Goal: Transaction & Acquisition: Purchase product/service

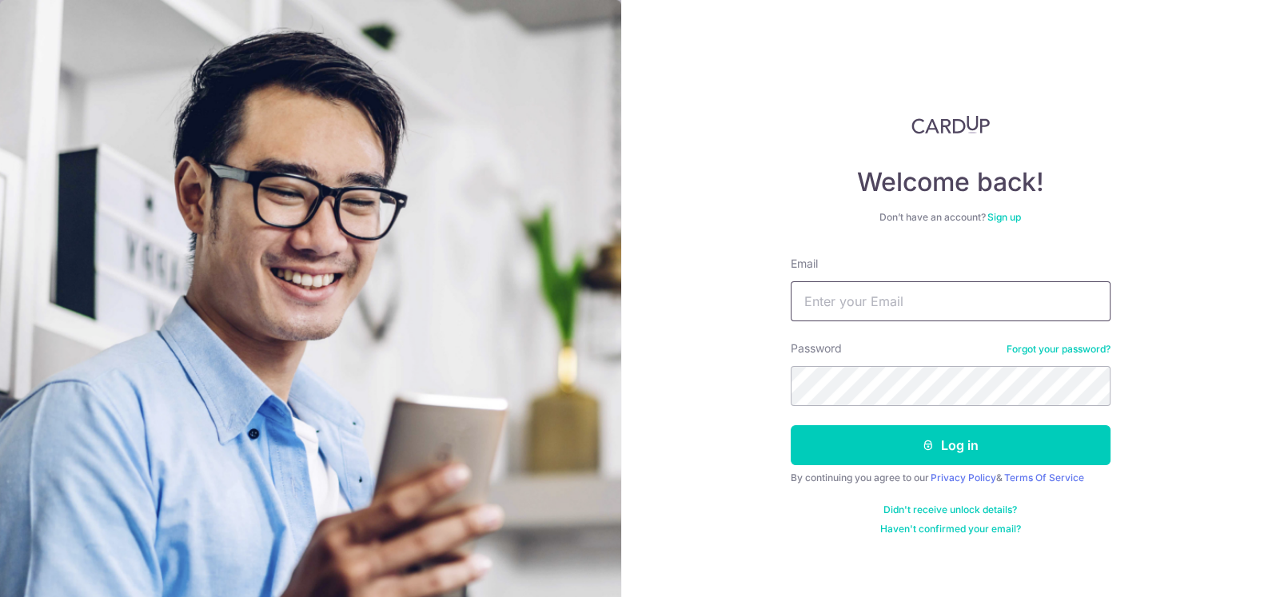
drag, startPoint x: 0, startPoint y: 0, endPoint x: 956, endPoint y: 304, distance: 1002.9
click at [956, 304] on input "Email" at bounding box center [951, 302] width 320 height 40
type input "mnwong3008@gmail.com"
click at [932, 470] on form "Email mnwong3008@gmail.com Password Forgot your password? Log in By continuing …" at bounding box center [951, 396] width 320 height 280
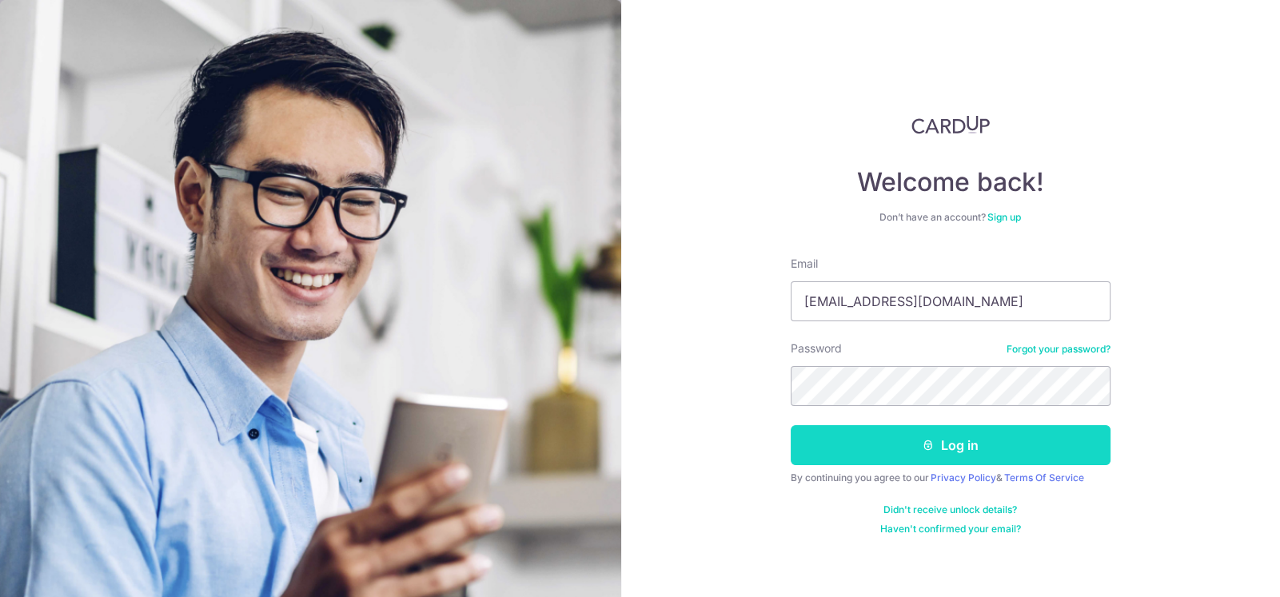
click at [933, 449] on icon "submit" at bounding box center [928, 445] width 13 height 13
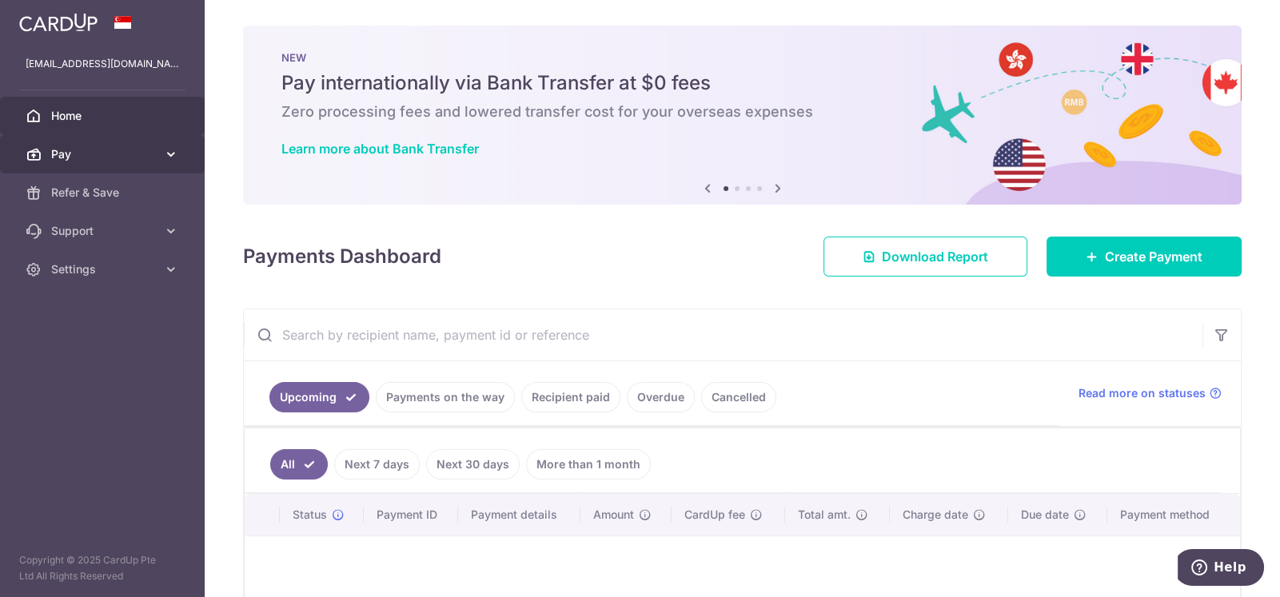
click at [142, 162] on span "Pay" at bounding box center [104, 154] width 106 height 16
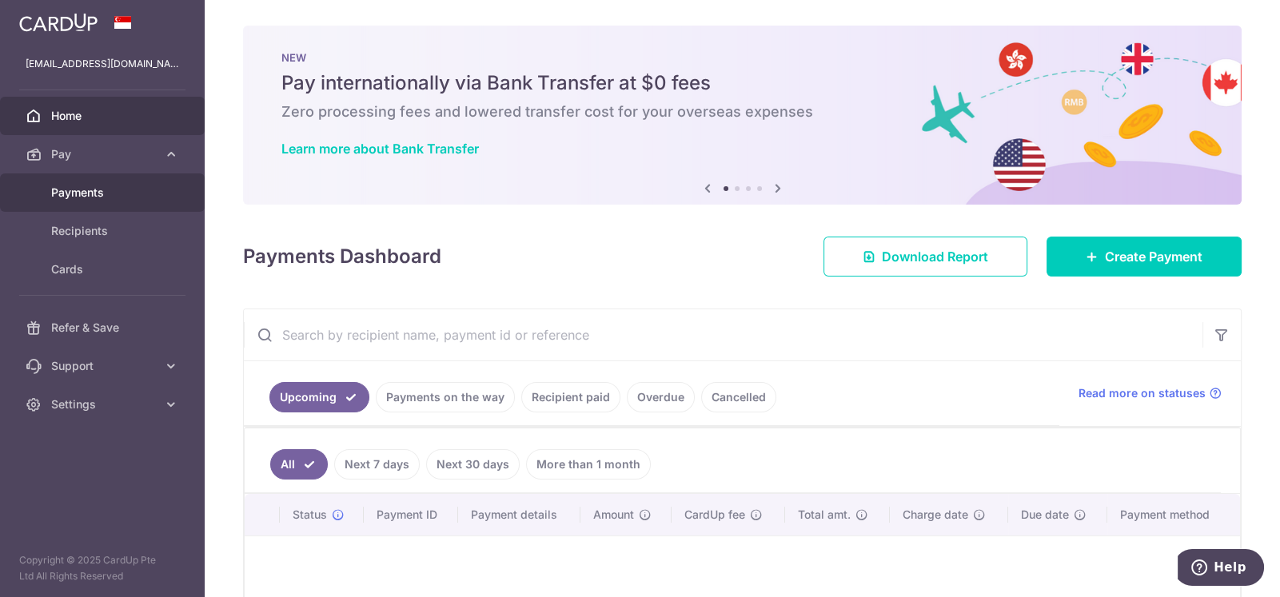
click at [94, 189] on span "Payments" at bounding box center [104, 193] width 106 height 16
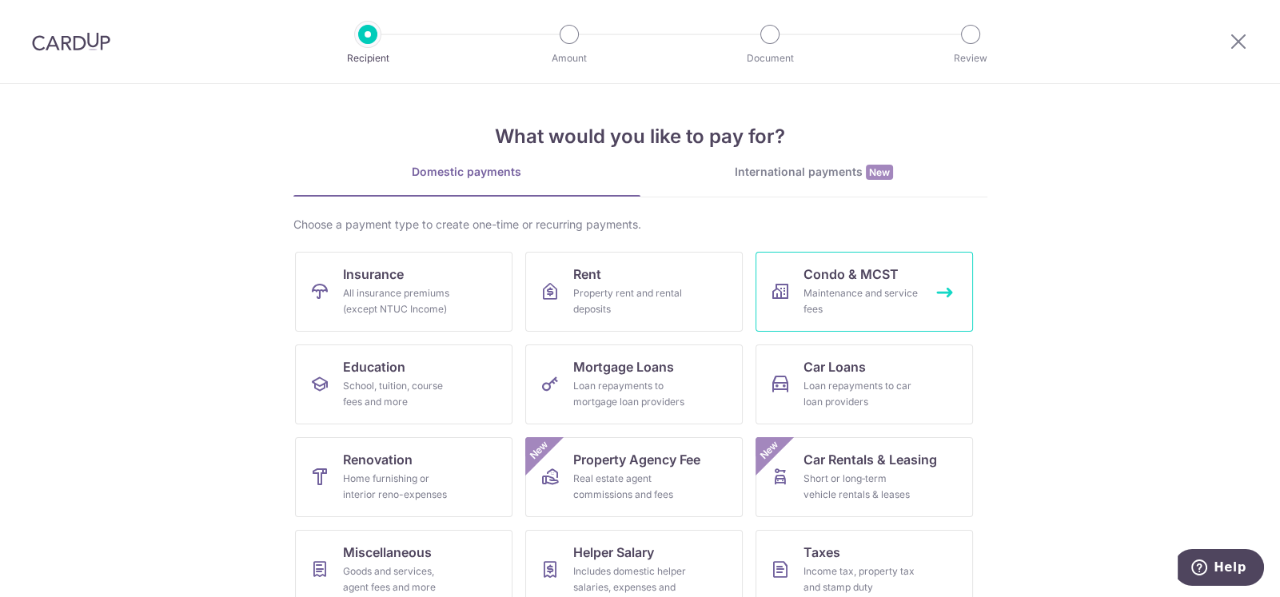
click at [880, 297] on div "Maintenance and service fees" at bounding box center [861, 302] width 115 height 32
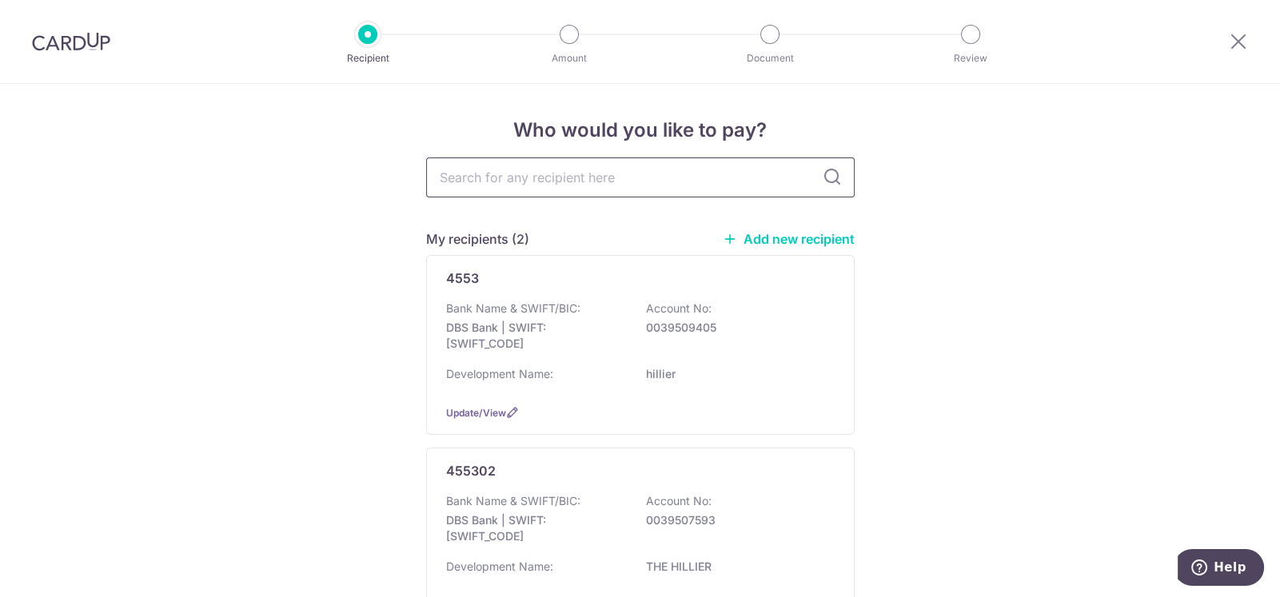
click at [482, 174] on input "text" at bounding box center [640, 178] width 429 height 40
type input "3659"
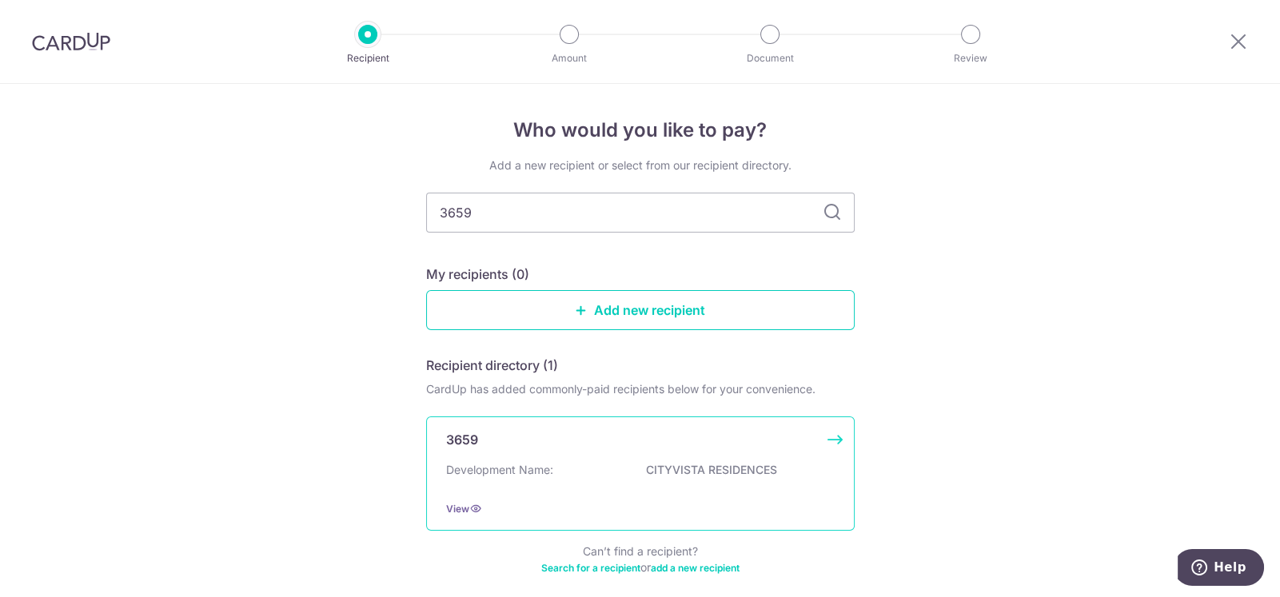
click at [637, 463] on div "Development Name: CITYVISTA RESIDENCES" at bounding box center [640, 475] width 389 height 26
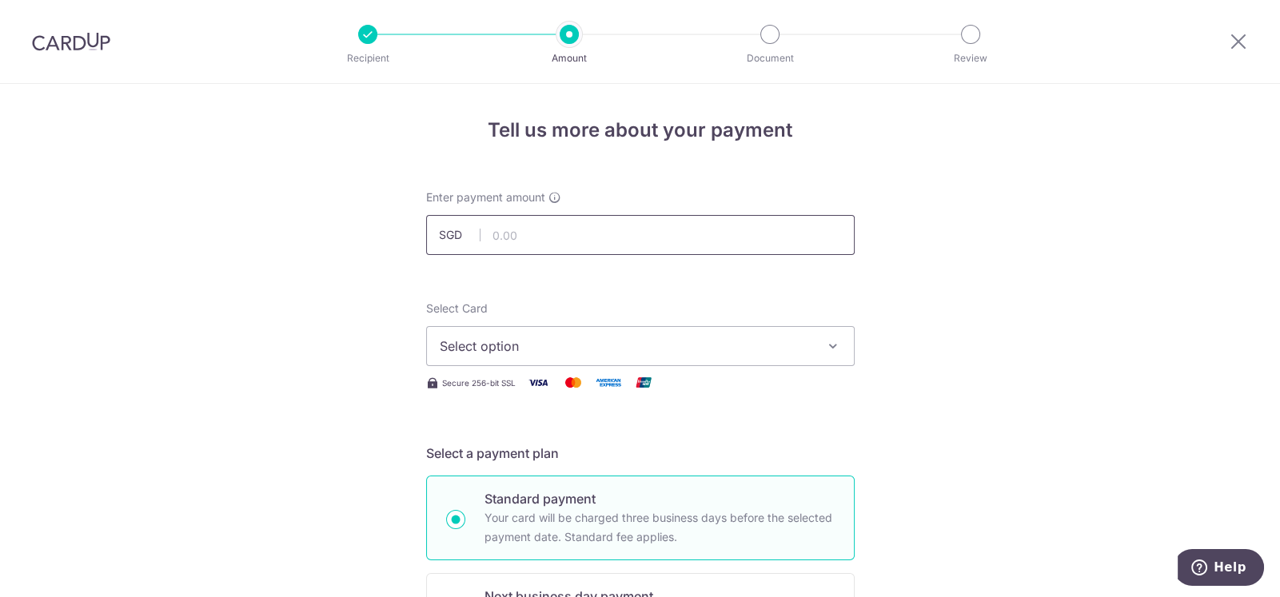
click at [604, 238] on input "text" at bounding box center [640, 235] width 429 height 40
type input "3,000.00"
click at [664, 349] on span "Select option" at bounding box center [626, 346] width 373 height 19
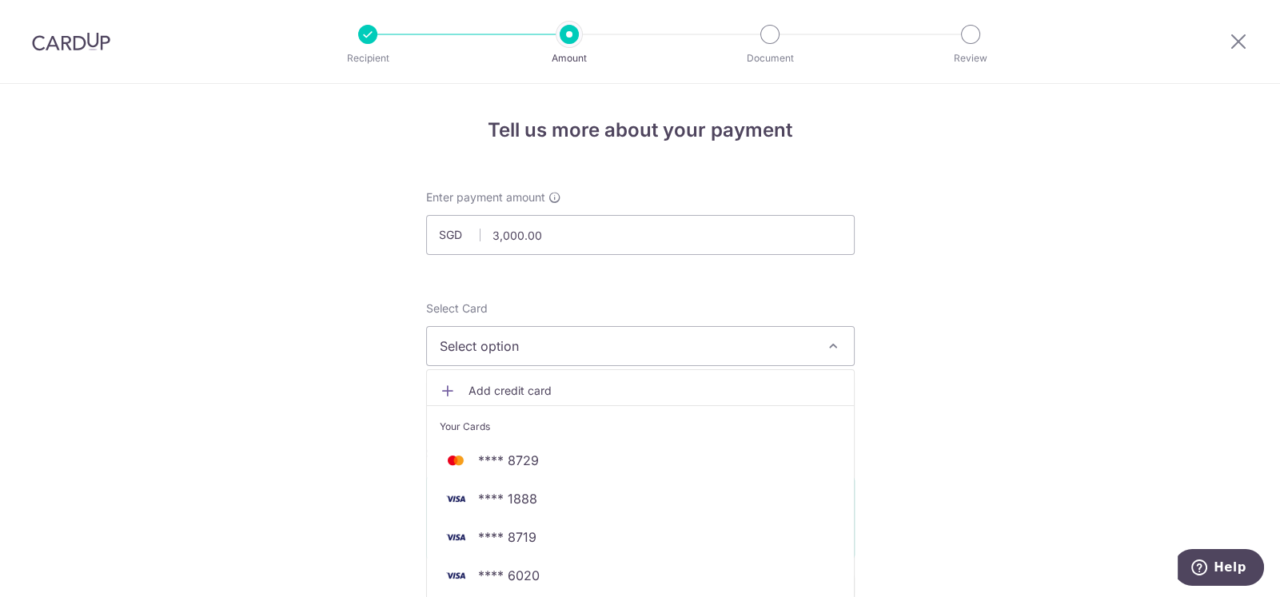
click at [484, 387] on span "Add credit card" at bounding box center [655, 391] width 373 height 16
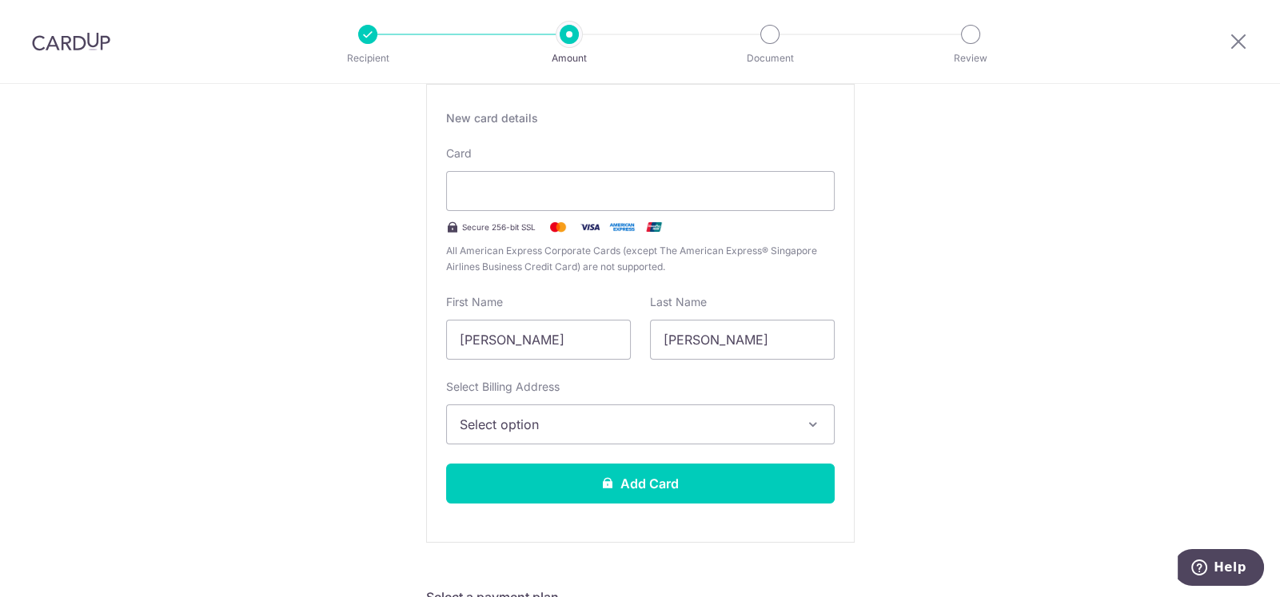
scroll to position [319, 0]
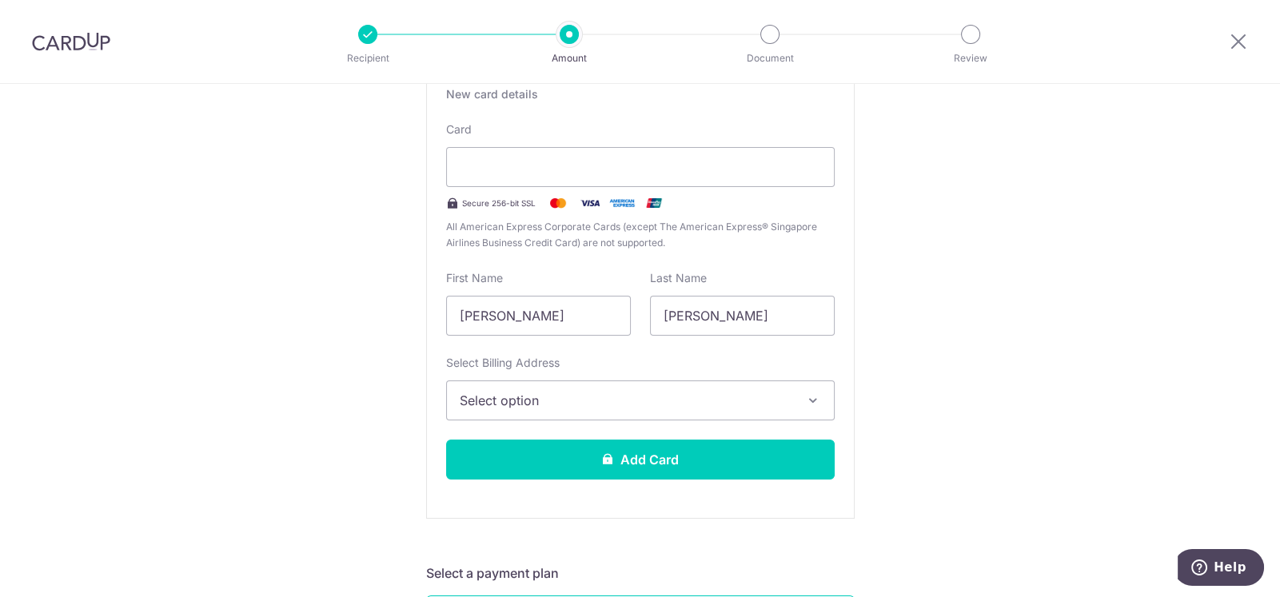
click at [556, 396] on span "Select option" at bounding box center [626, 400] width 333 height 19
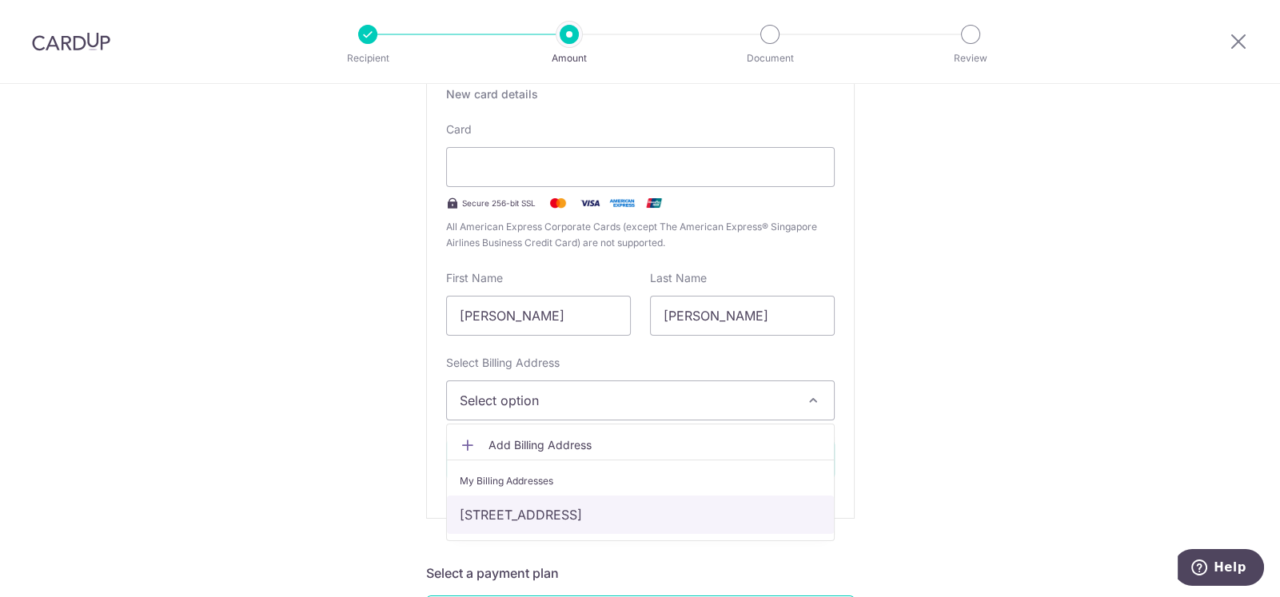
click at [533, 517] on link "[STREET_ADDRESS]" at bounding box center [640, 515] width 387 height 38
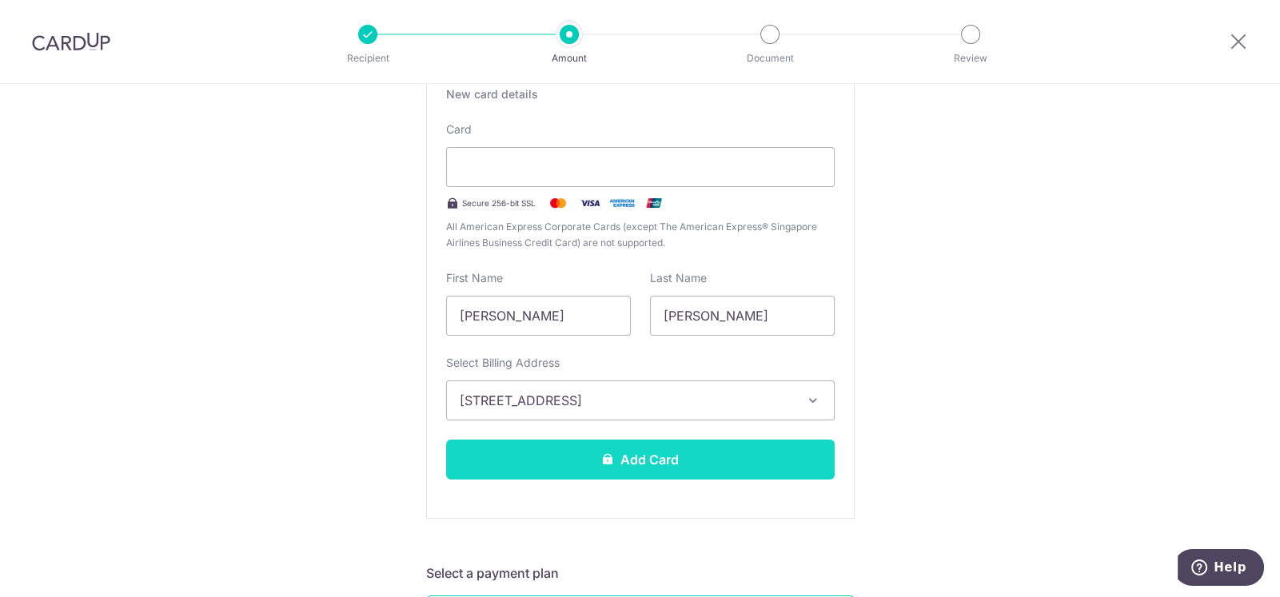
click at [616, 458] on button "Add Card" at bounding box center [640, 460] width 389 height 40
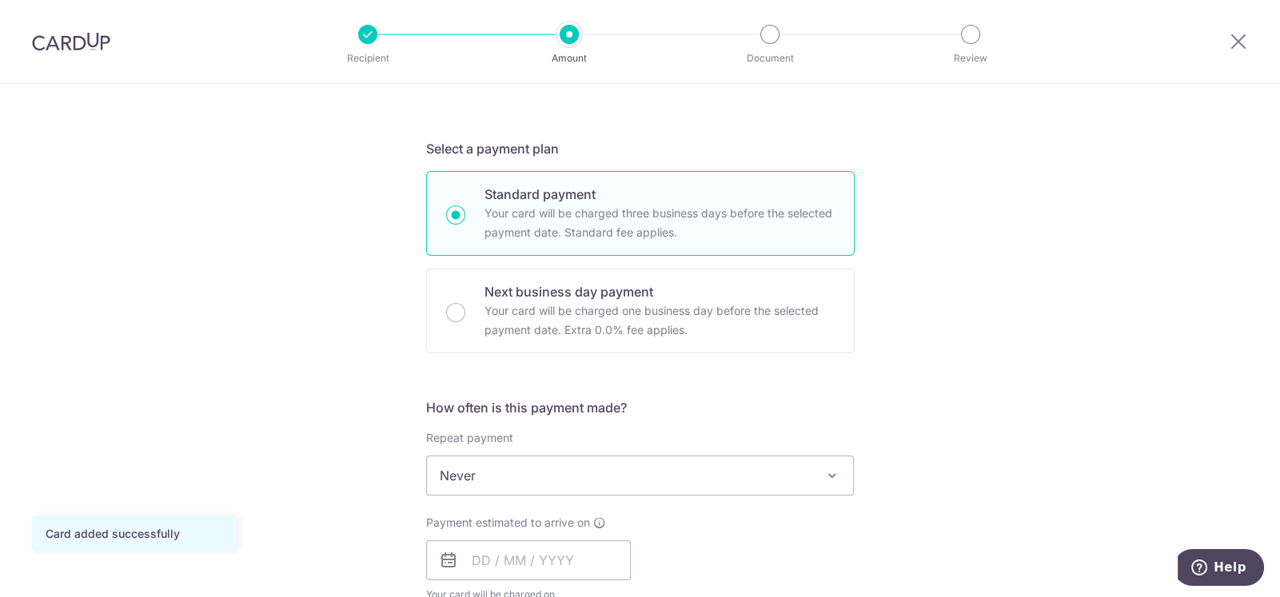
scroll to position [319, 0]
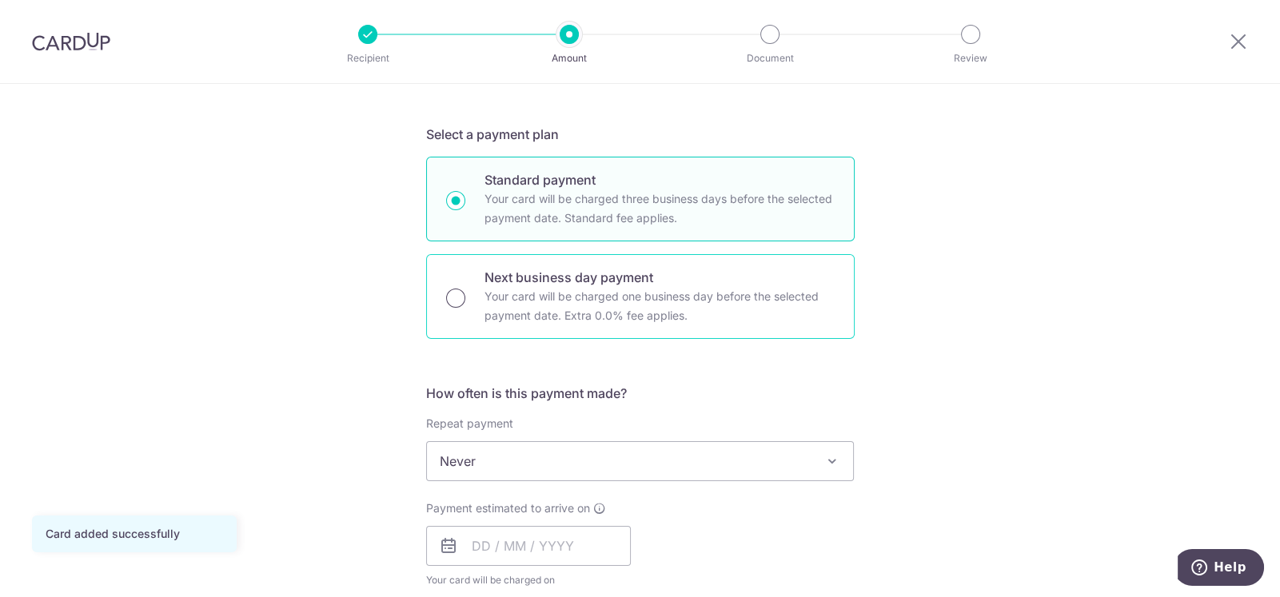
click at [448, 296] on input "Next business day payment Your card will be charged one business day before the…" at bounding box center [455, 298] width 19 height 19
radio input "true"
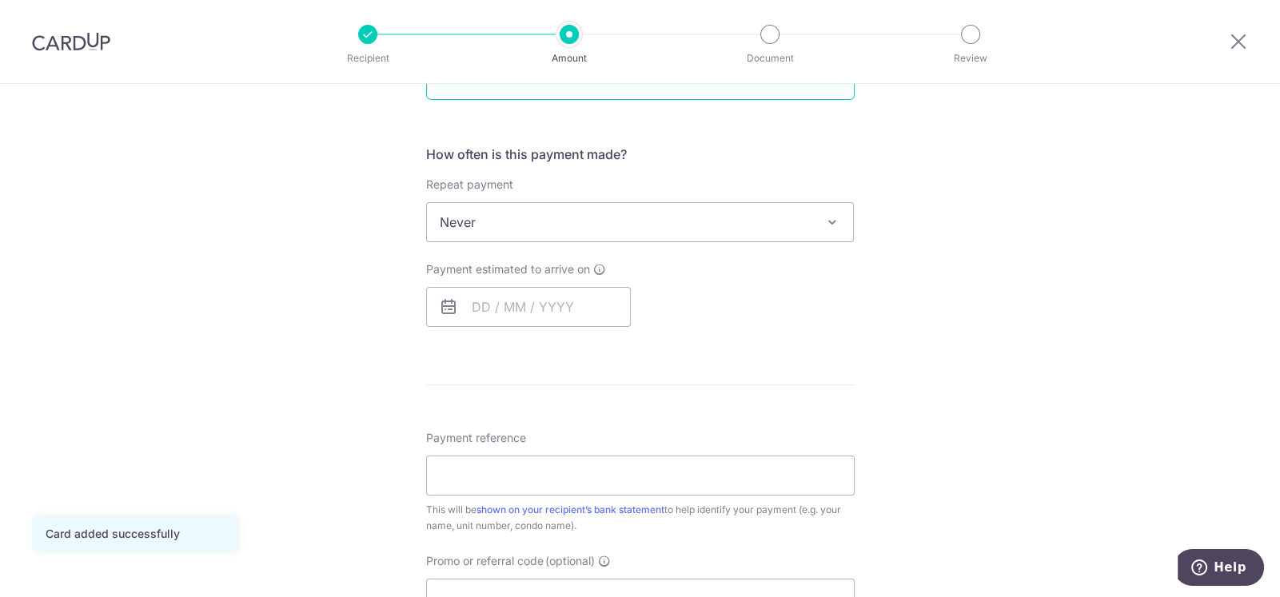
scroll to position [560, 0]
click at [471, 311] on input "text" at bounding box center [528, 306] width 205 height 40
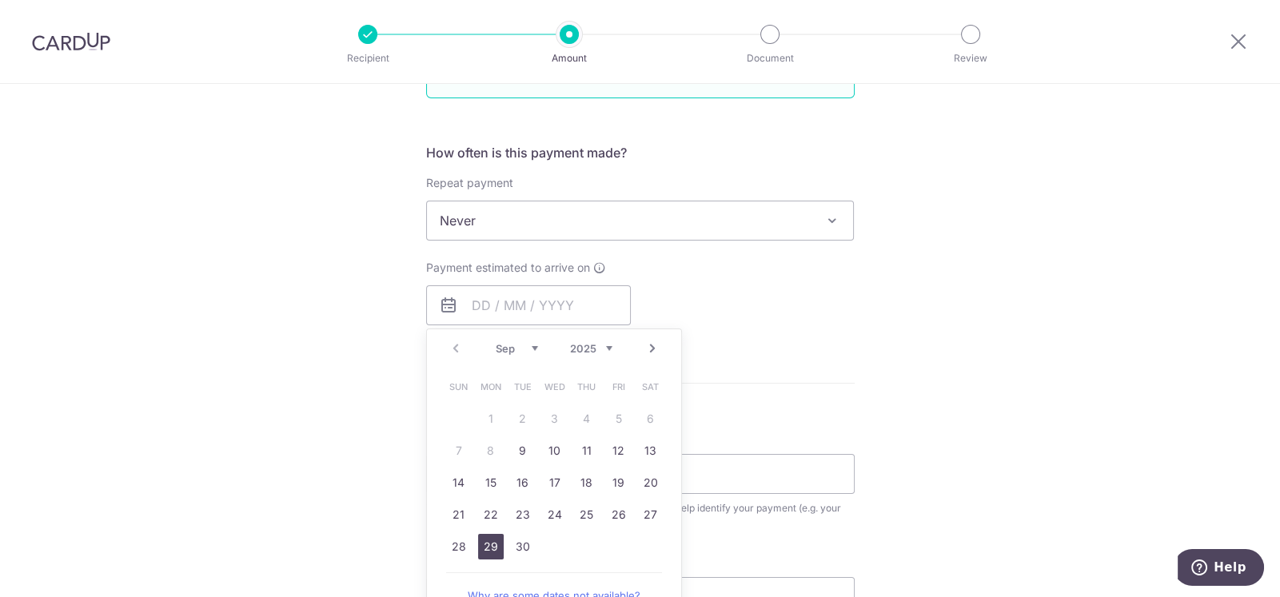
click at [481, 544] on link "29" at bounding box center [491, 547] width 26 height 26
type input "29/09/2025"
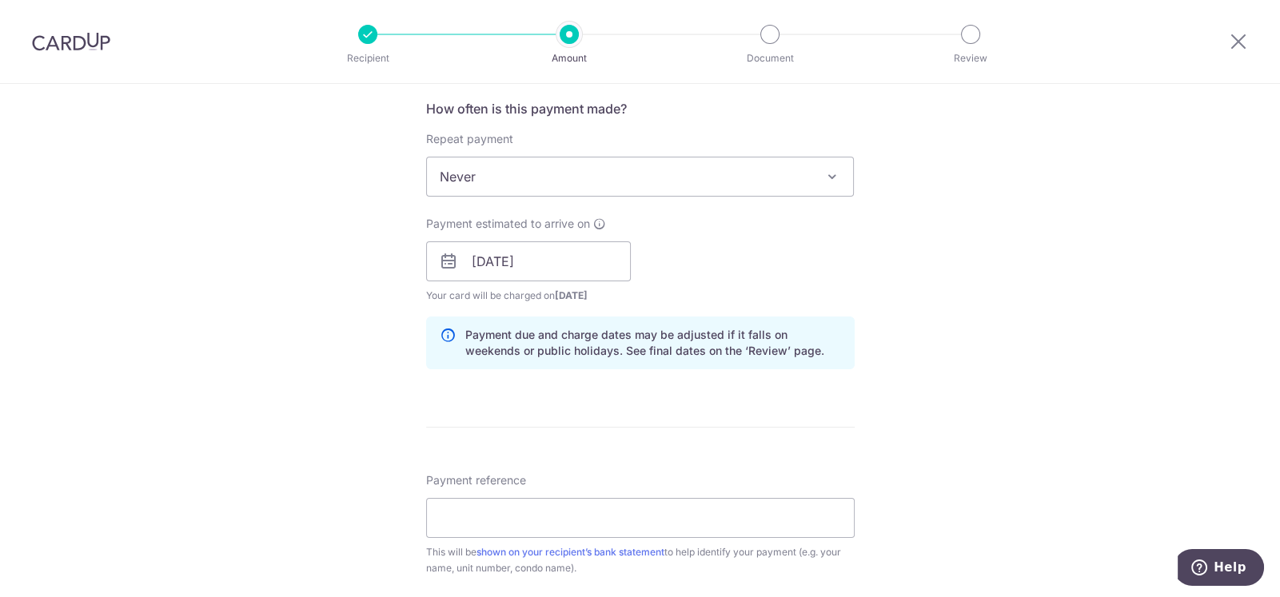
scroll to position [639, 0]
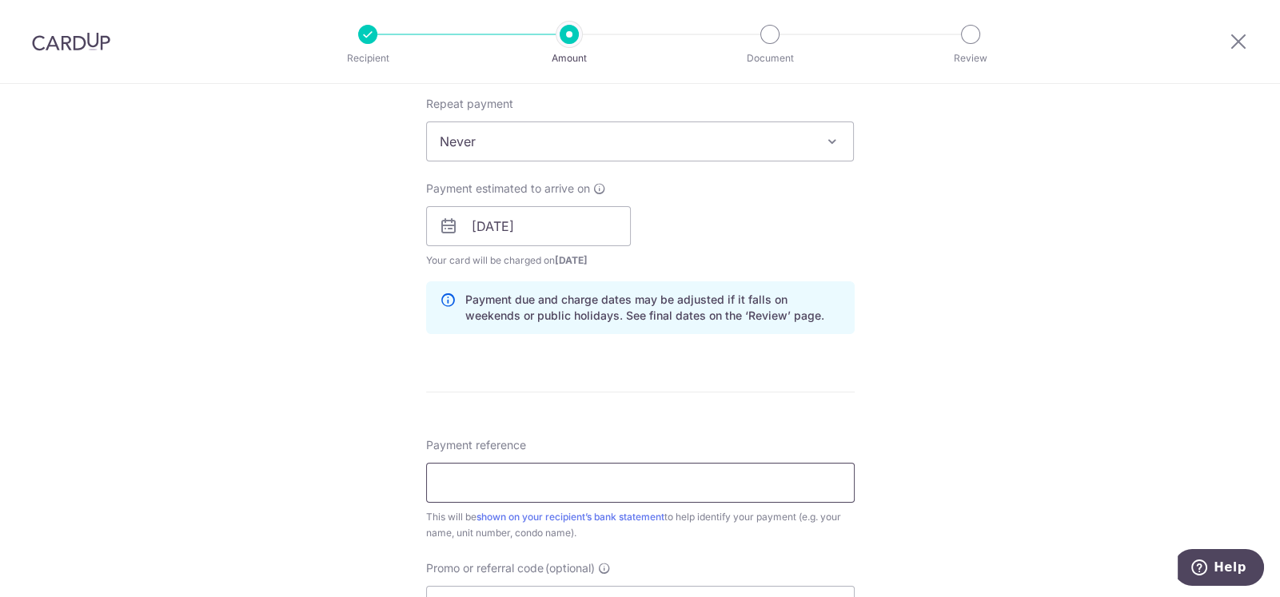
click at [520, 479] on input "Payment reference" at bounding box center [640, 483] width 429 height 40
type input "C21-02-03"
click at [356, 347] on div "Tell us more about your payment Enter payment amount SGD 3,000.00 3000.00 Card …" at bounding box center [640, 240] width 1280 height 1590
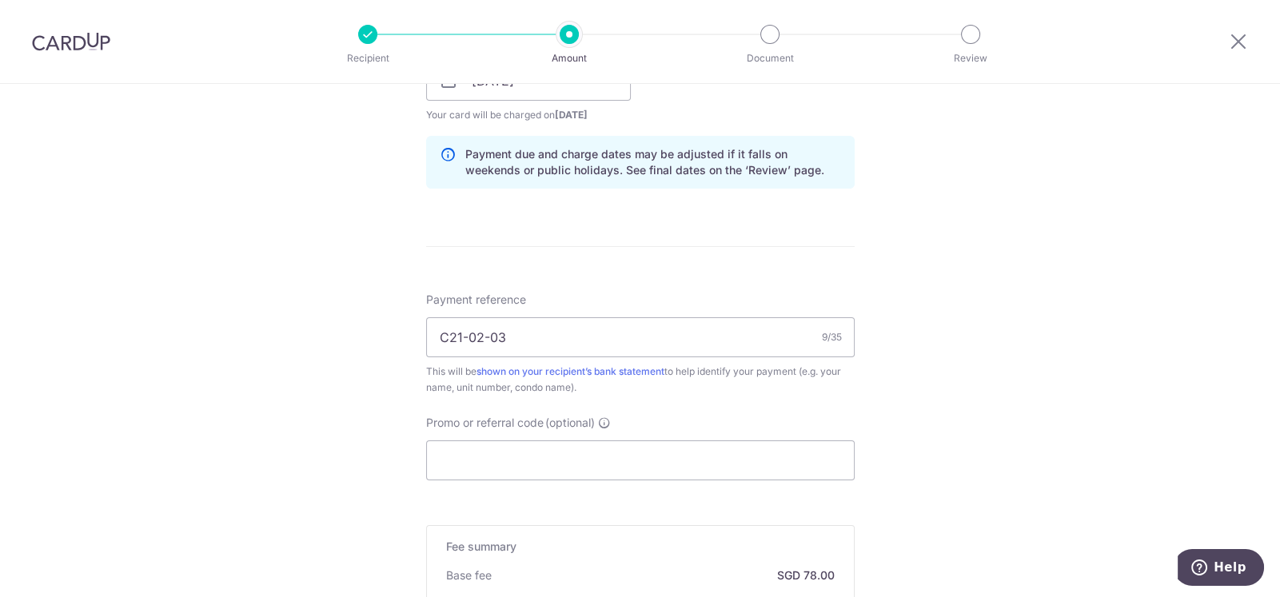
scroll to position [1040, 0]
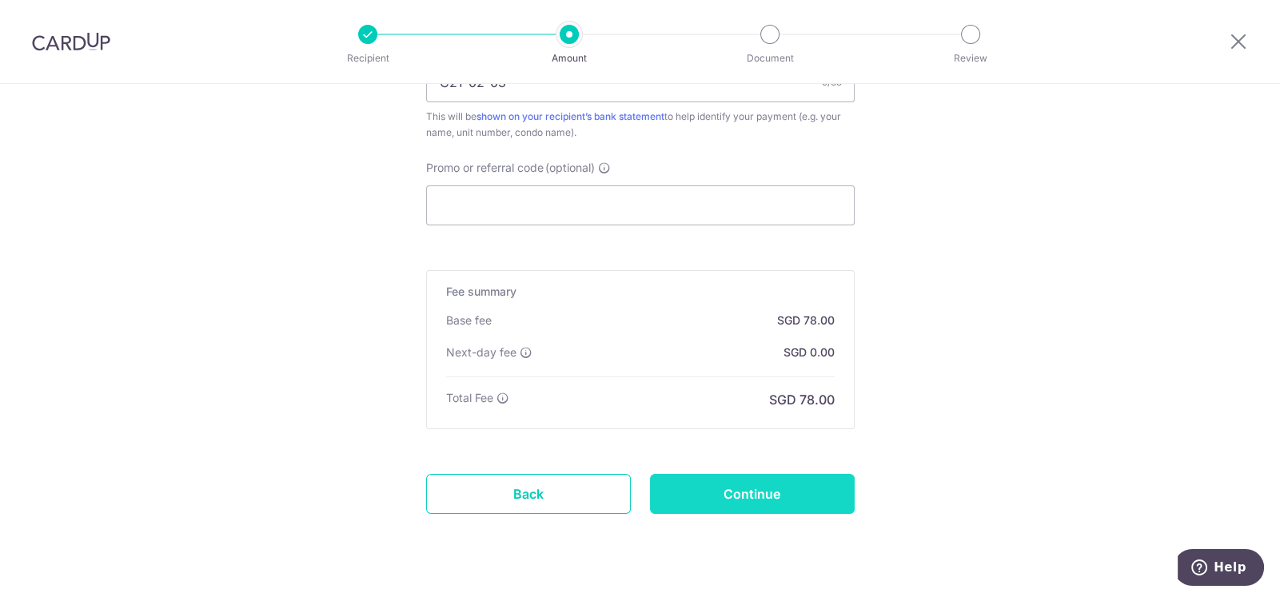
click at [802, 495] on input "Continue" at bounding box center [752, 494] width 205 height 40
type input "Create Schedule"
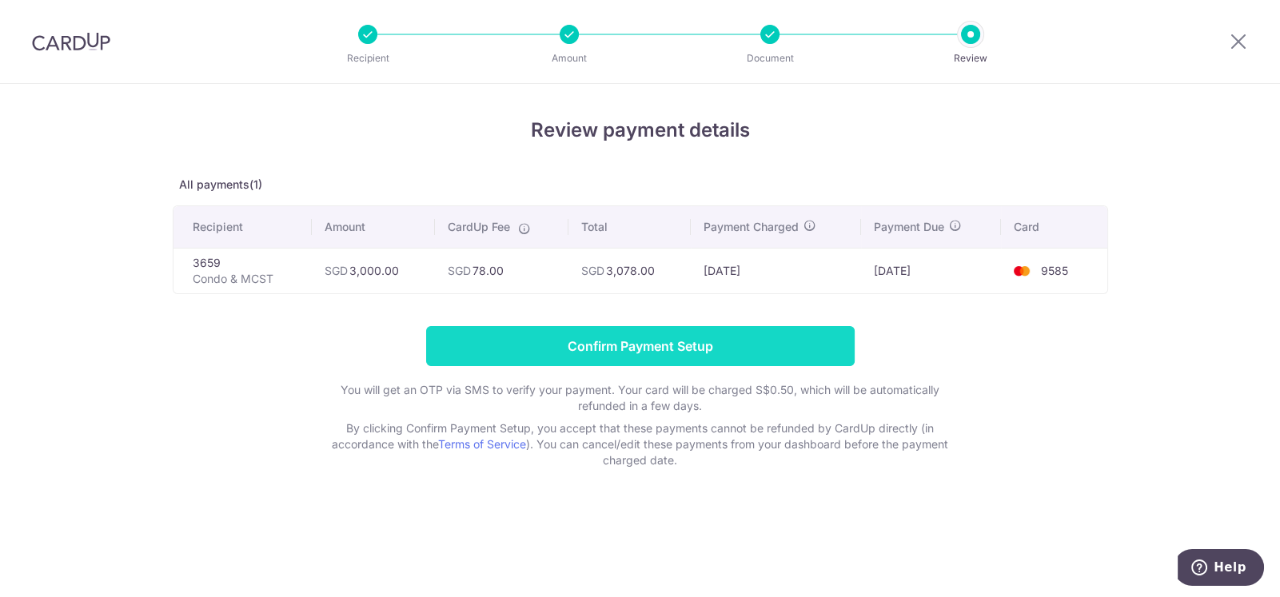
click at [675, 346] on input "Confirm Payment Setup" at bounding box center [640, 346] width 429 height 40
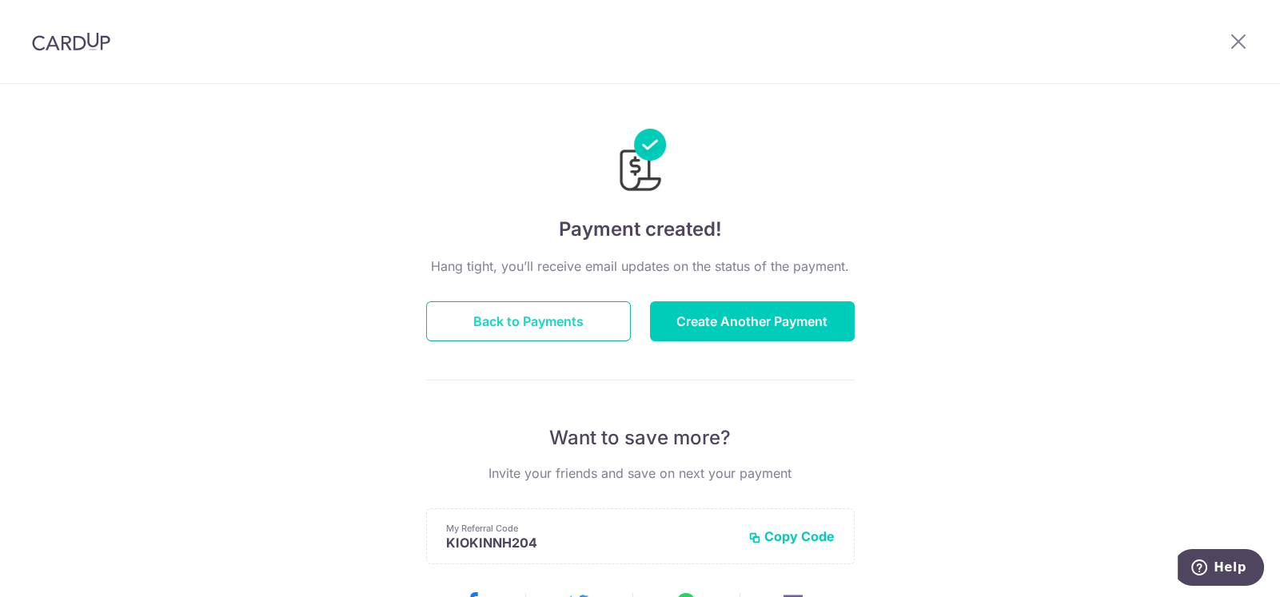
click at [521, 320] on button "Back to Payments" at bounding box center [528, 322] width 205 height 40
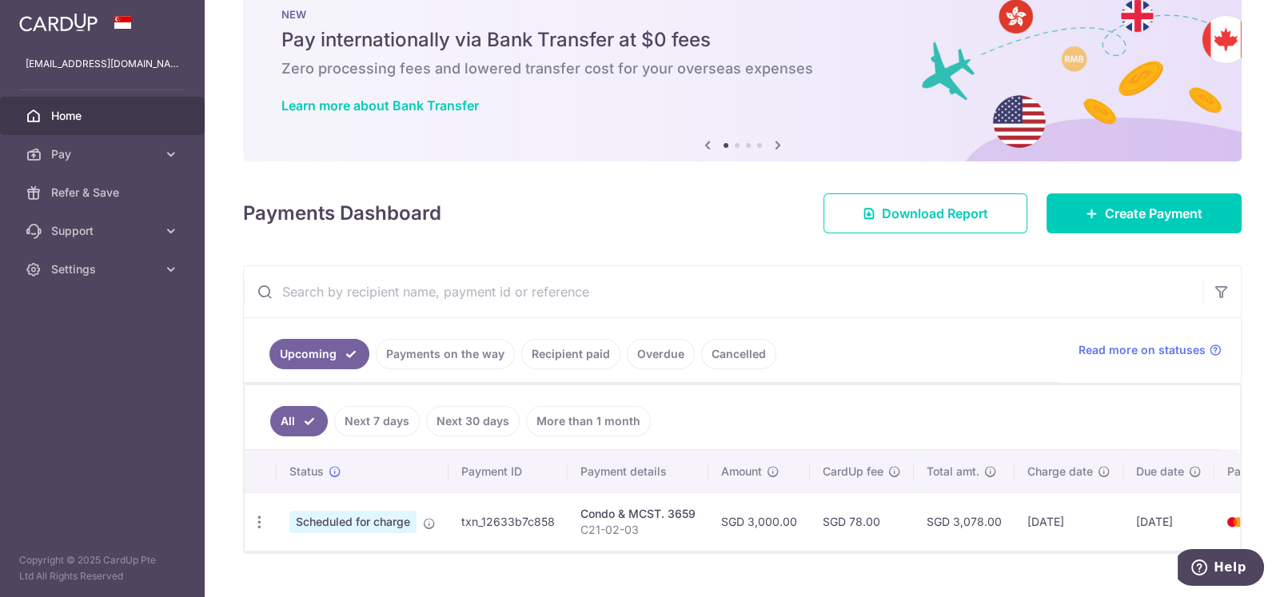
scroll to position [80, 0]
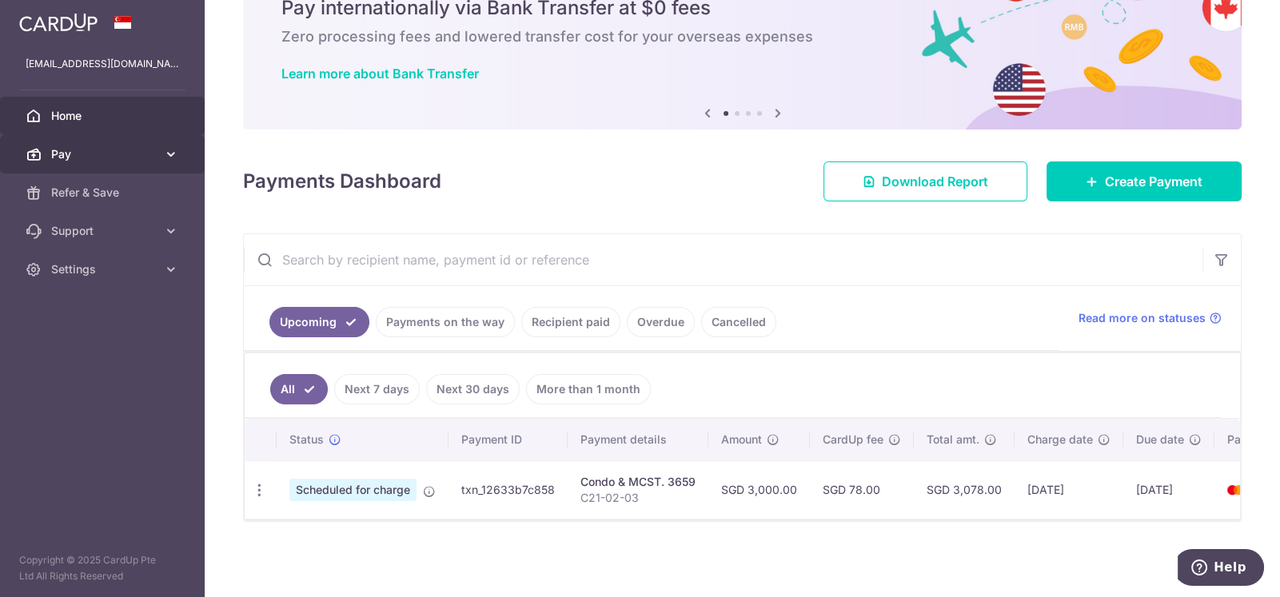
click at [131, 155] on span "Pay" at bounding box center [104, 154] width 106 height 16
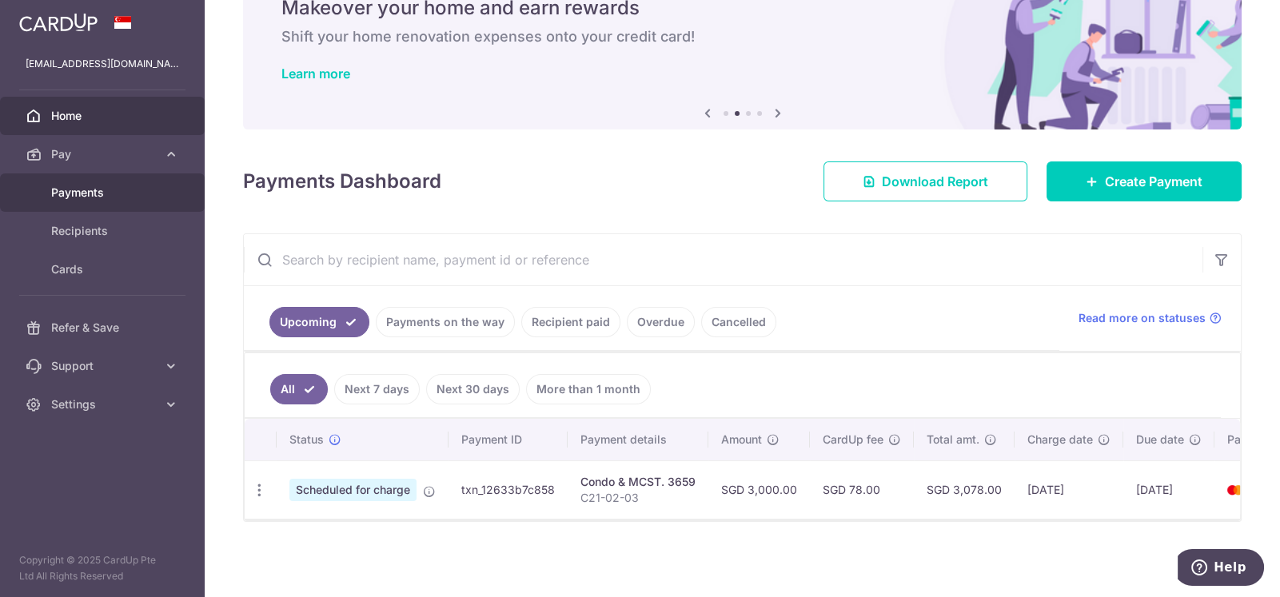
click at [92, 192] on span "Payments" at bounding box center [104, 193] width 106 height 16
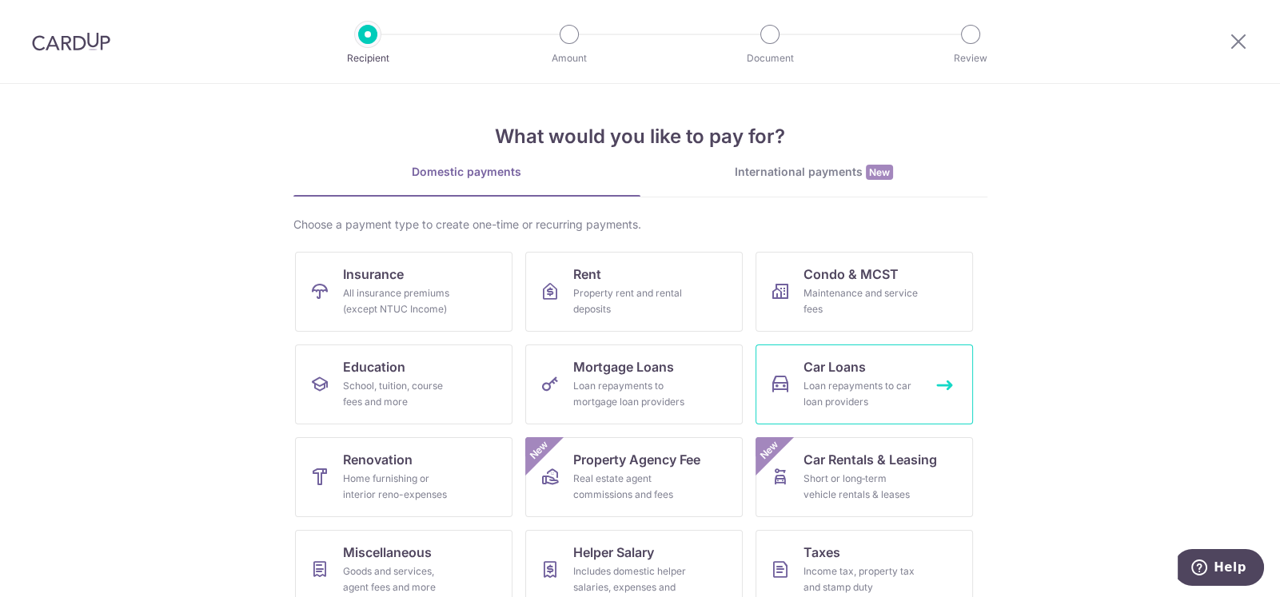
click at [829, 379] on div "Loan repayments to car loan providers" at bounding box center [861, 394] width 115 height 32
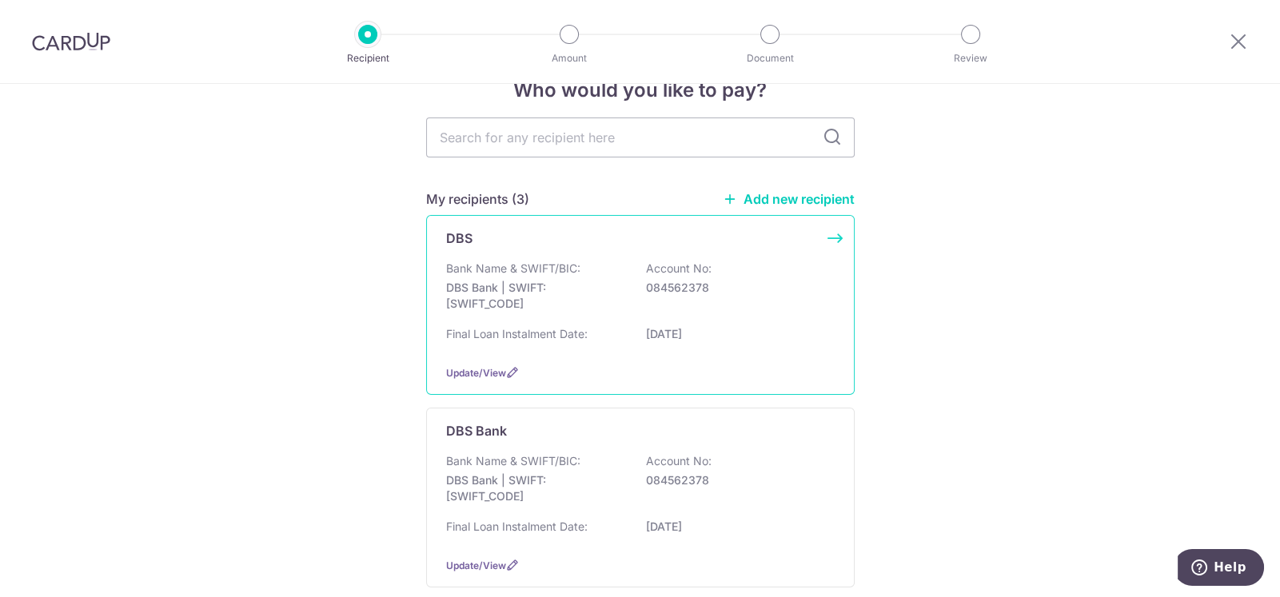
scroll to position [79, 0]
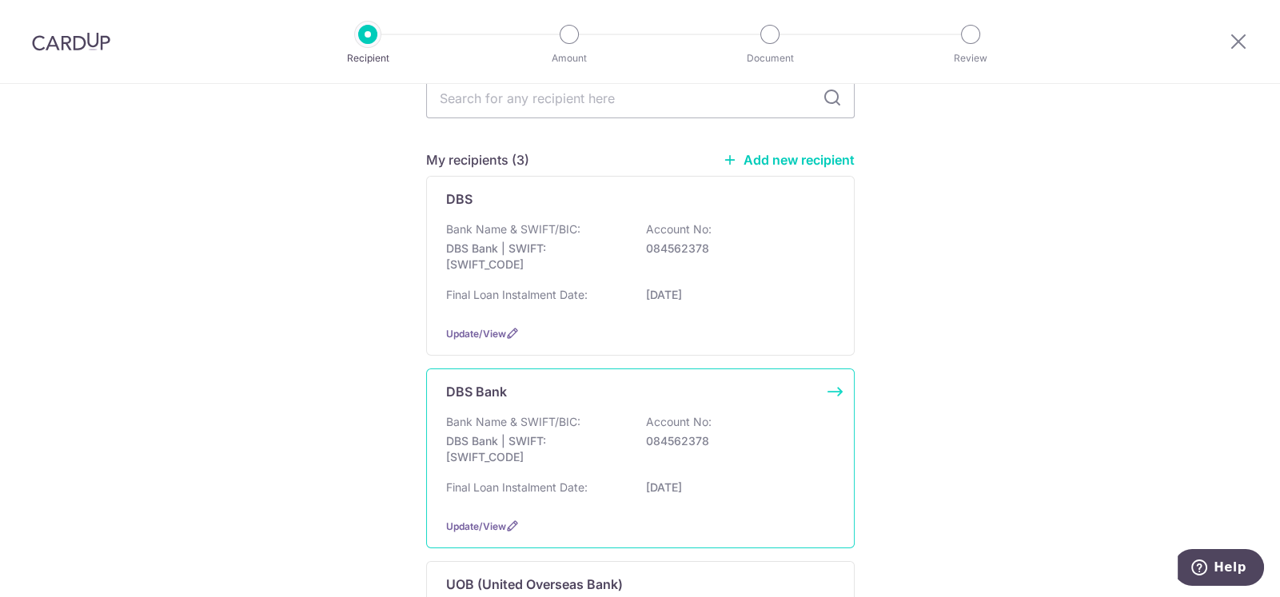
click at [589, 435] on p "DBS Bank | SWIFT: DBSSSGSGXXX" at bounding box center [535, 449] width 179 height 32
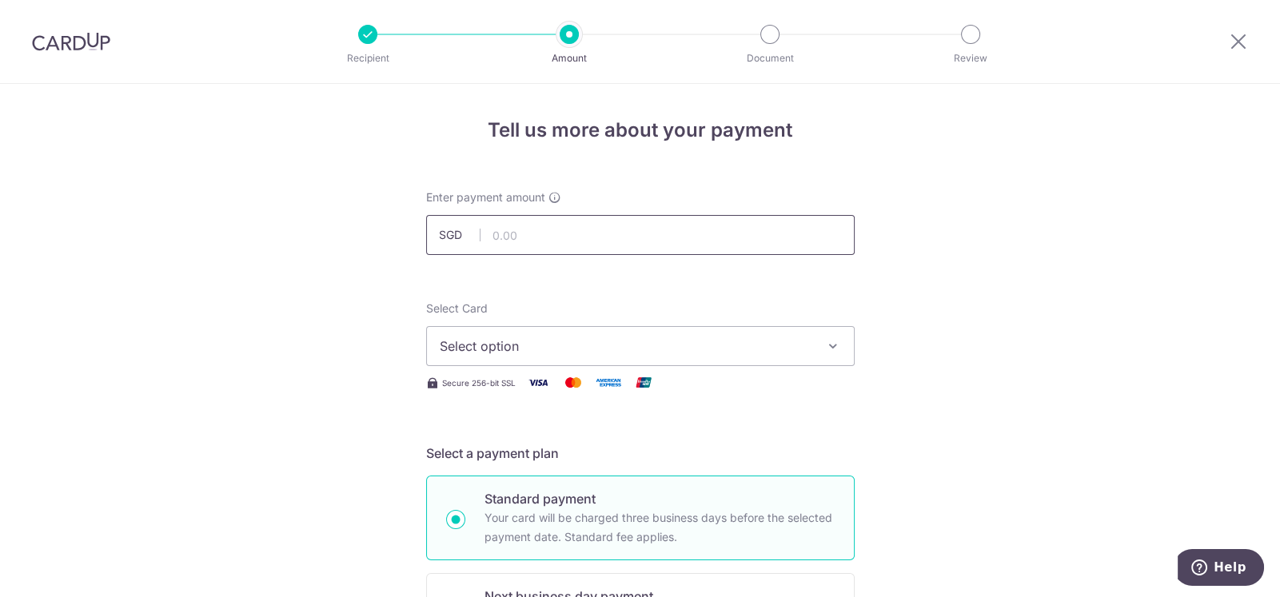
click at [528, 241] on input "text" at bounding box center [640, 235] width 429 height 40
type input "17,777.00"
click at [532, 342] on span "Select option" at bounding box center [626, 346] width 373 height 19
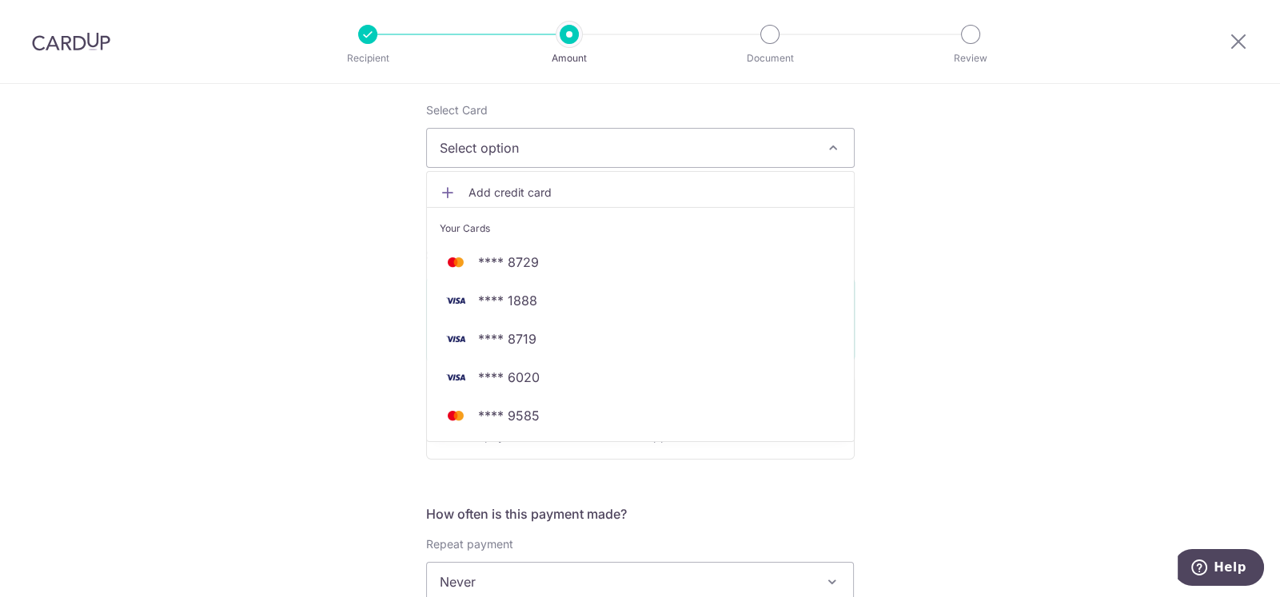
scroll to position [240, 0]
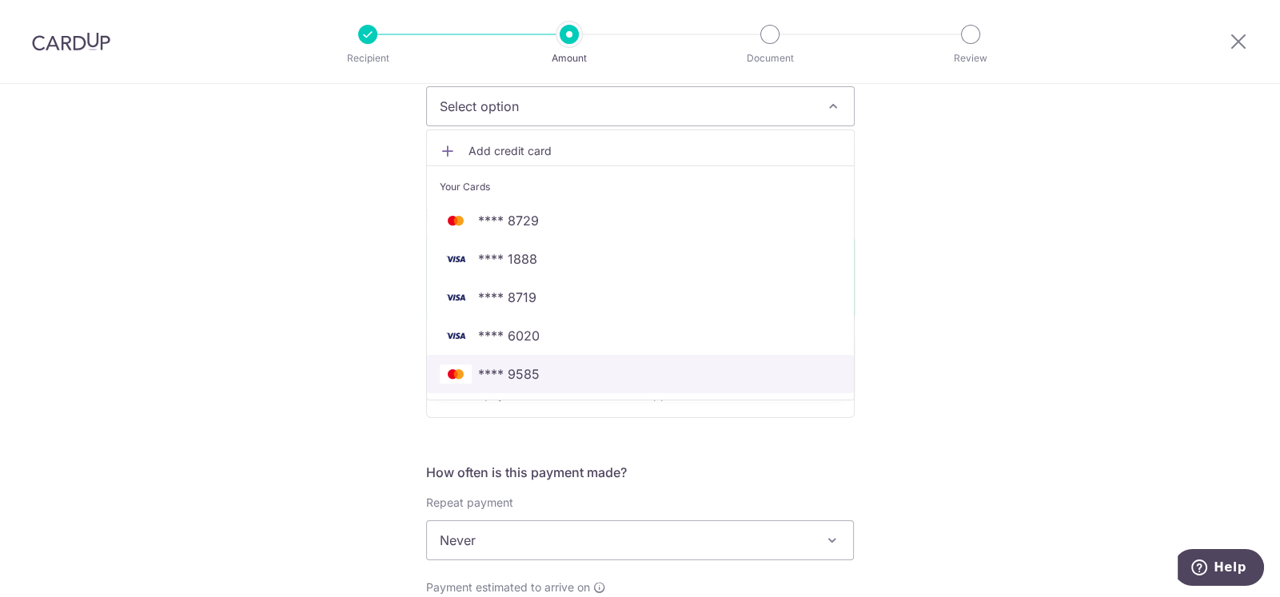
click at [533, 370] on span "**** 9585" at bounding box center [509, 374] width 62 height 19
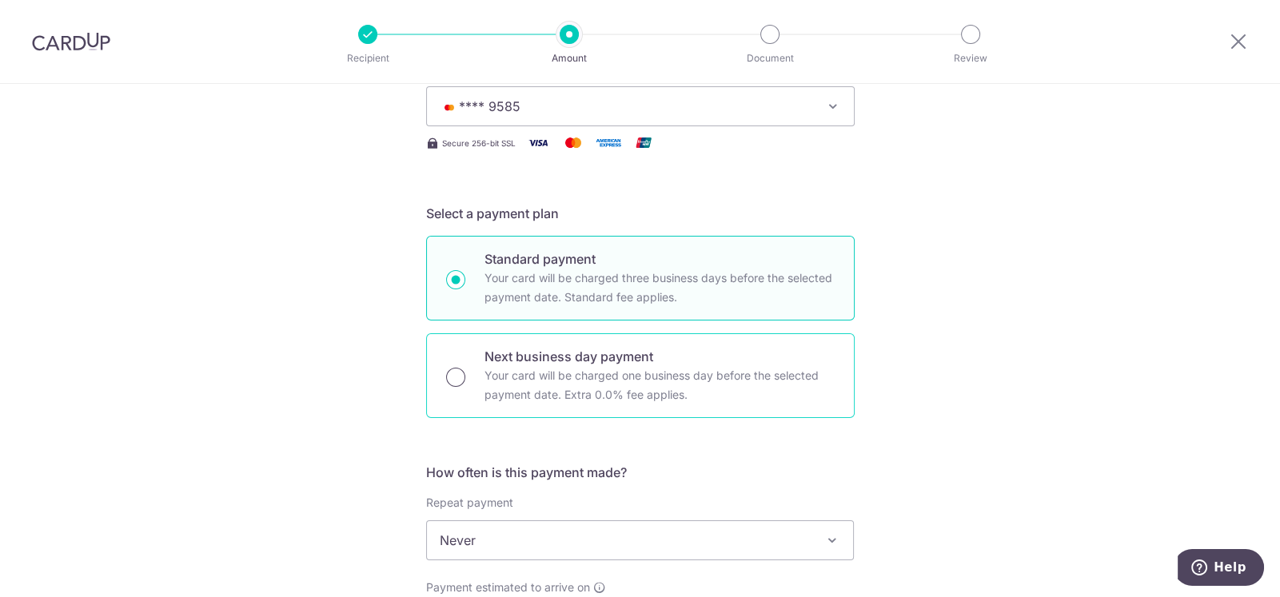
click at [448, 372] on input "Next business day payment Your card will be charged one business day before the…" at bounding box center [455, 377] width 19 height 19
radio input "true"
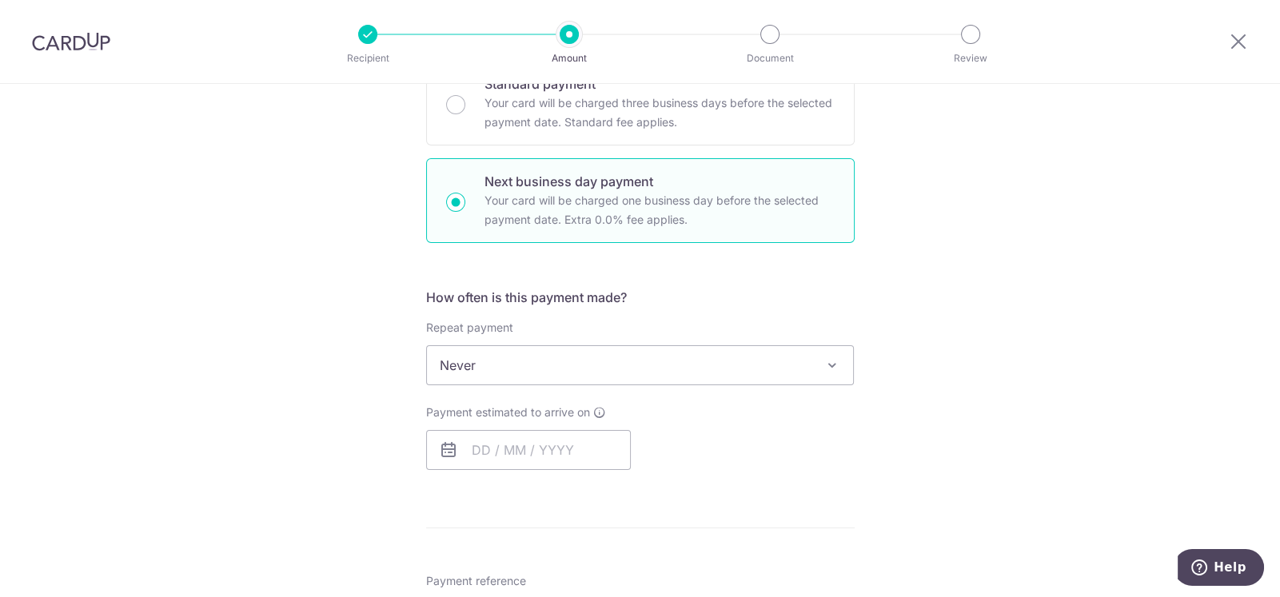
scroll to position [480, 0]
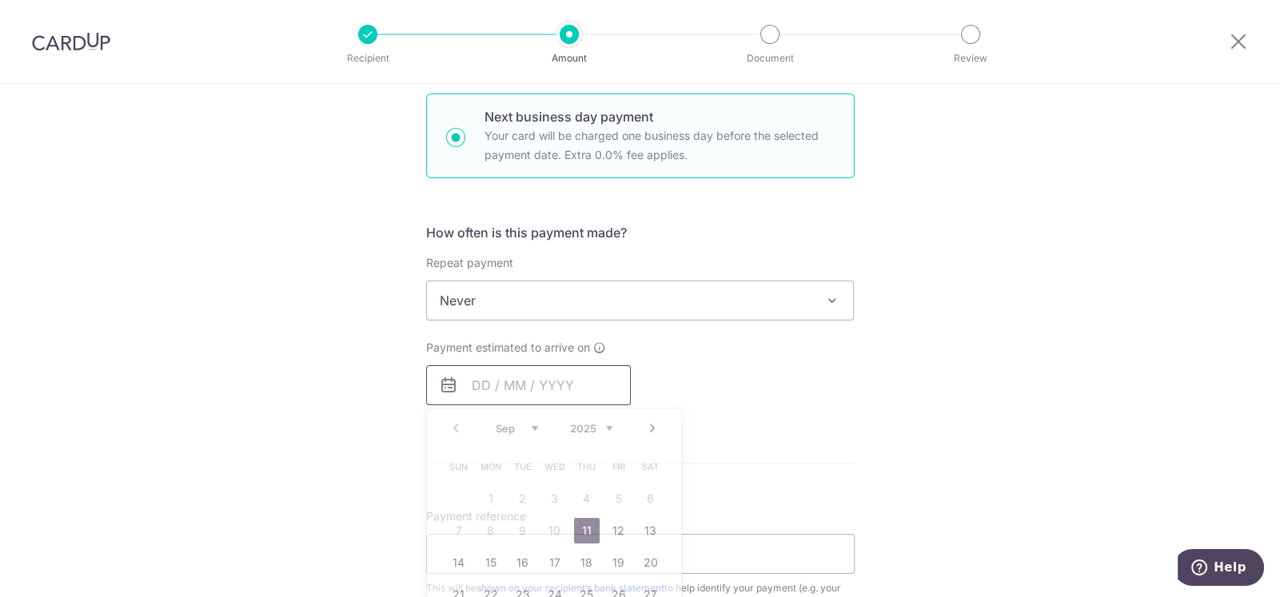
click at [475, 386] on input "text" at bounding box center [528, 386] width 205 height 40
click at [220, 343] on div "Tell us more about your payment Enter payment amount SGD 17,777.00 17777.00 Sel…" at bounding box center [640, 355] width 1280 height 1502
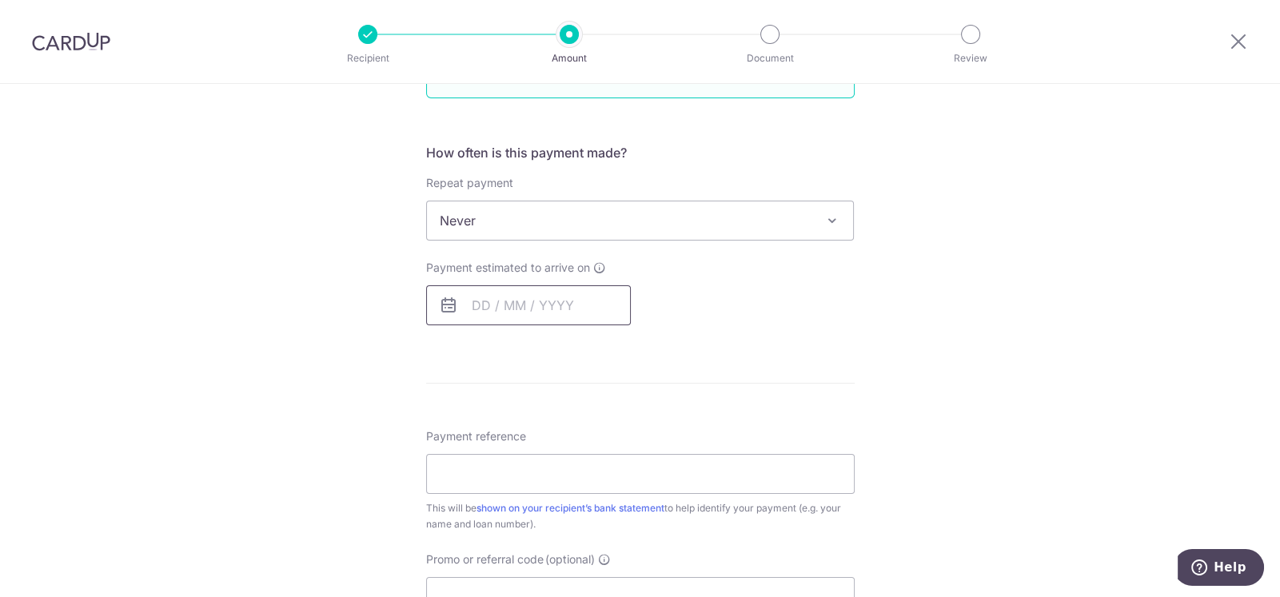
click at [493, 306] on input "text" at bounding box center [528, 306] width 205 height 40
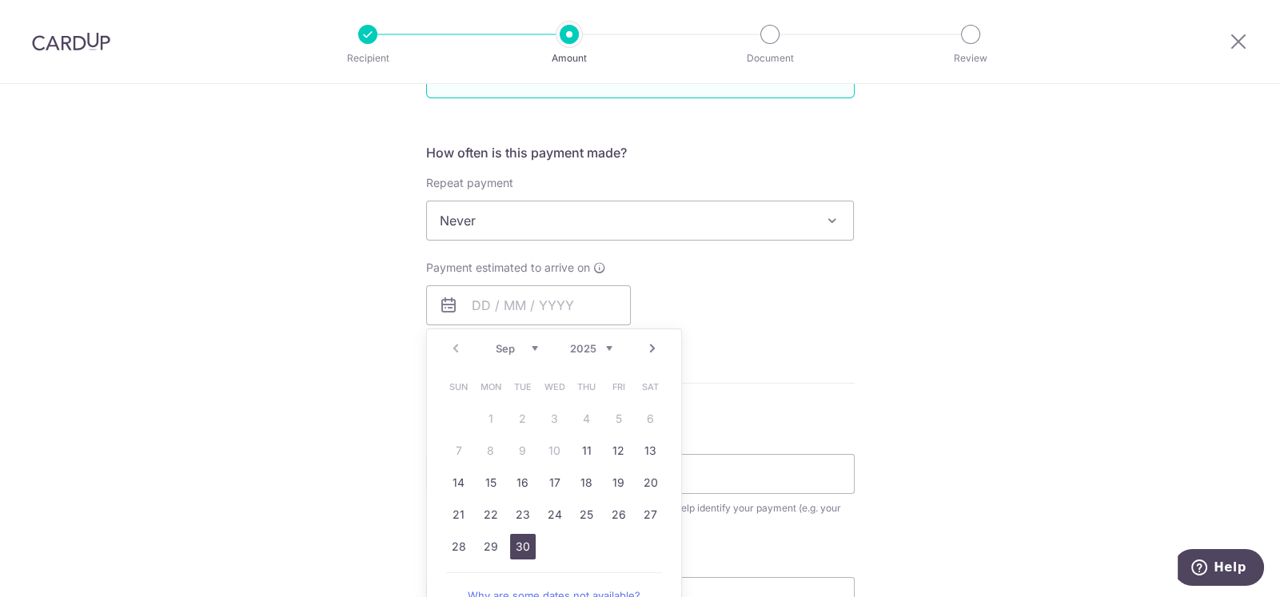
click at [525, 541] on link "30" at bounding box center [523, 547] width 26 height 26
type input "[DATE]"
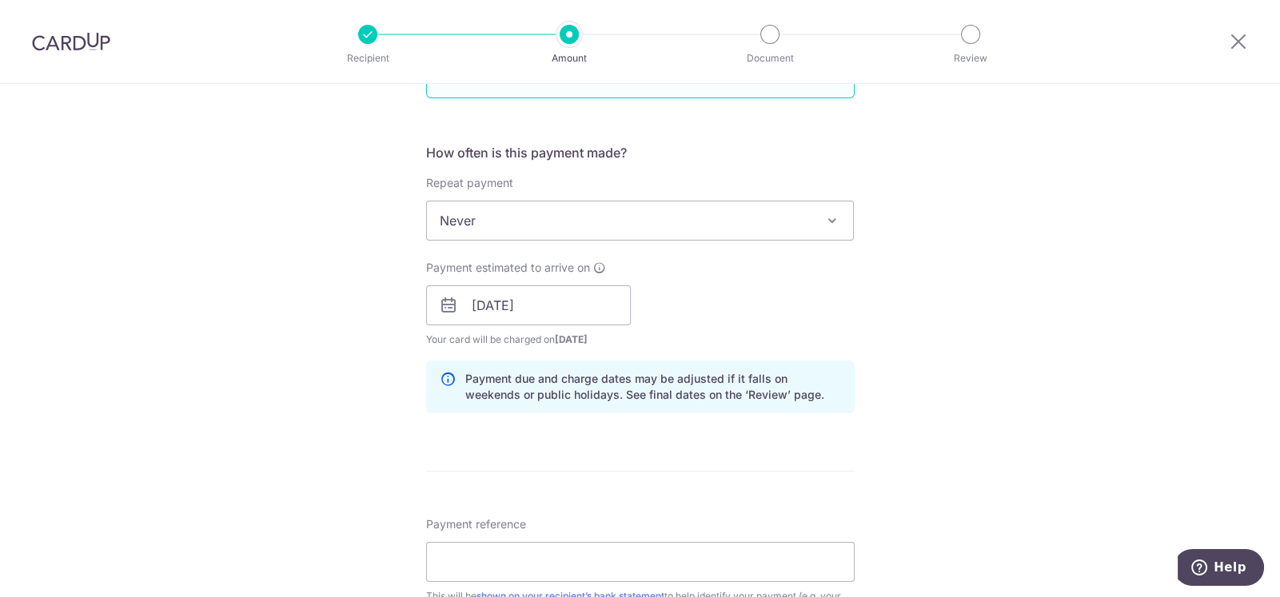
scroll to position [639, 0]
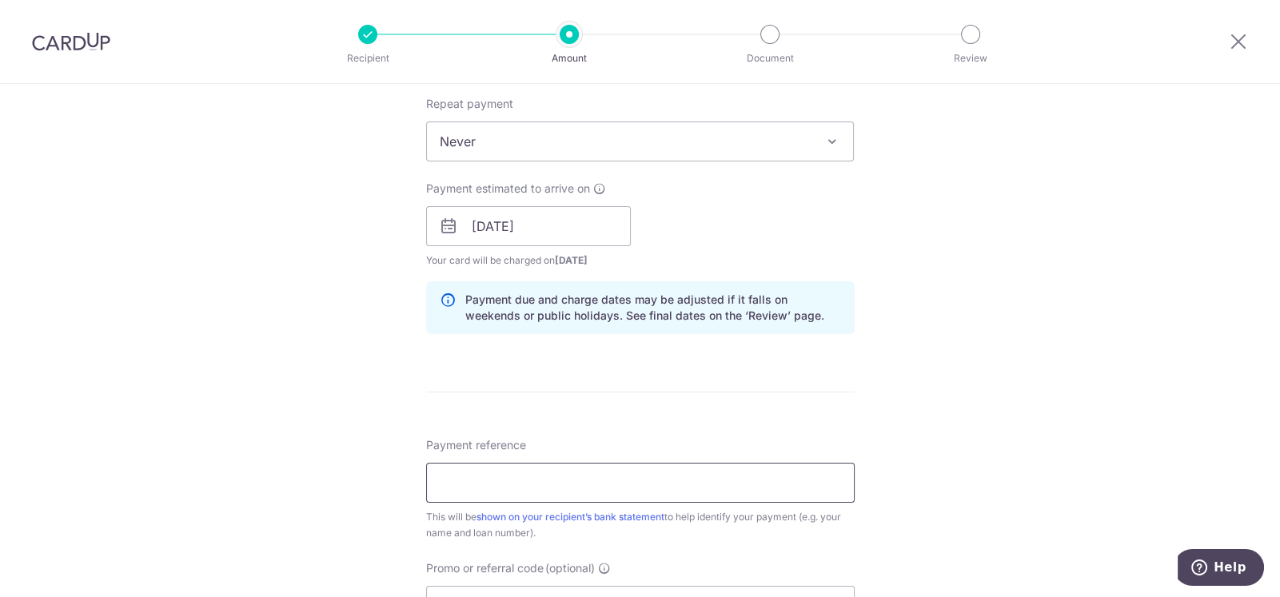
click at [485, 485] on input "Payment reference" at bounding box center [640, 483] width 429 height 40
type input "SFE3008L"
click at [240, 336] on div "Tell us more about your payment Enter payment amount SGD 17,777.00 17777.00 Sel…" at bounding box center [640, 240] width 1280 height 1590
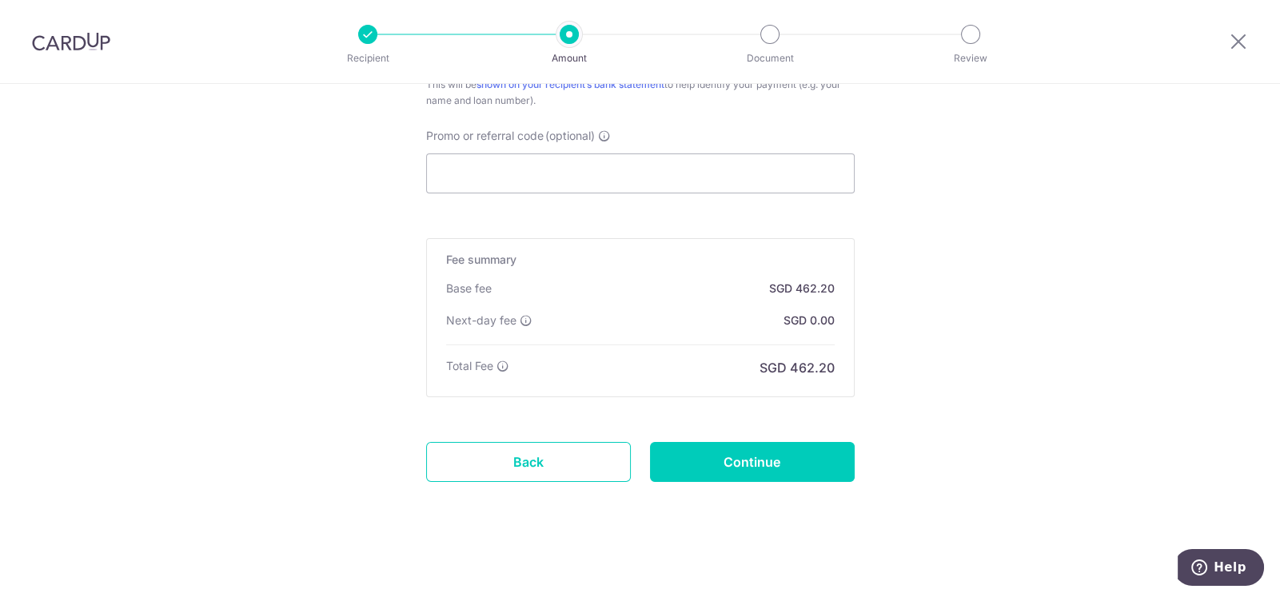
scroll to position [1074, 0]
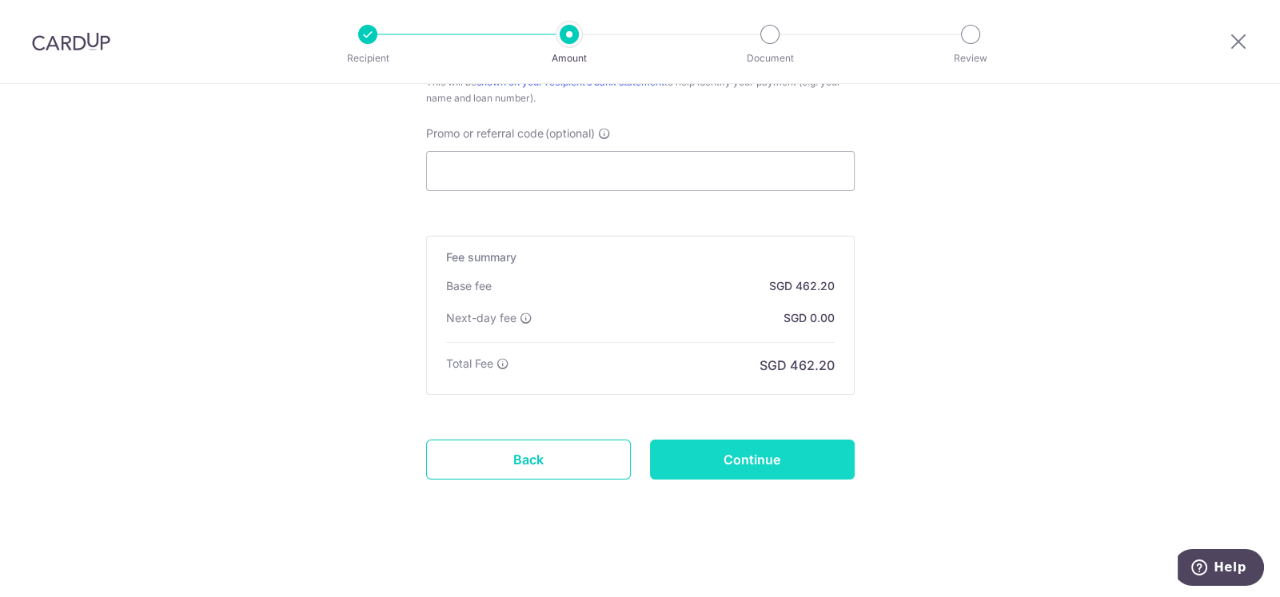
click at [744, 457] on input "Continue" at bounding box center [752, 460] width 205 height 40
type input "Create Schedule"
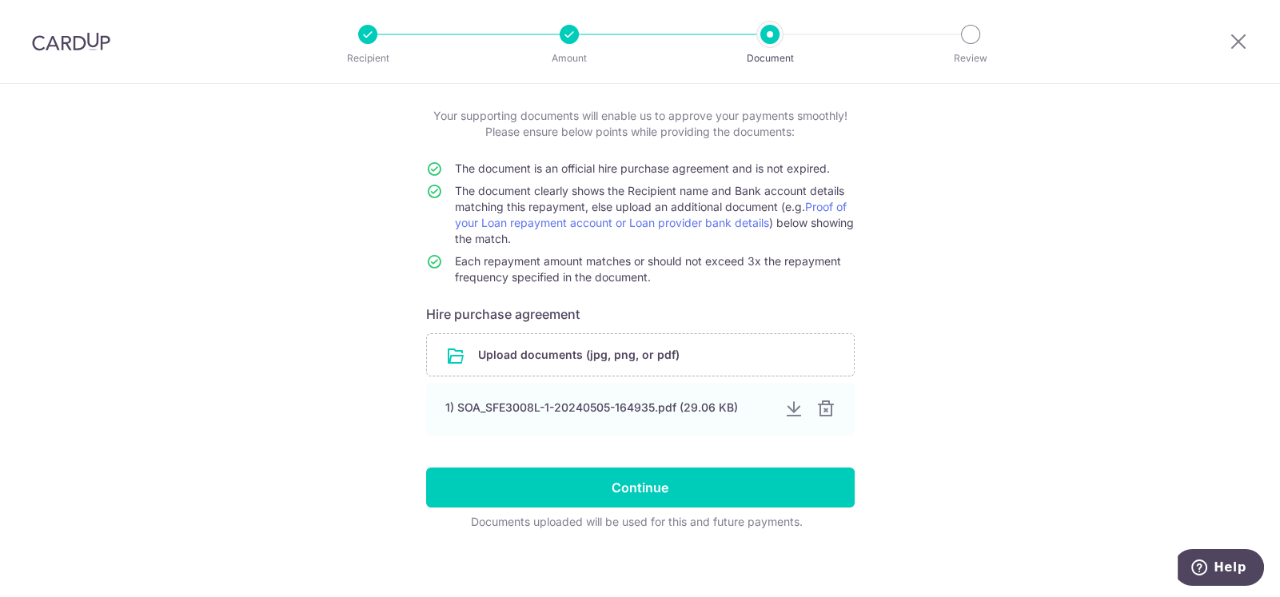
scroll to position [89, 0]
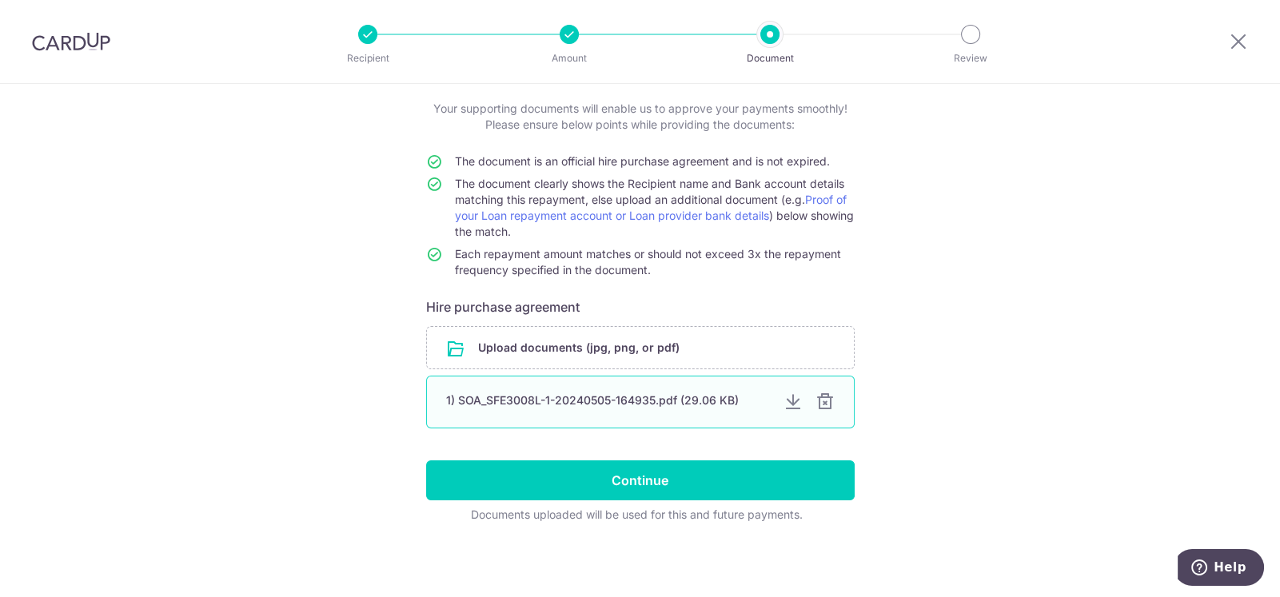
click at [820, 403] on div at bounding box center [825, 402] width 19 height 19
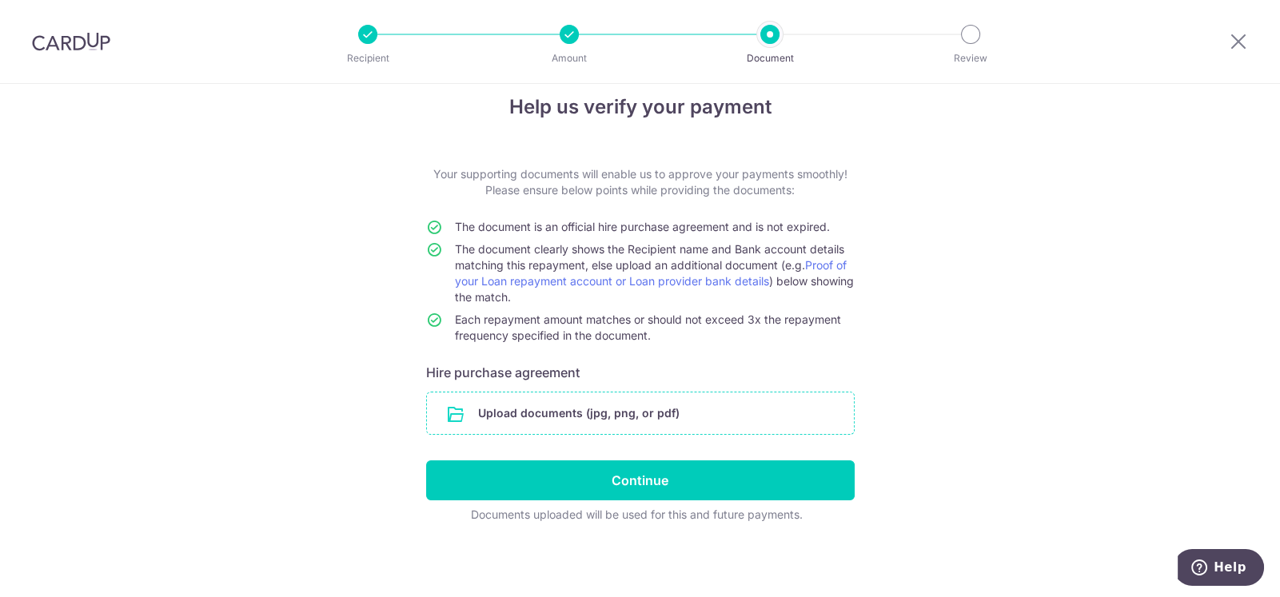
click at [569, 413] on input "file" at bounding box center [640, 414] width 427 height 42
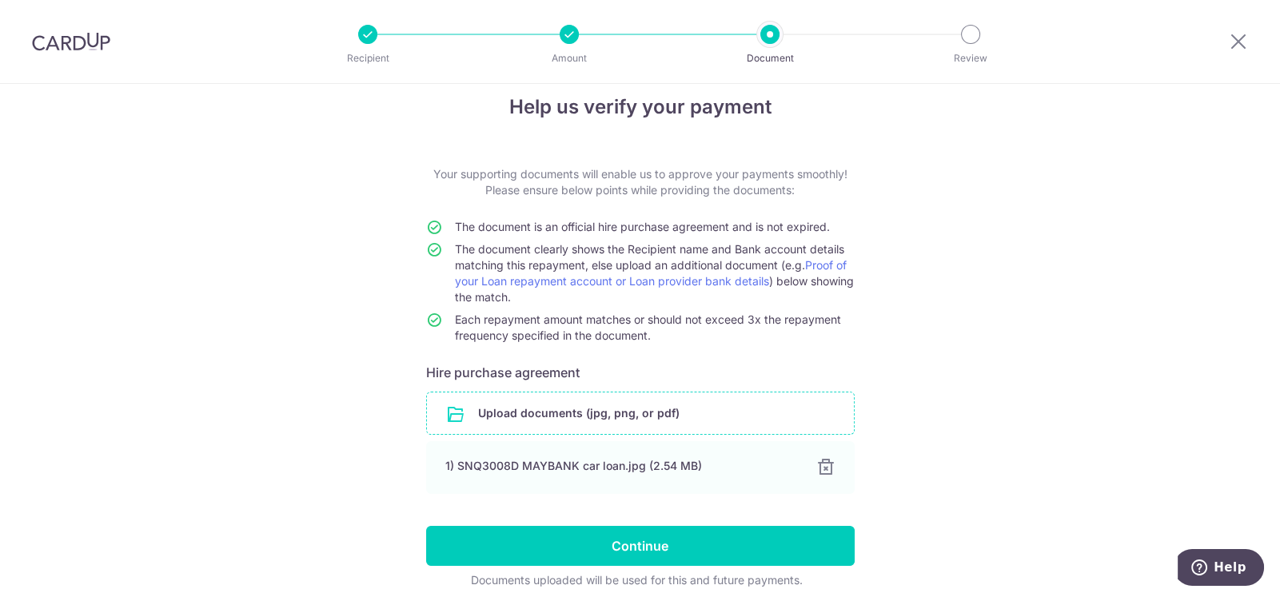
scroll to position [0, 0]
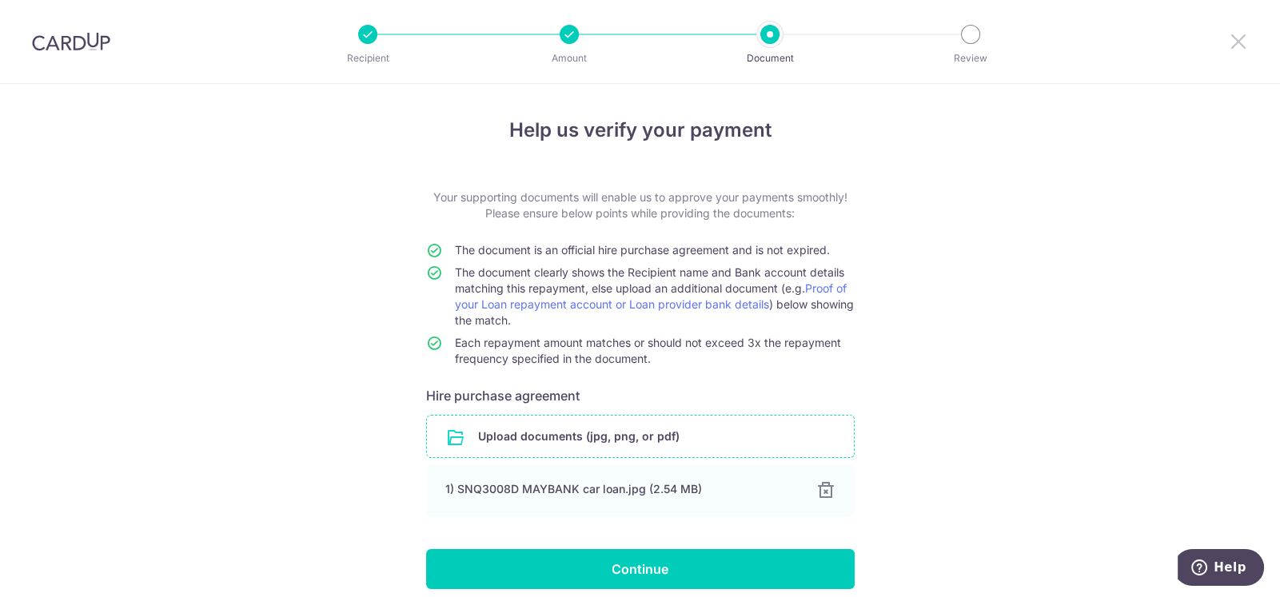
click at [1240, 42] on icon at bounding box center [1238, 41] width 19 height 20
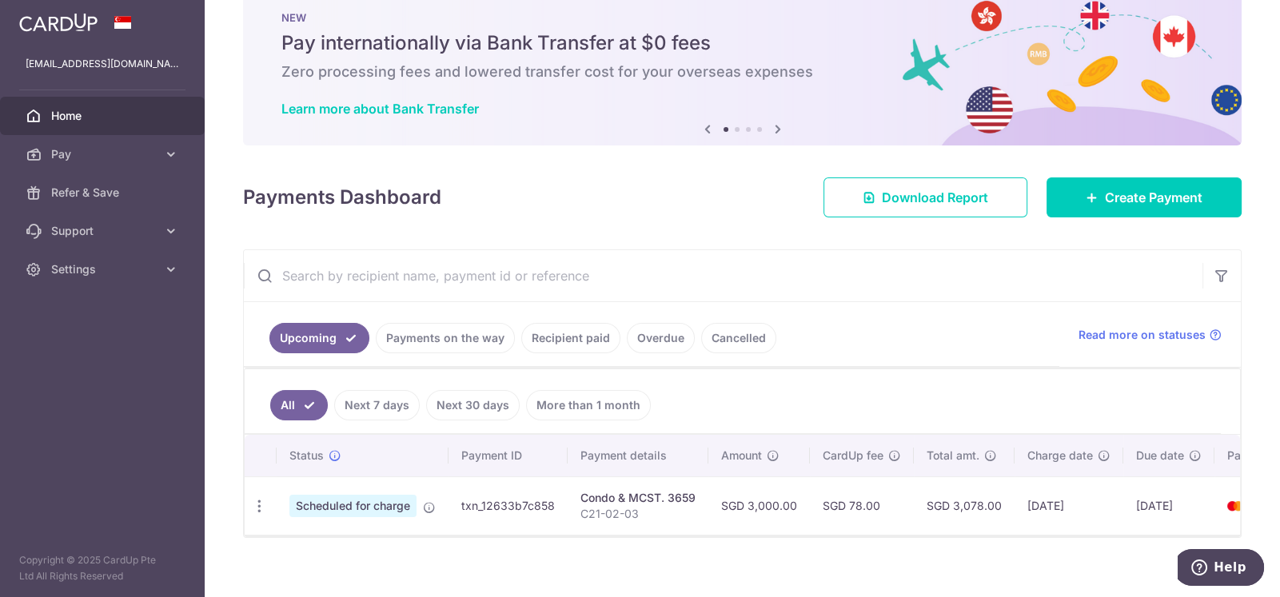
scroll to position [61, 0]
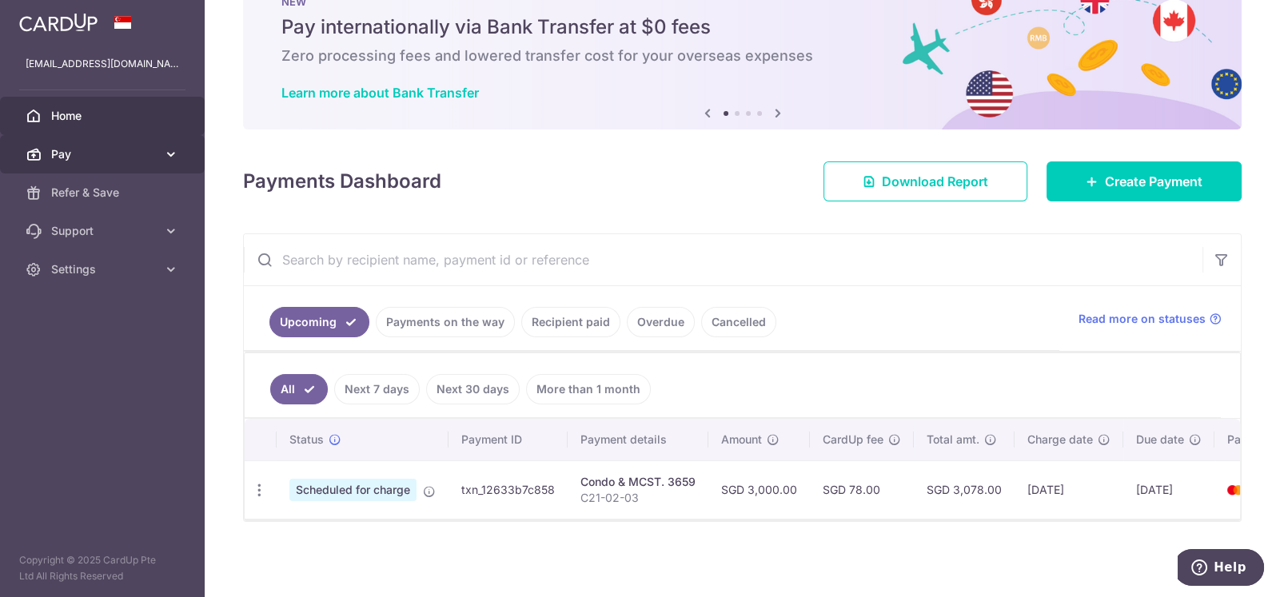
click at [58, 154] on span "Pay" at bounding box center [104, 154] width 106 height 16
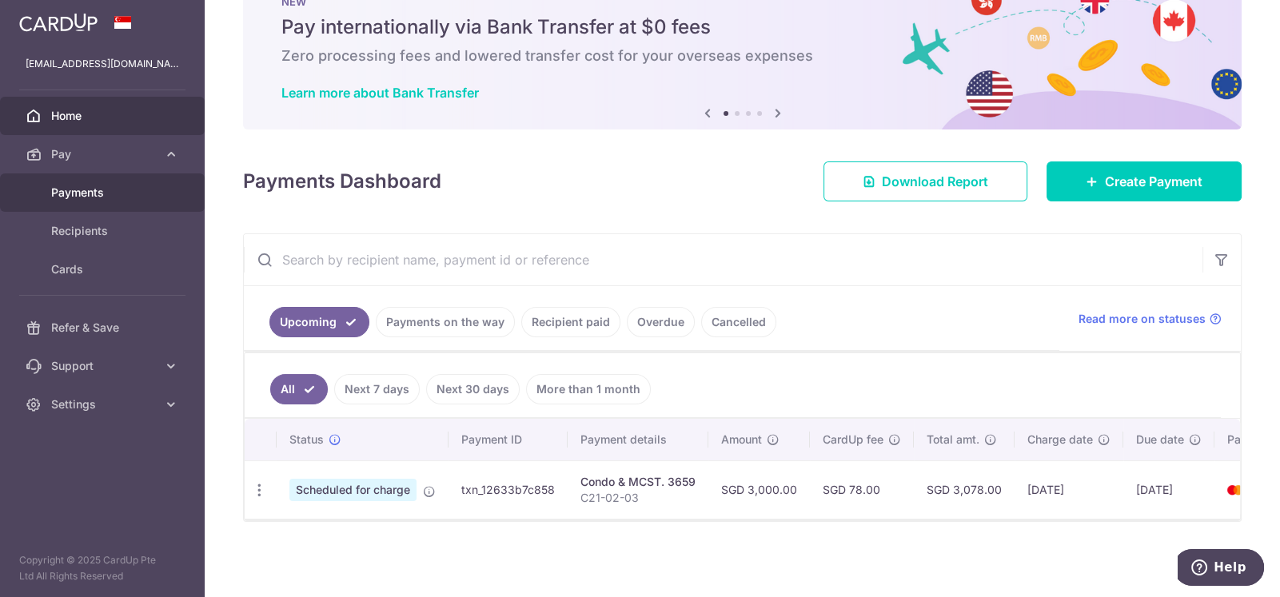
click at [90, 196] on span "Payments" at bounding box center [104, 193] width 106 height 16
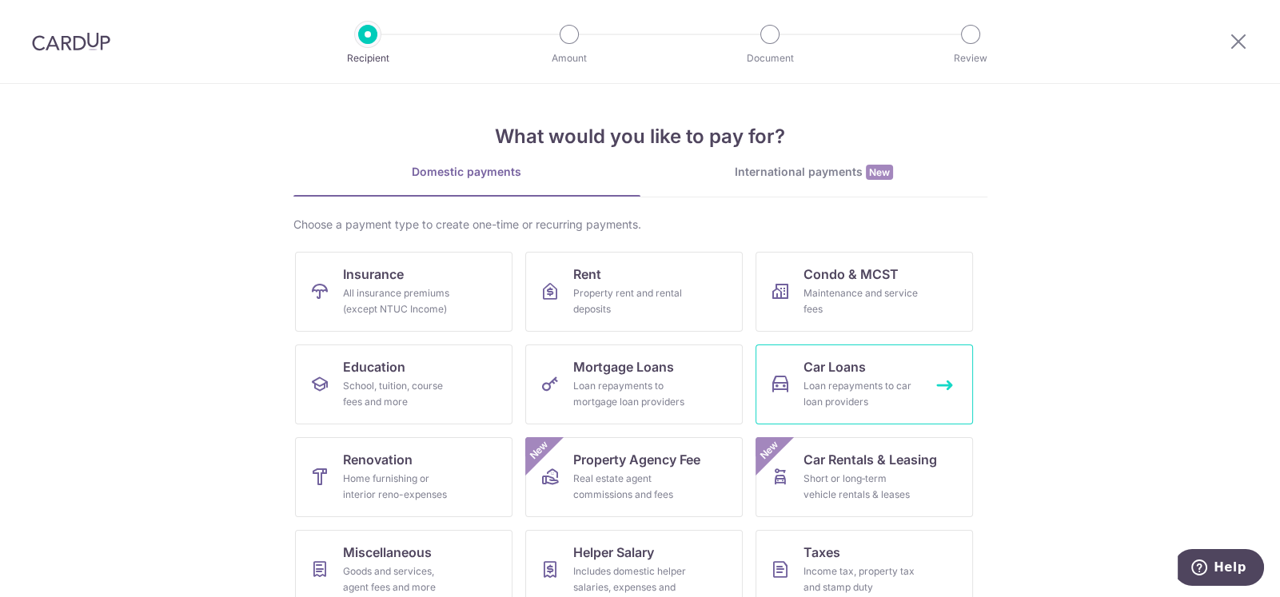
click at [847, 393] on div "Loan repayments to car loan providers" at bounding box center [861, 394] width 115 height 32
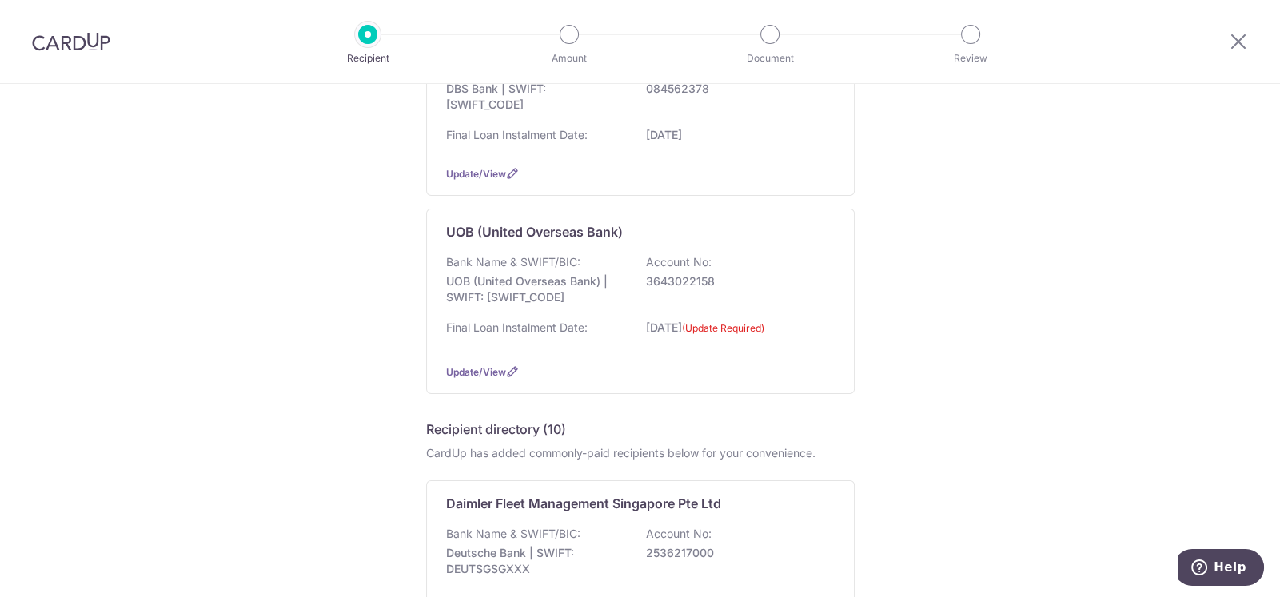
scroll to position [480, 0]
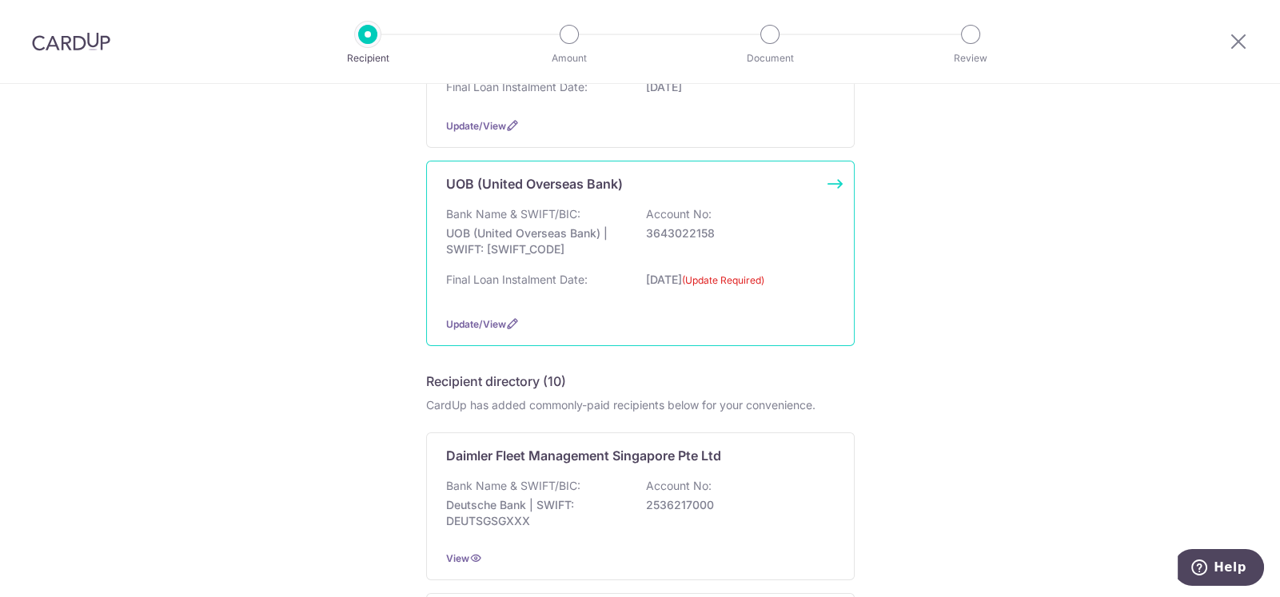
click at [759, 281] on label "(Update Required)" at bounding box center [723, 281] width 82 height 16
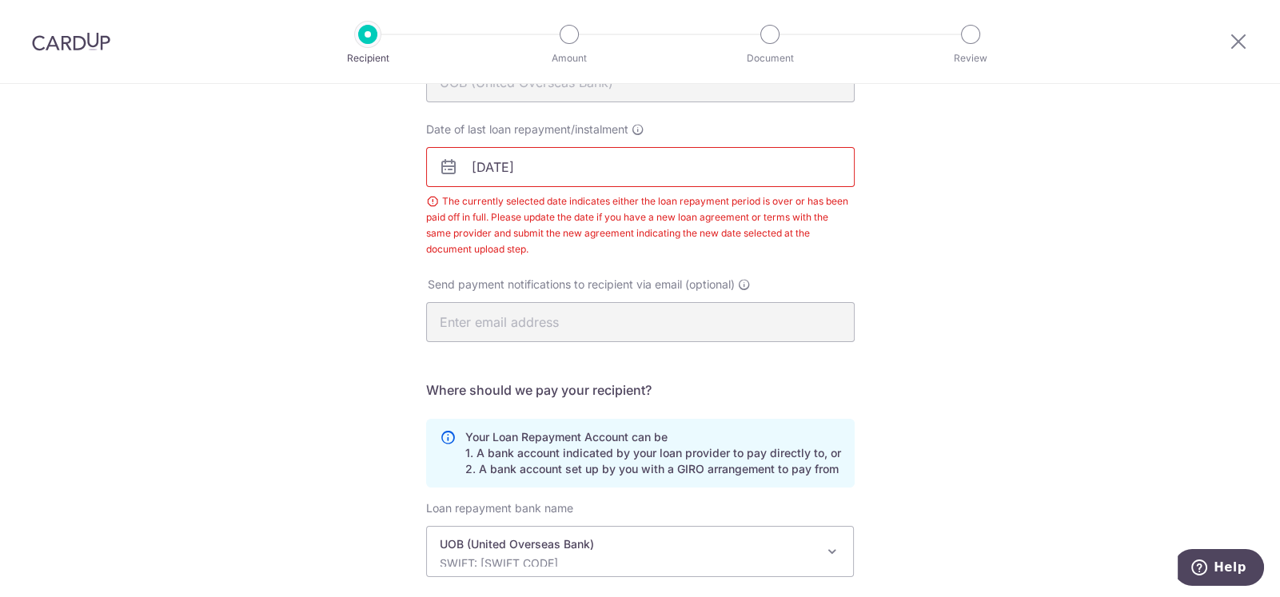
scroll to position [9, 0]
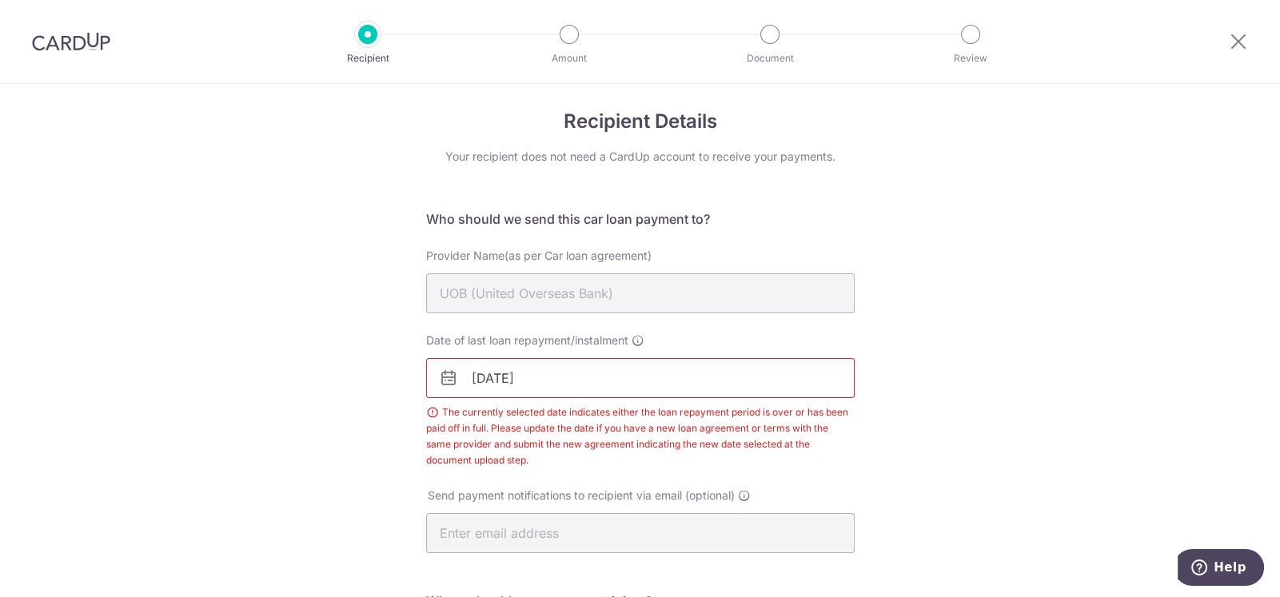
click at [484, 377] on input "[DATE]" at bounding box center [640, 378] width 429 height 40
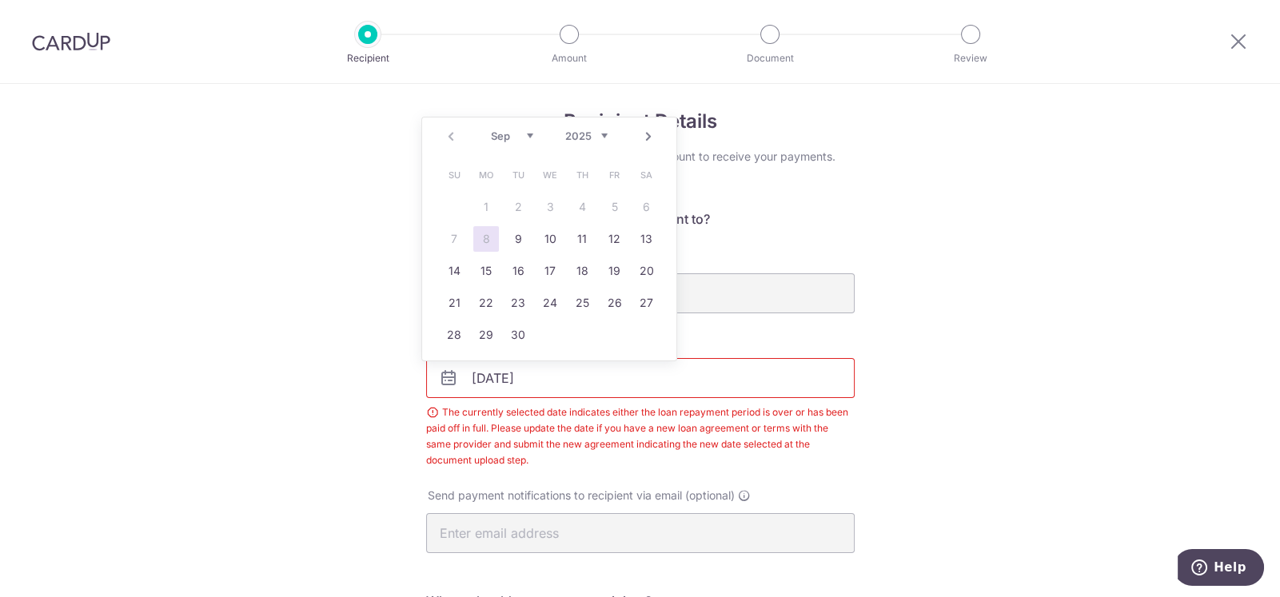
click at [540, 381] on input "[DATE]" at bounding box center [640, 378] width 429 height 40
click at [553, 334] on link "30" at bounding box center [550, 335] width 26 height 26
type input "30/09/2026"
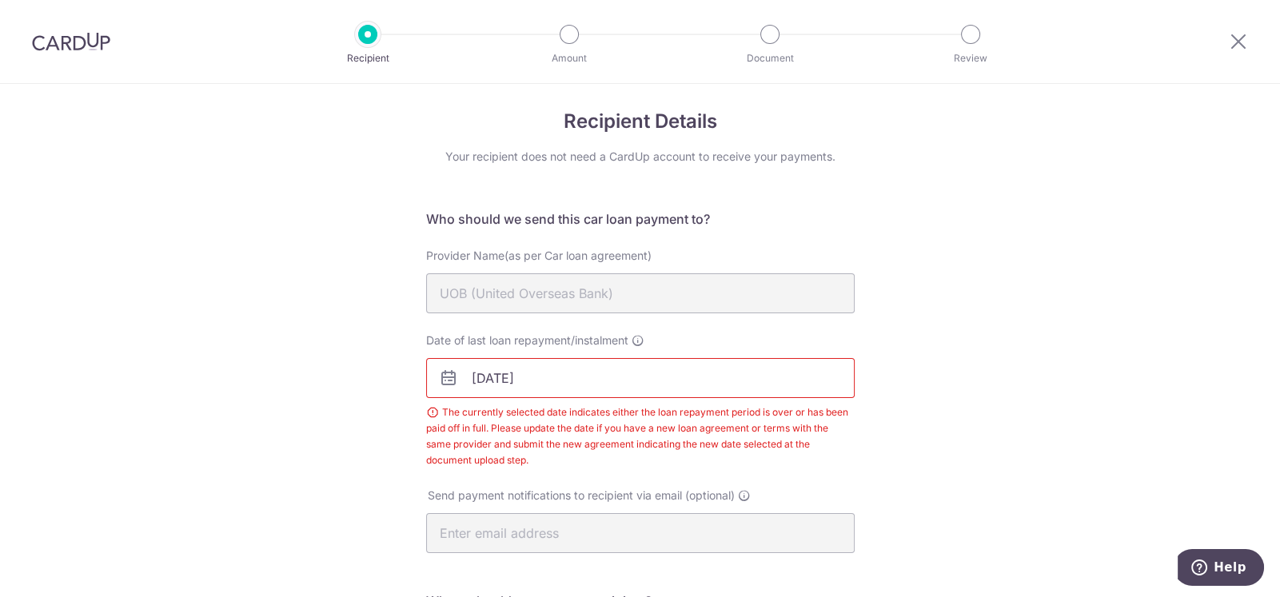
click at [297, 360] on div "Recipient Details Your recipient does not need a CardUp account to receive your…" at bounding box center [640, 538] width 1280 height 926
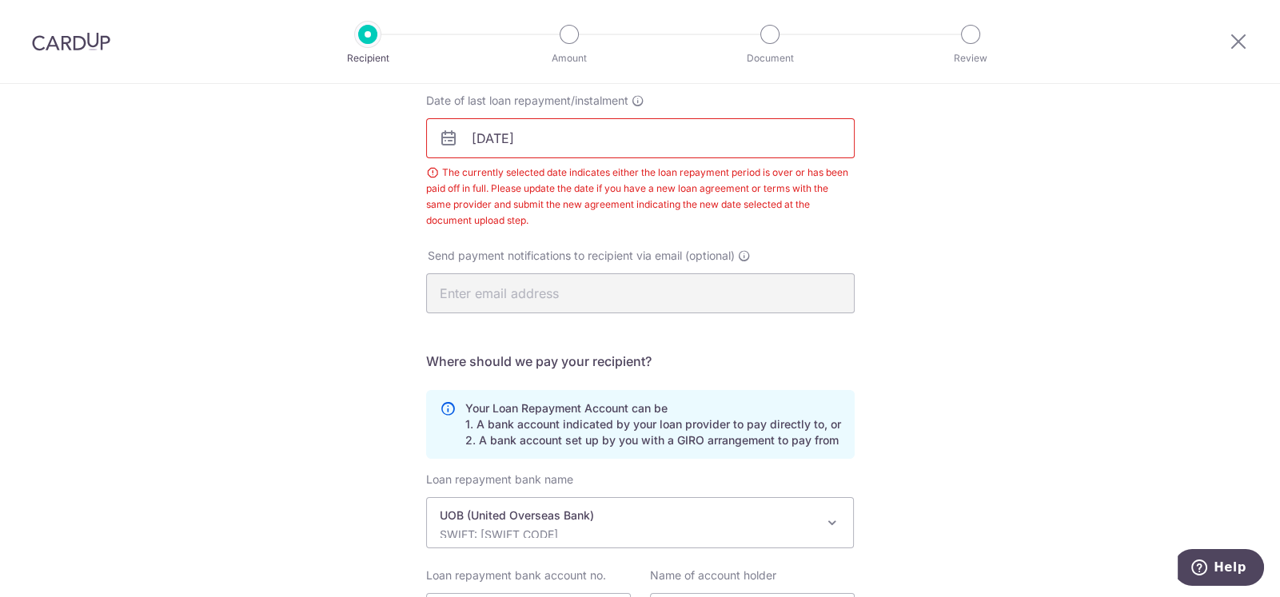
scroll to position [412, 0]
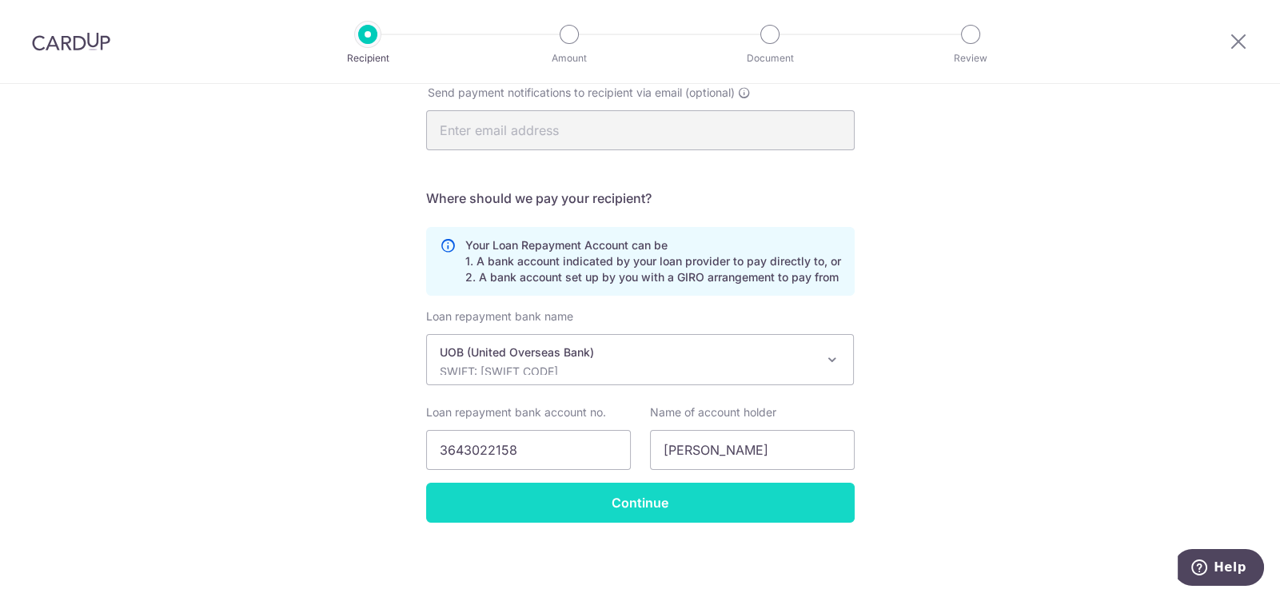
click at [561, 493] on input "Continue" at bounding box center [640, 503] width 429 height 40
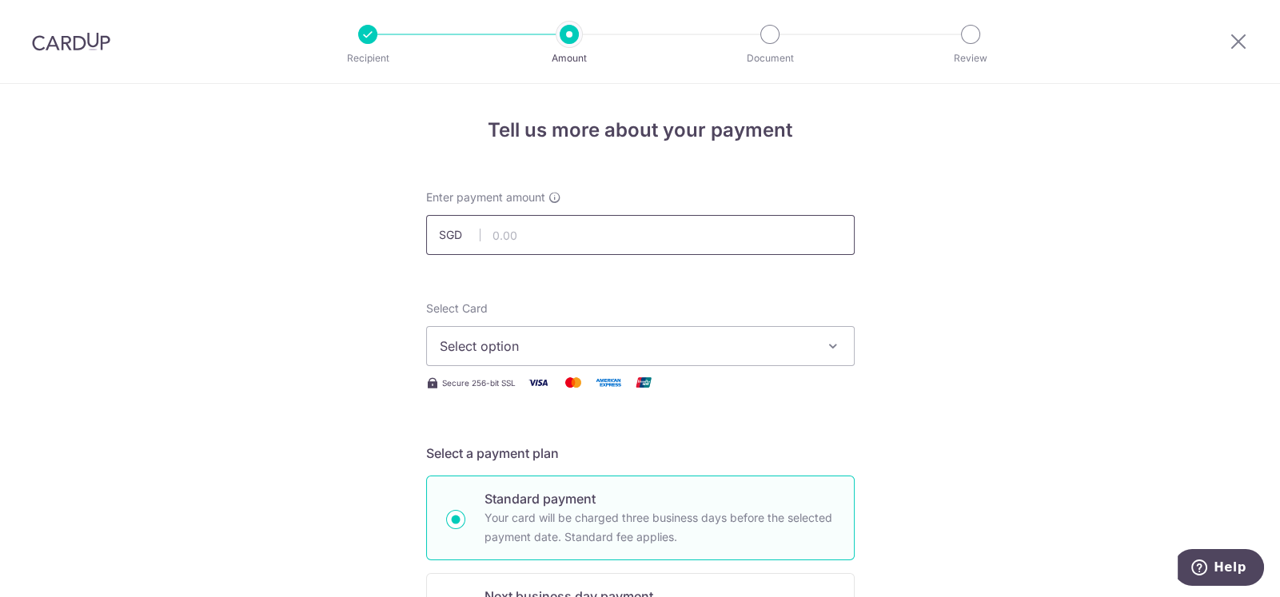
click at [537, 235] on input "text" at bounding box center [640, 235] width 429 height 40
type input "10,966.00"
click at [513, 340] on span "Select option" at bounding box center [626, 346] width 373 height 19
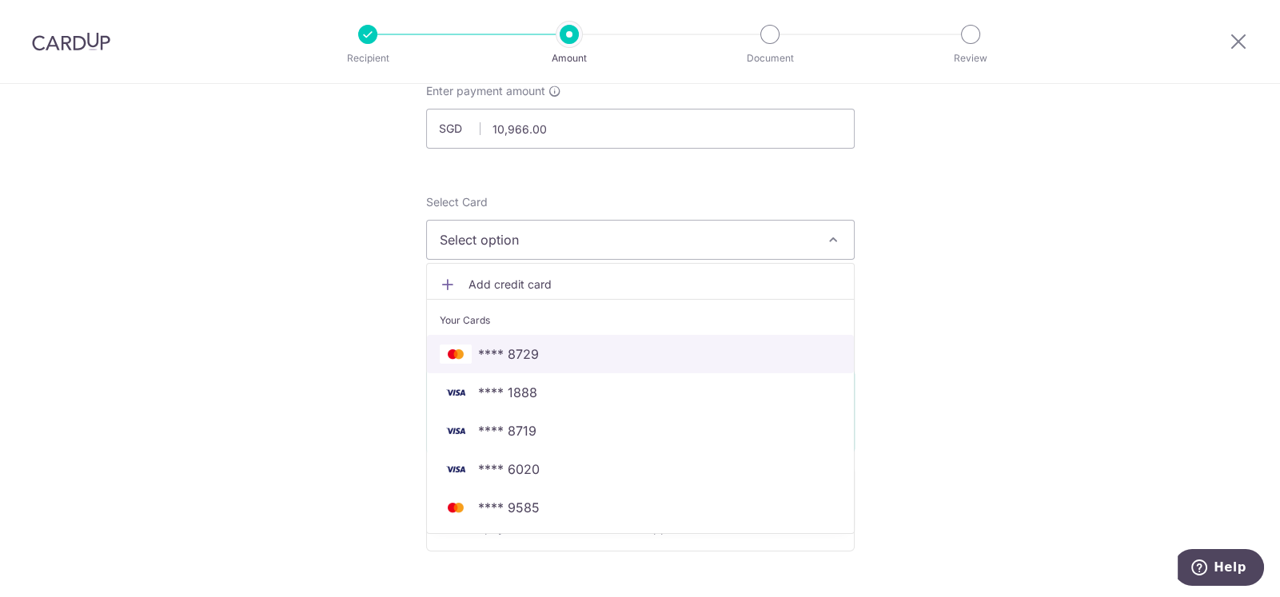
scroll to position [319, 0]
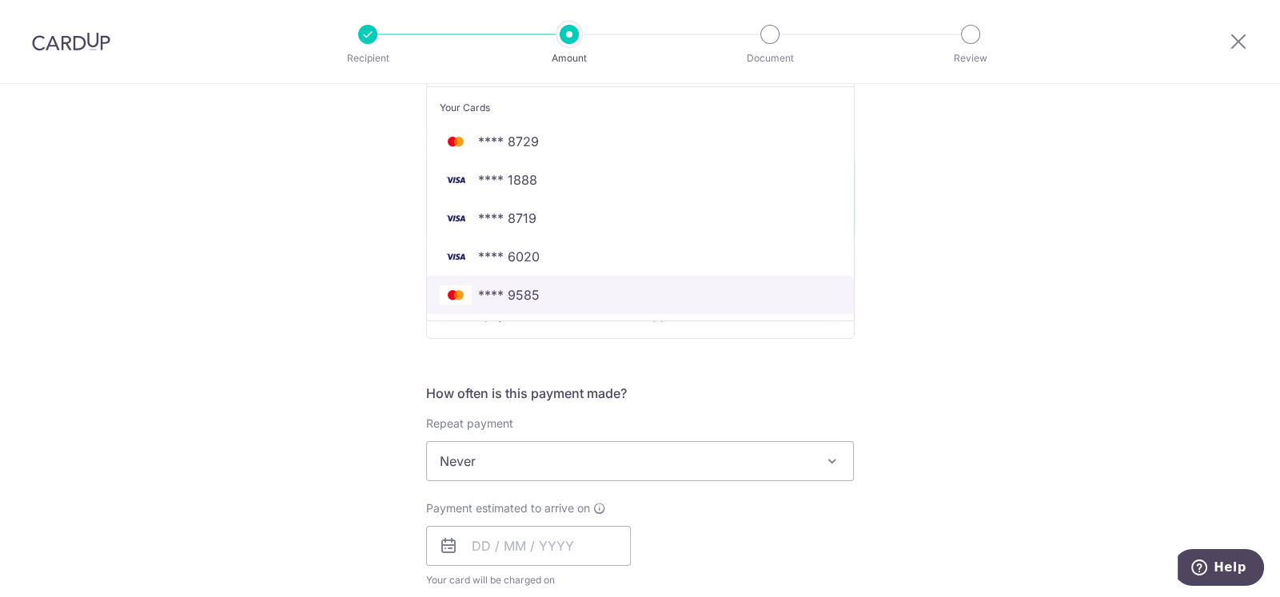
click at [517, 295] on span "**** 9585" at bounding box center [509, 295] width 62 height 19
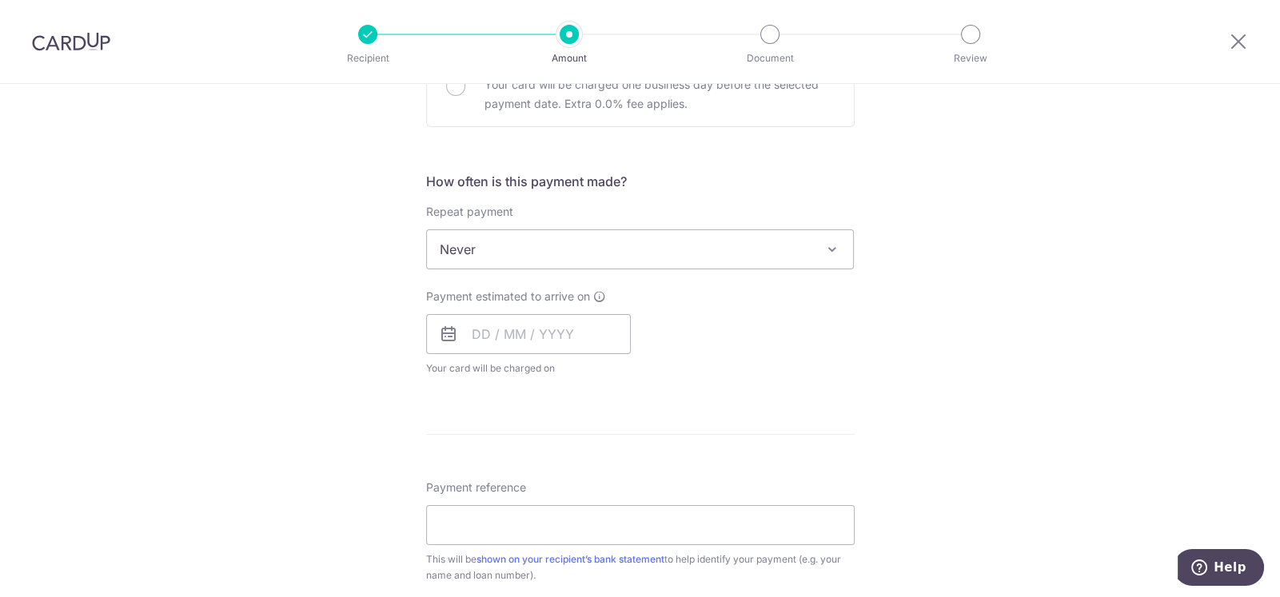
scroll to position [560, 0]
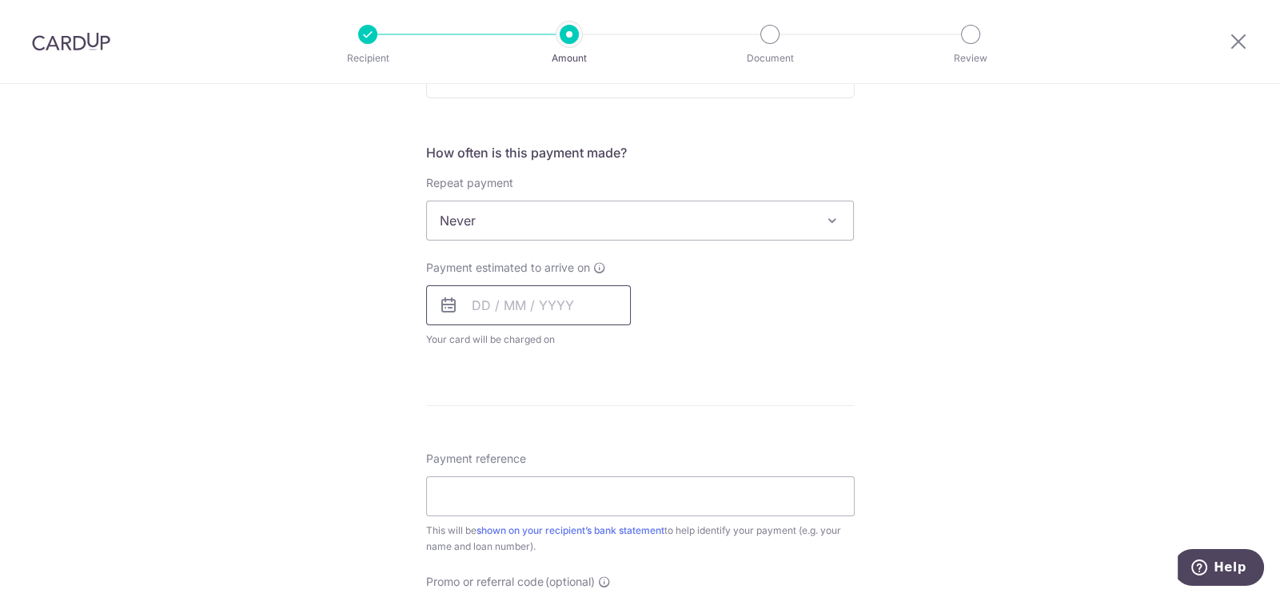
click at [472, 303] on input "text" at bounding box center [528, 306] width 205 height 40
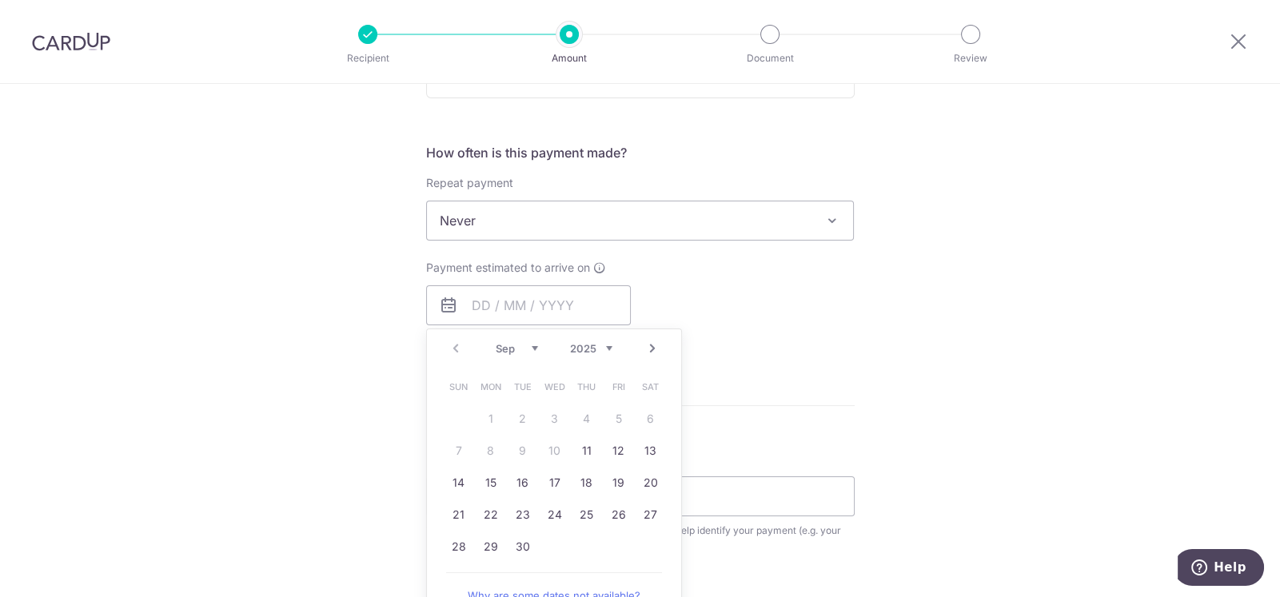
click at [960, 289] on div "Tell us more about your payment Enter payment amount SGD 10,966.00 10966.00 Sel…" at bounding box center [640, 247] width 1280 height 1447
click at [483, 306] on input "text" at bounding box center [528, 306] width 205 height 40
click at [648, 347] on link "Next" at bounding box center [652, 348] width 19 height 19
click at [608, 421] on link "3" at bounding box center [619, 419] width 26 height 26
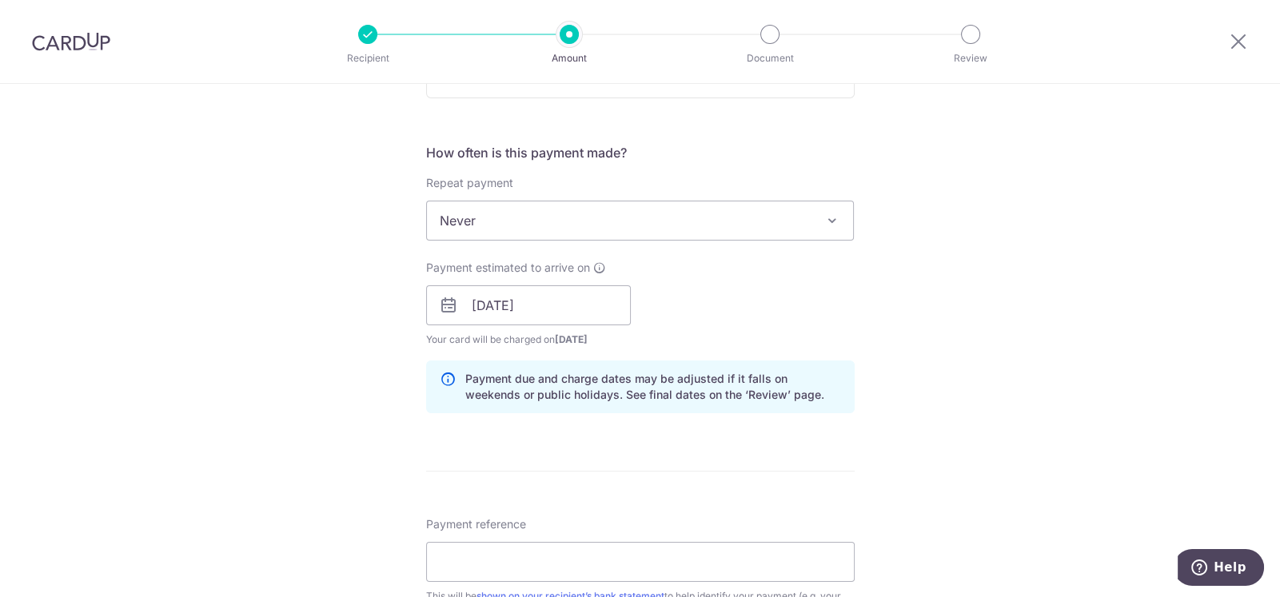
click at [271, 387] on div "Tell us more about your payment Enter payment amount SGD 10,966.00 10966.00 Sel…" at bounding box center [640, 280] width 1280 height 1512
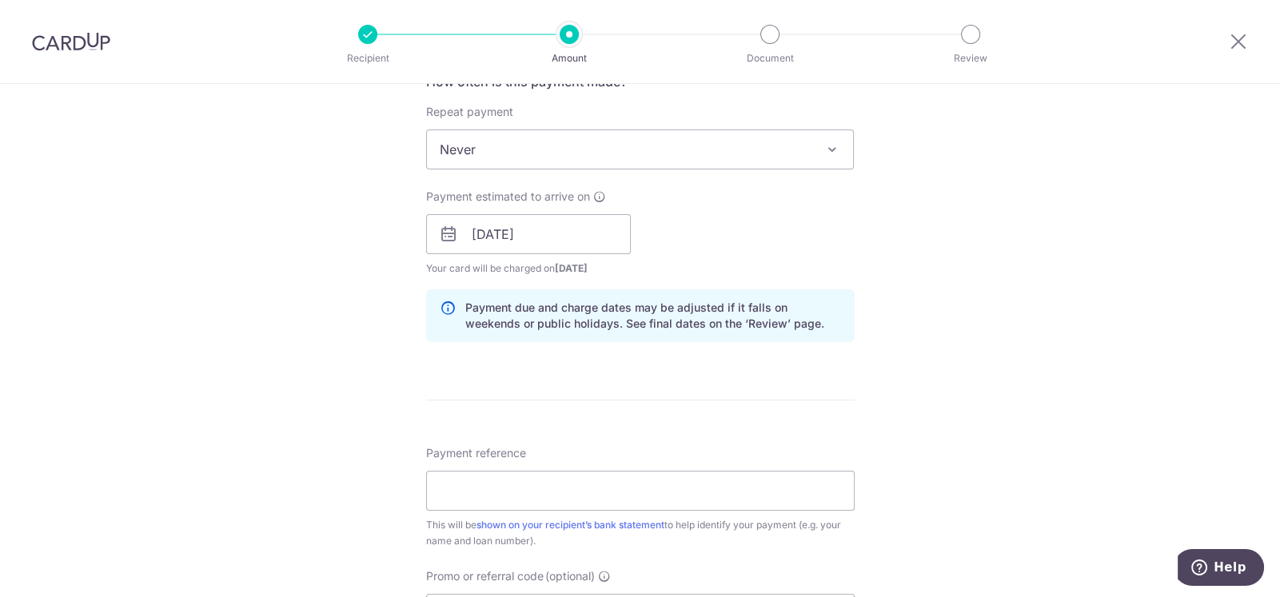
scroll to position [719, 0]
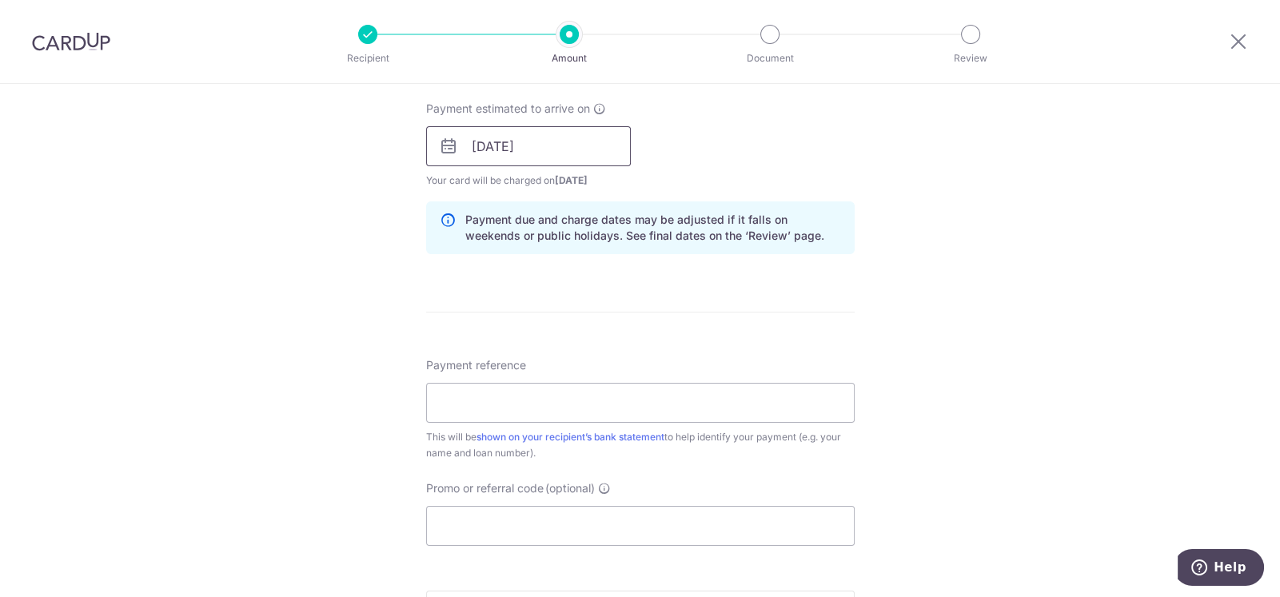
click at [547, 148] on input "03/10/2025" at bounding box center [528, 146] width 205 height 40
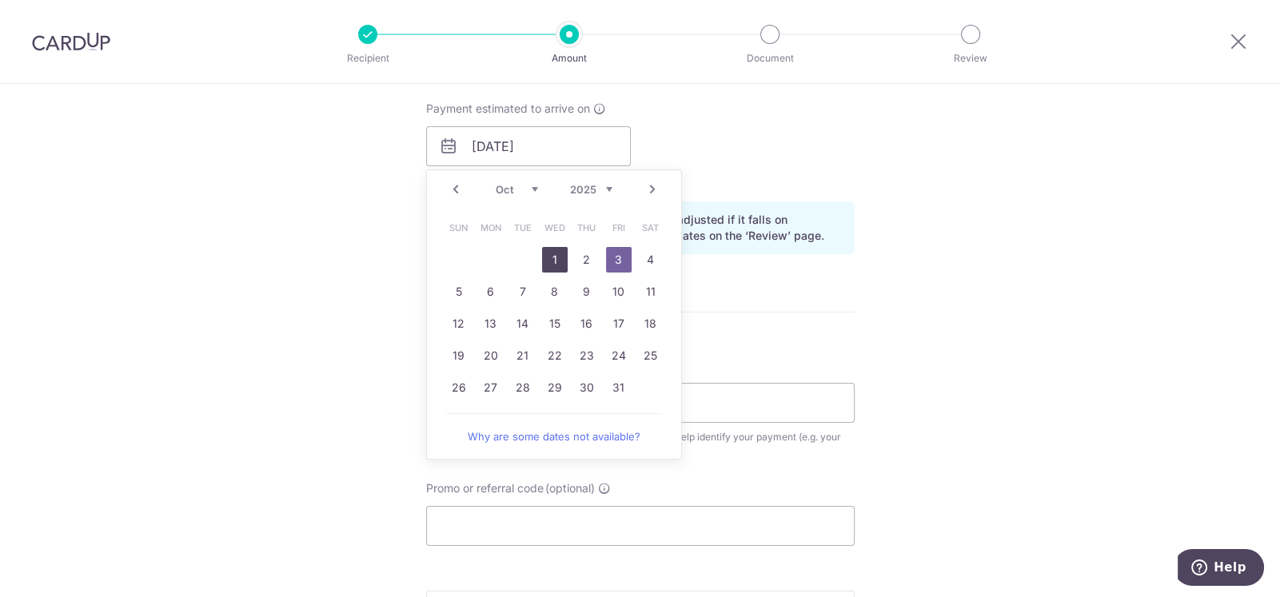
click at [553, 263] on link "1" at bounding box center [555, 260] width 26 height 26
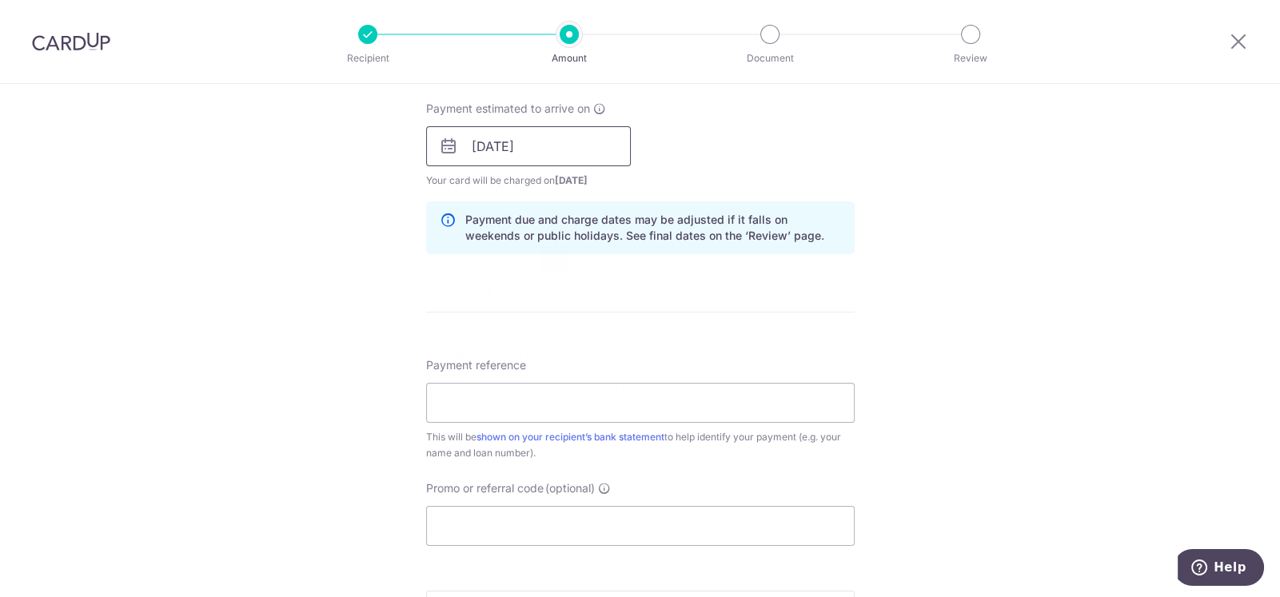
click at [544, 152] on input "[DATE]" at bounding box center [528, 146] width 205 height 40
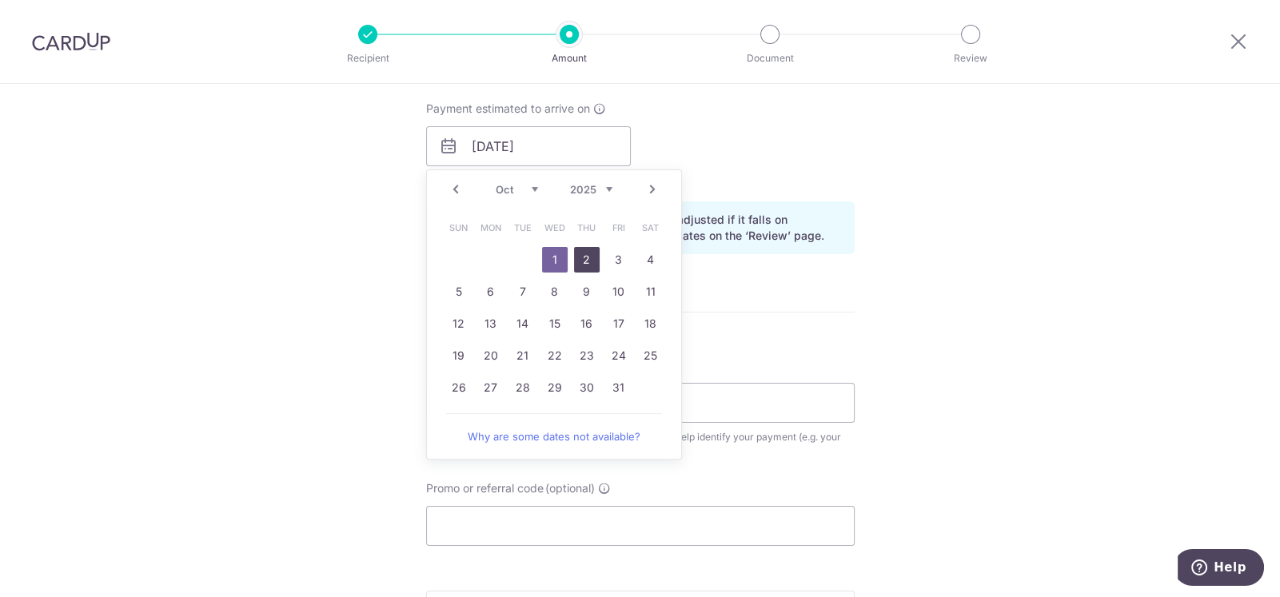
click at [586, 258] on link "2" at bounding box center [587, 260] width 26 height 26
type input "02/10/2025"
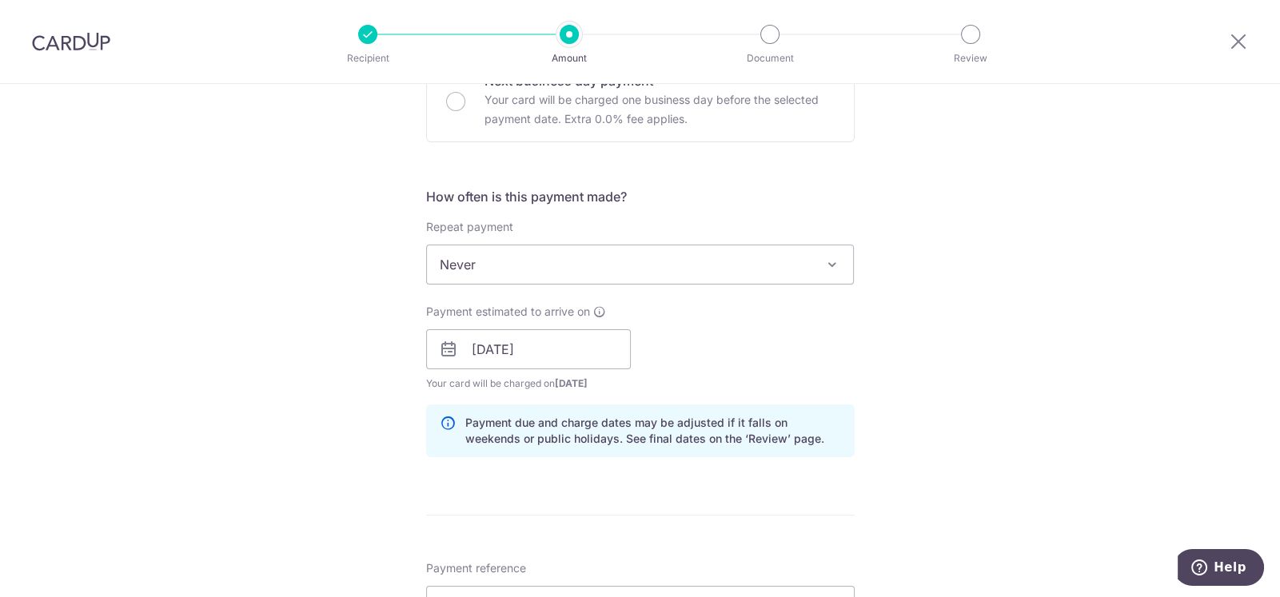
scroll to position [399, 0]
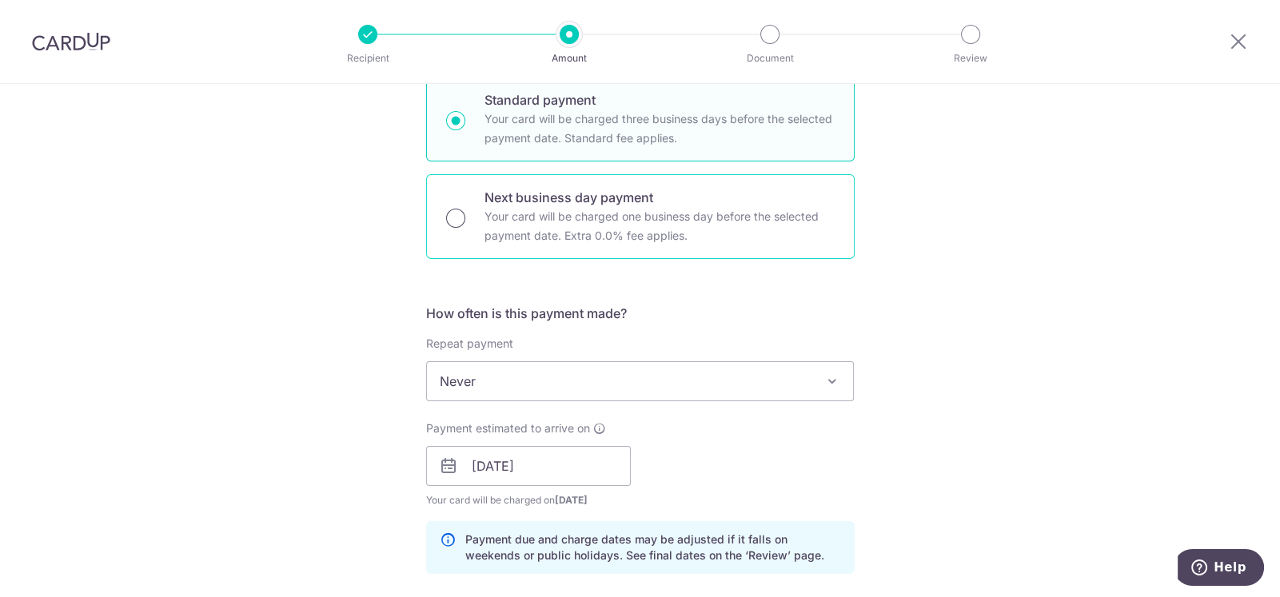
click at [446, 216] on input "Next business day payment Your card will be charged one business day before the…" at bounding box center [455, 218] width 19 height 19
radio input "true"
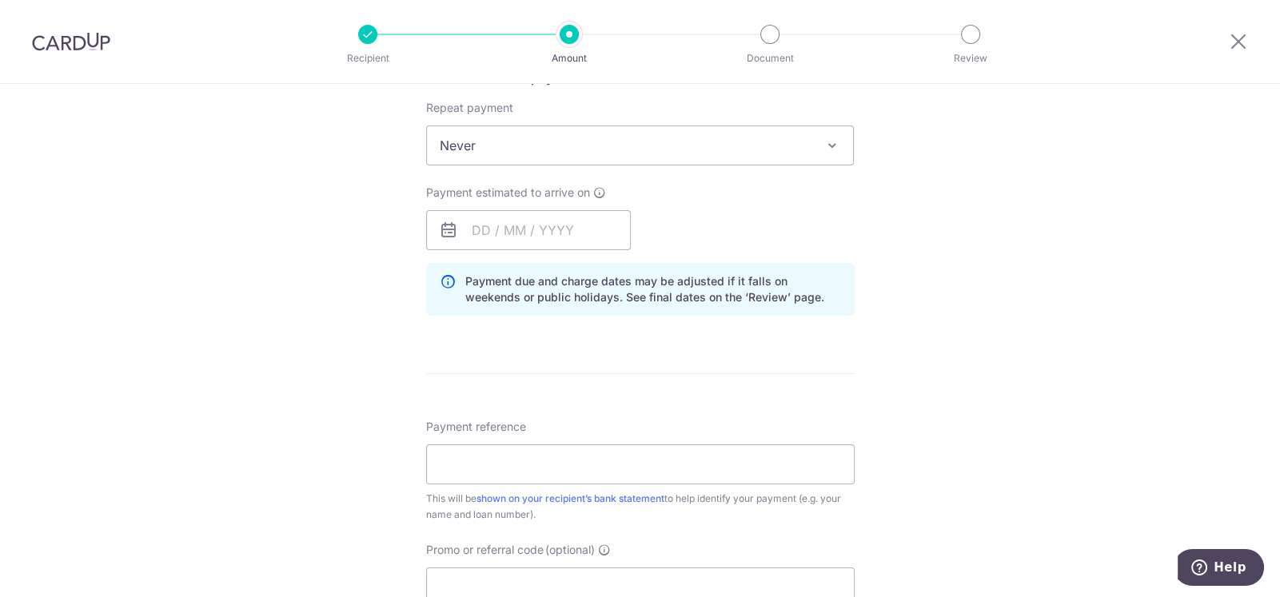
scroll to position [639, 0]
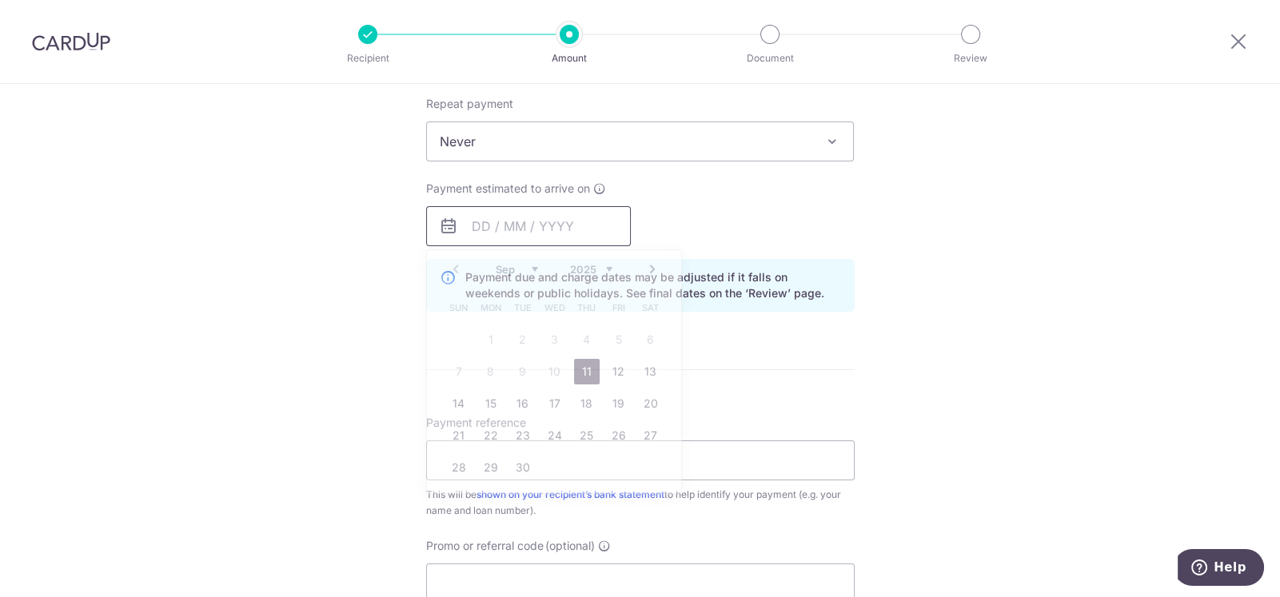
click at [489, 226] on input "text" at bounding box center [528, 226] width 205 height 40
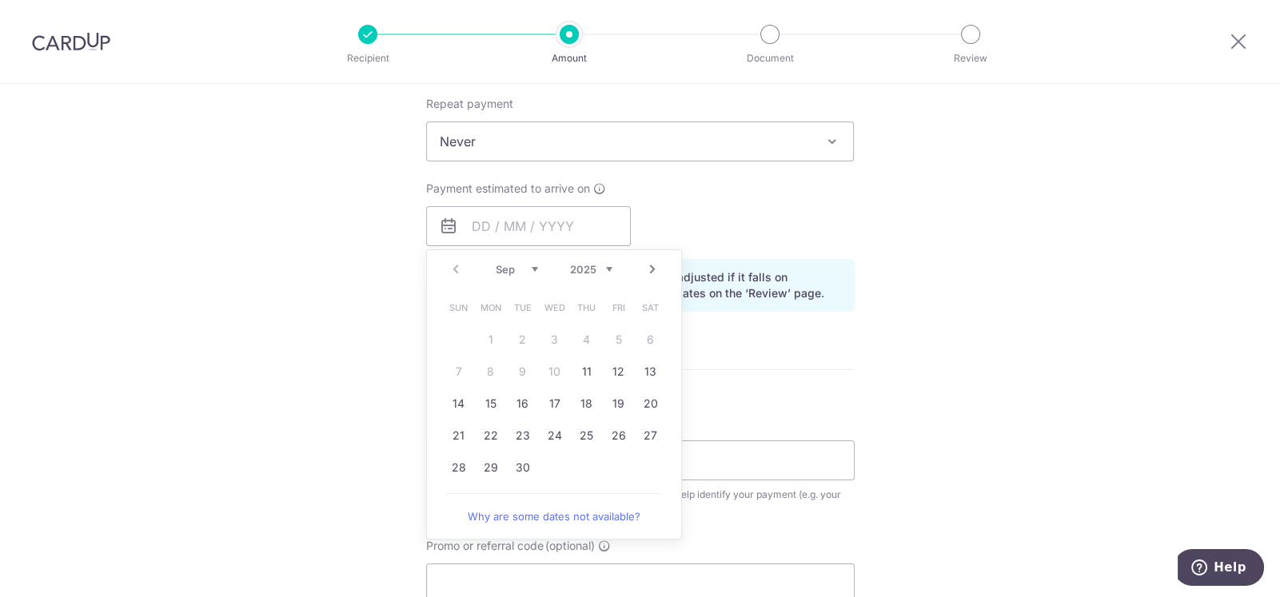
click at [648, 266] on link "Next" at bounding box center [652, 269] width 19 height 19
click at [611, 336] on link "3" at bounding box center [619, 340] width 26 height 26
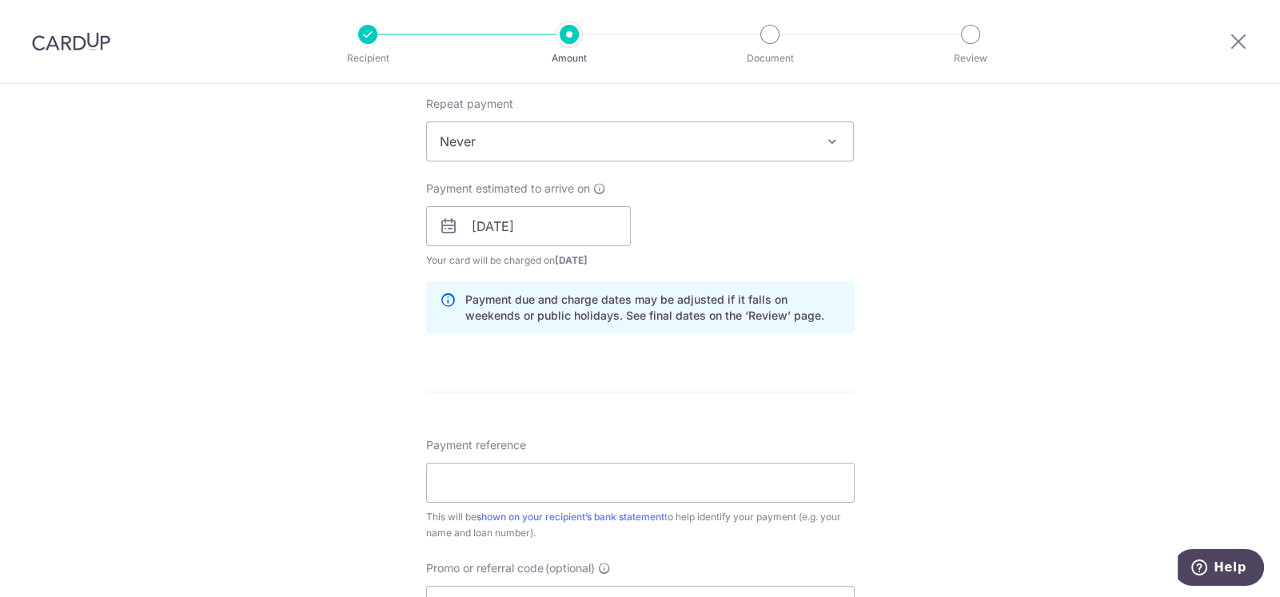
click at [368, 359] on div "Tell us more about your payment Enter payment amount SGD 10,966.00 10966.00 Sel…" at bounding box center [640, 240] width 1280 height 1590
click at [557, 227] on input "03/10/2025" at bounding box center [528, 226] width 205 height 40
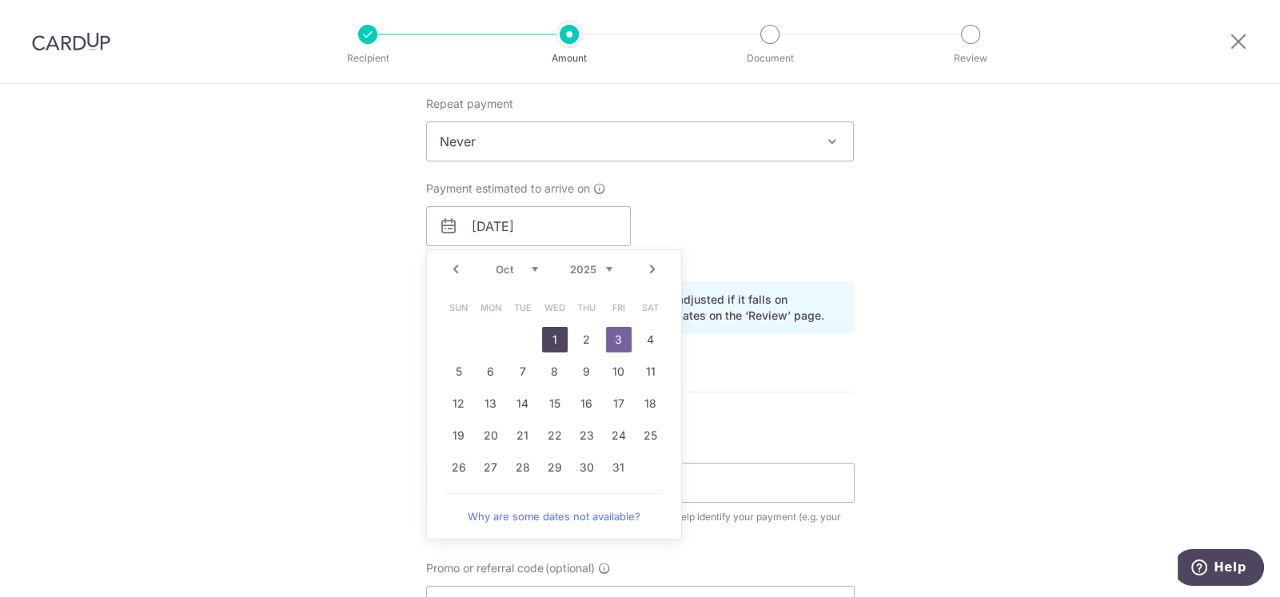
click at [554, 338] on link "1" at bounding box center [555, 340] width 26 height 26
type input "[DATE]"
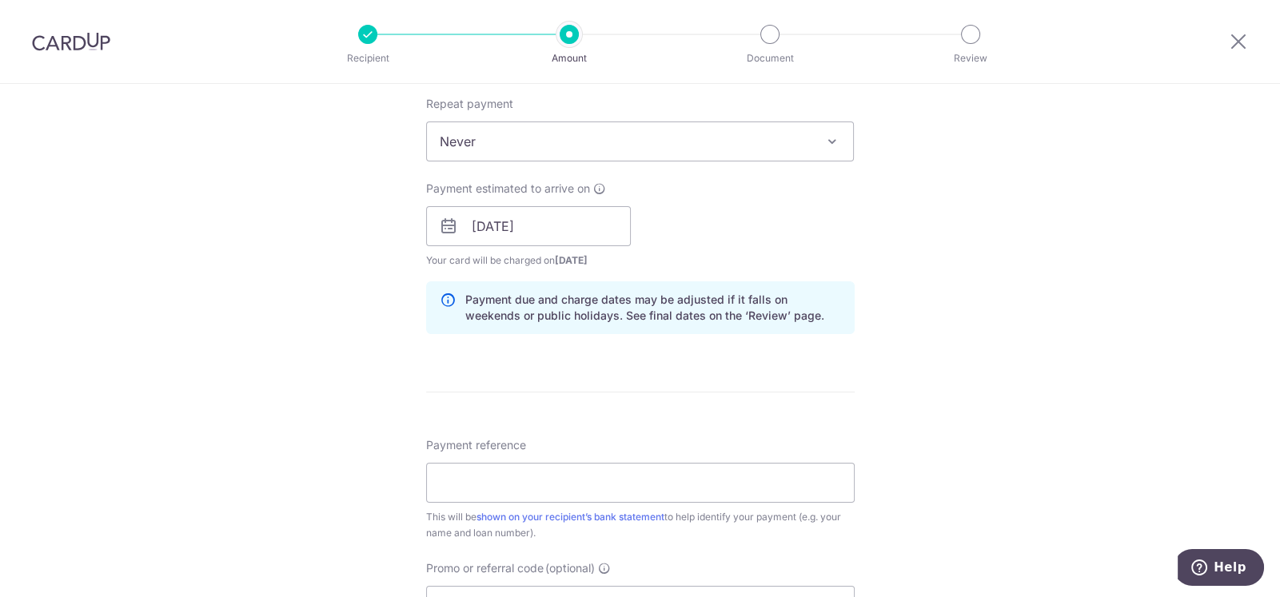
click at [390, 341] on div "Tell us more about your payment Enter payment amount SGD 10,966.00 10966.00 Sel…" at bounding box center [640, 240] width 1280 height 1590
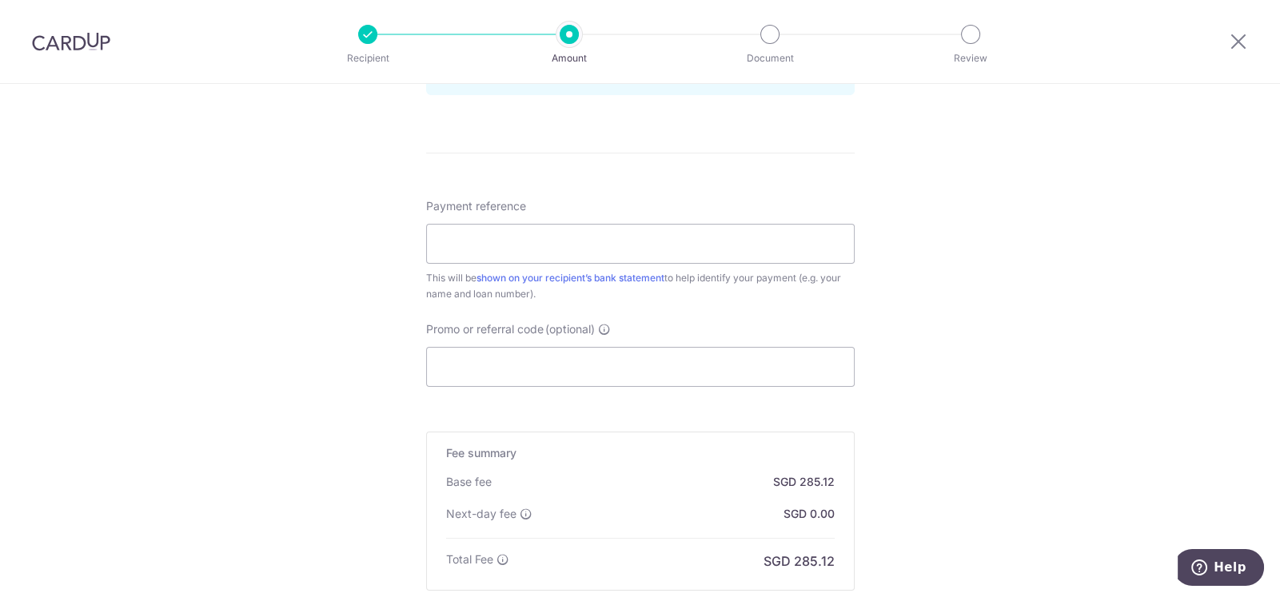
scroll to position [880, 0]
click at [516, 246] on input "Payment reference" at bounding box center [640, 242] width 429 height 40
type input "Snq3008D"
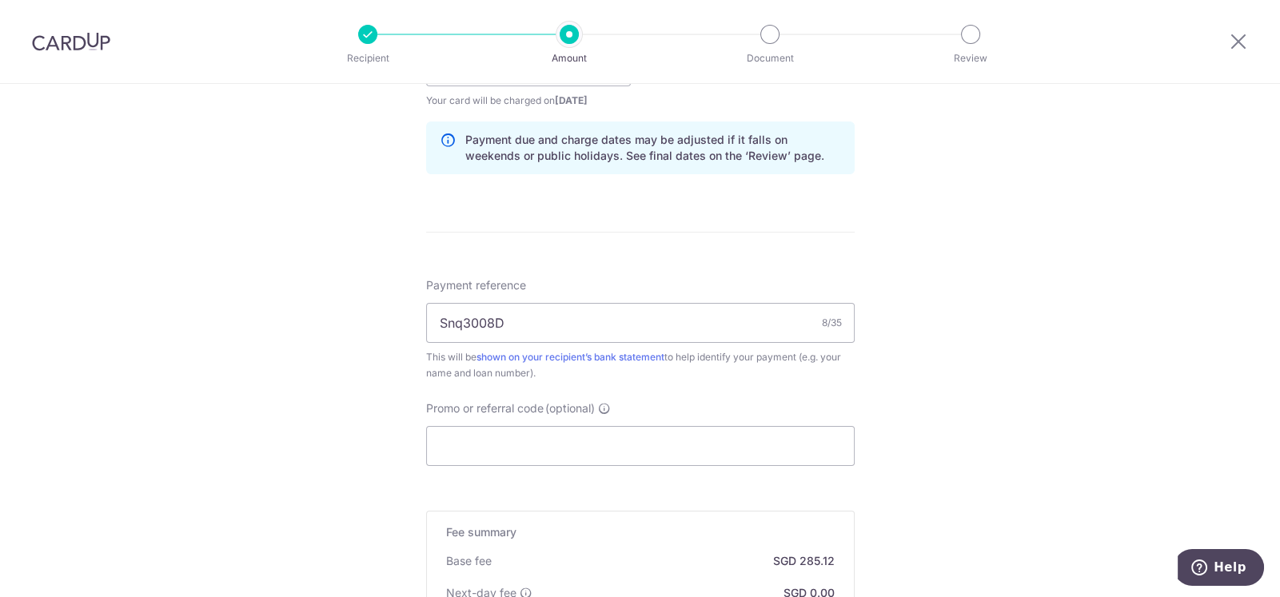
scroll to position [1074, 0]
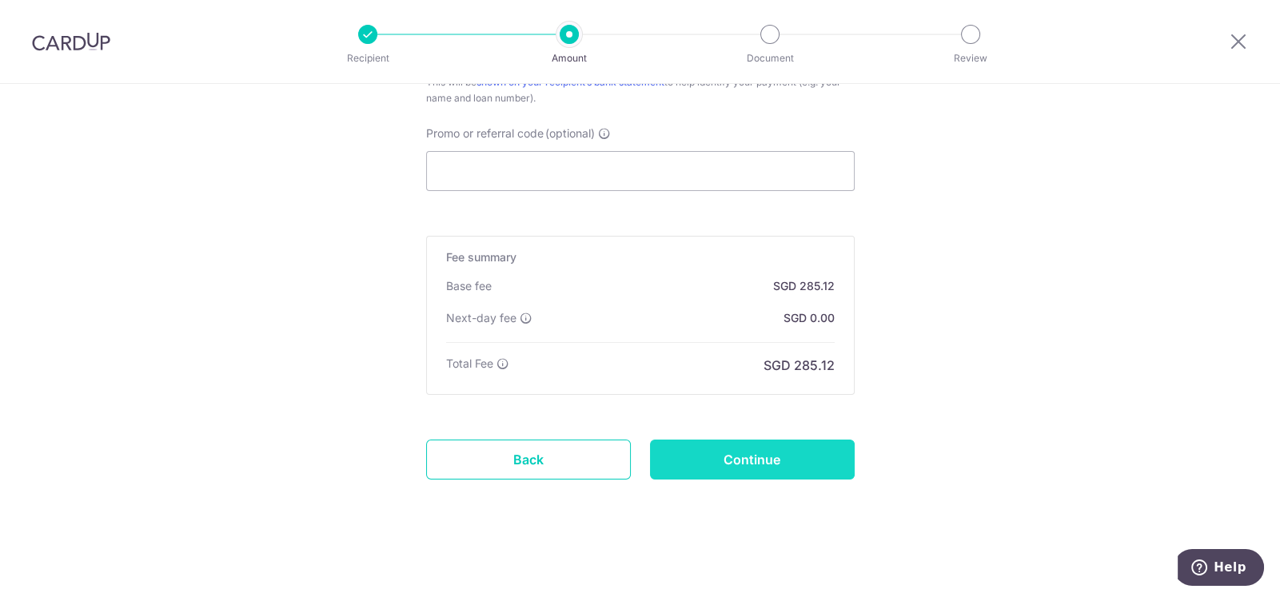
click at [771, 460] on input "Continue" at bounding box center [752, 460] width 205 height 40
type input "Create Schedule"
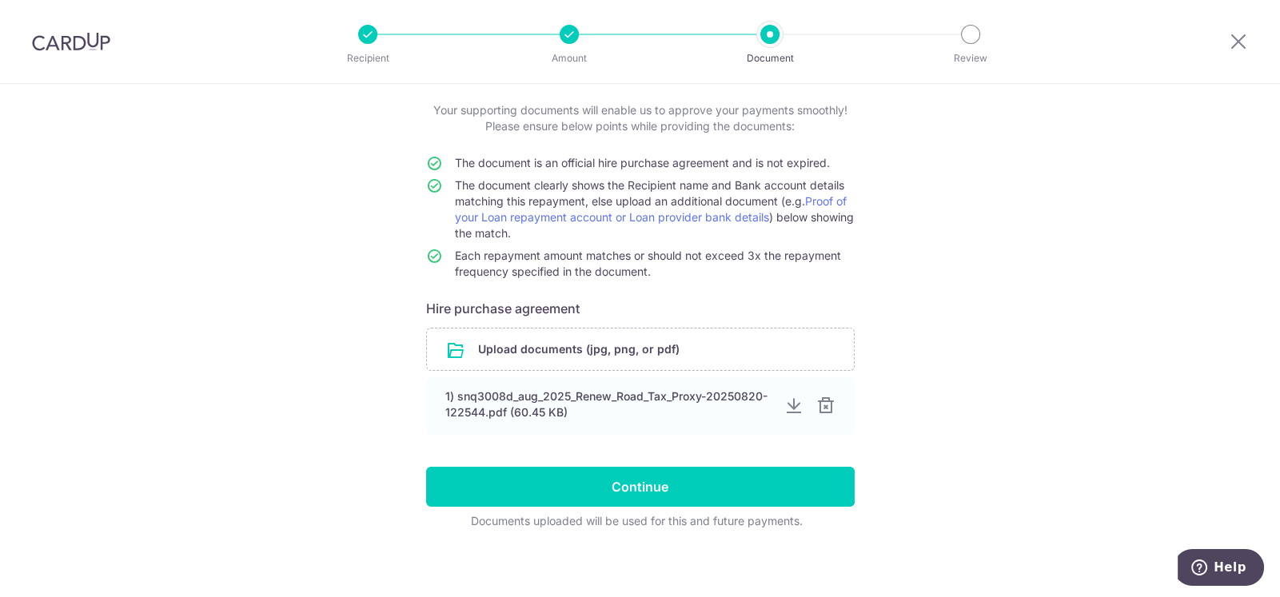
scroll to position [94, 0]
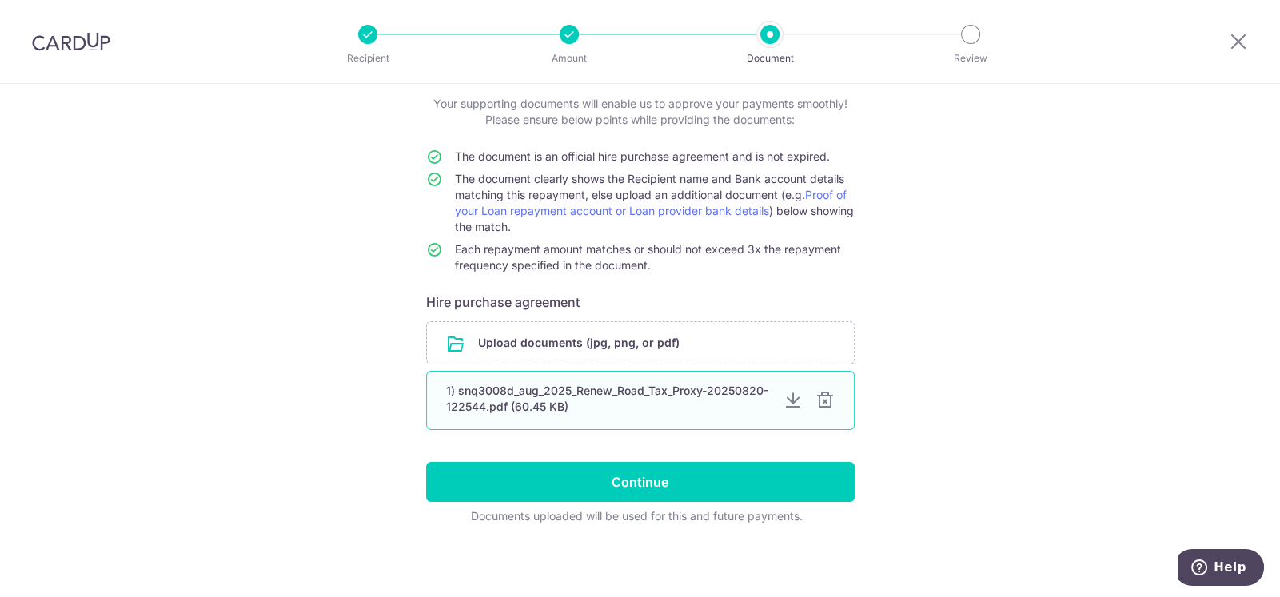
click at [822, 401] on div at bounding box center [825, 400] width 19 height 19
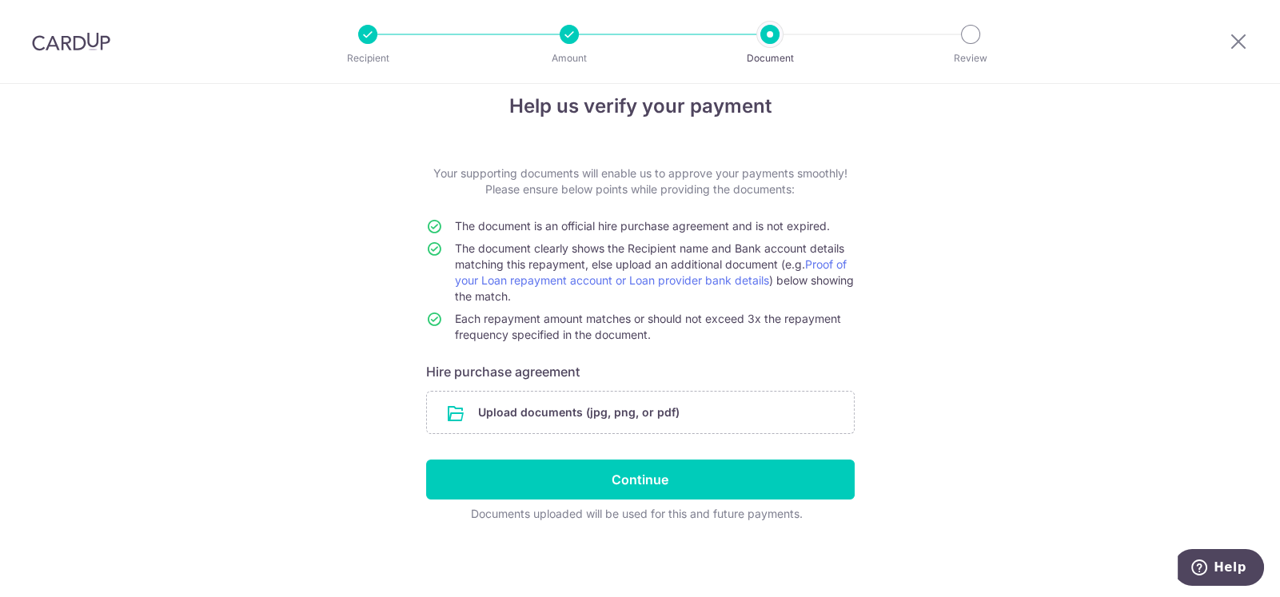
scroll to position [23, 0]
click at [661, 413] on input "file" at bounding box center [640, 414] width 427 height 42
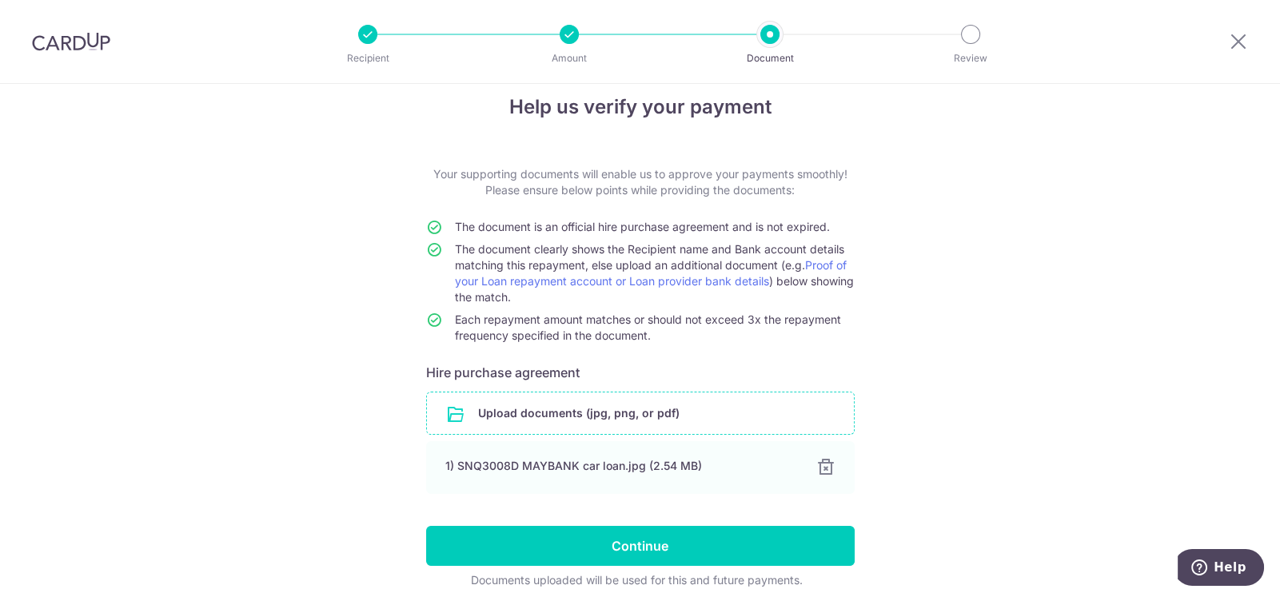
scroll to position [89, 0]
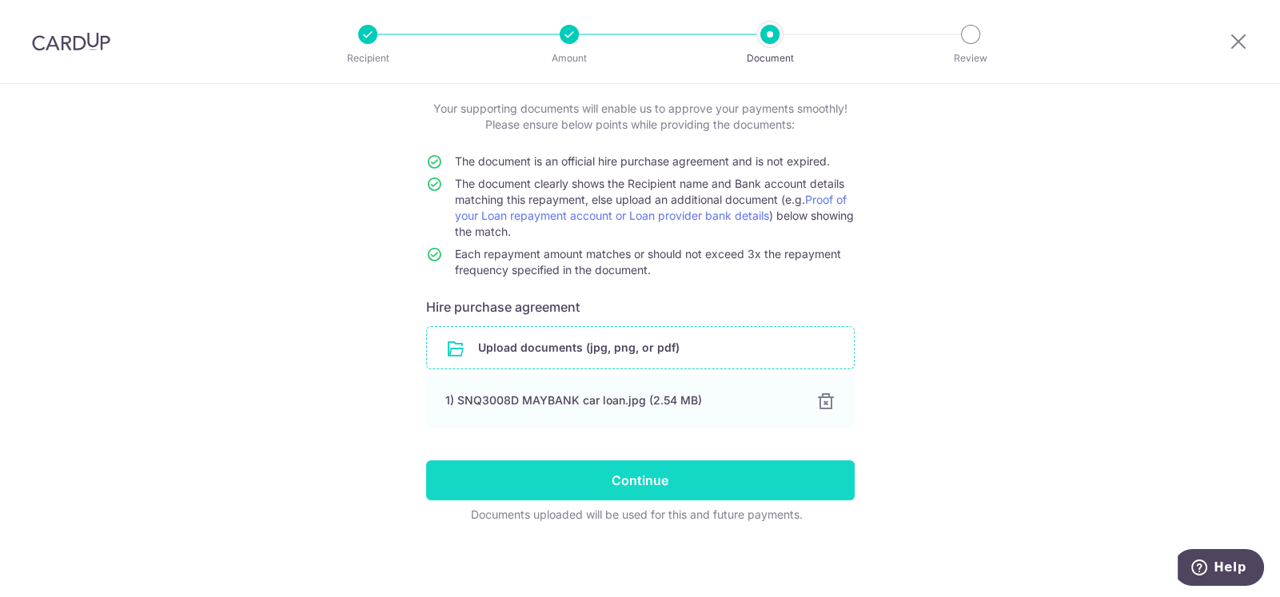
click at [565, 481] on input "Continue" at bounding box center [640, 481] width 429 height 40
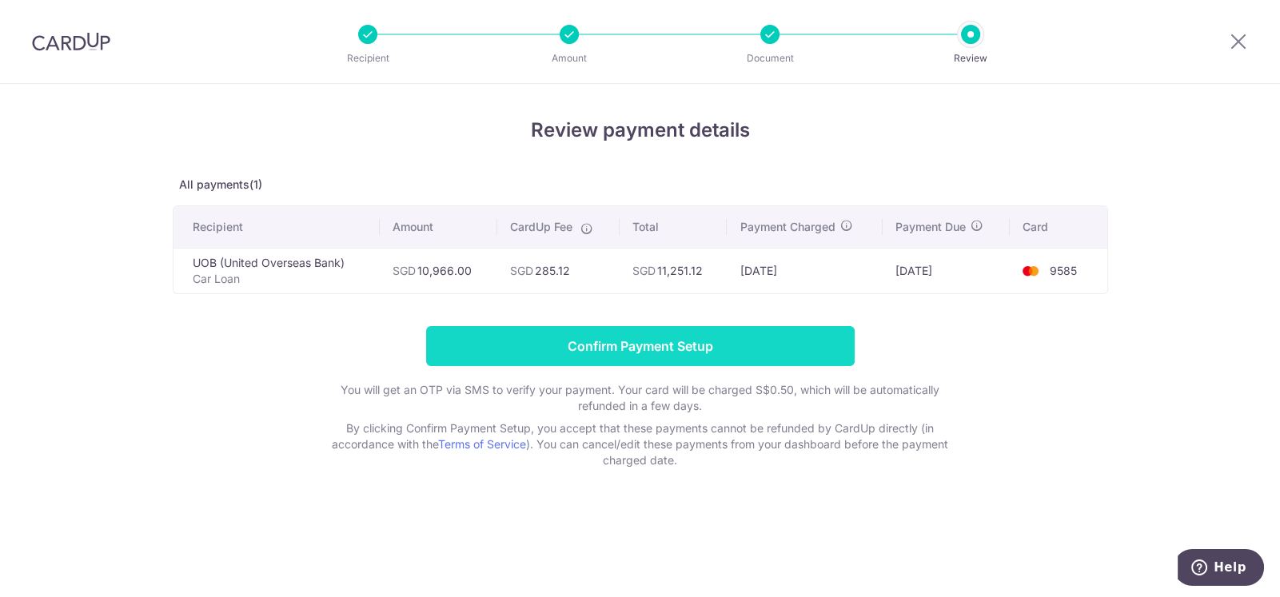
click at [573, 339] on input "Confirm Payment Setup" at bounding box center [640, 346] width 429 height 40
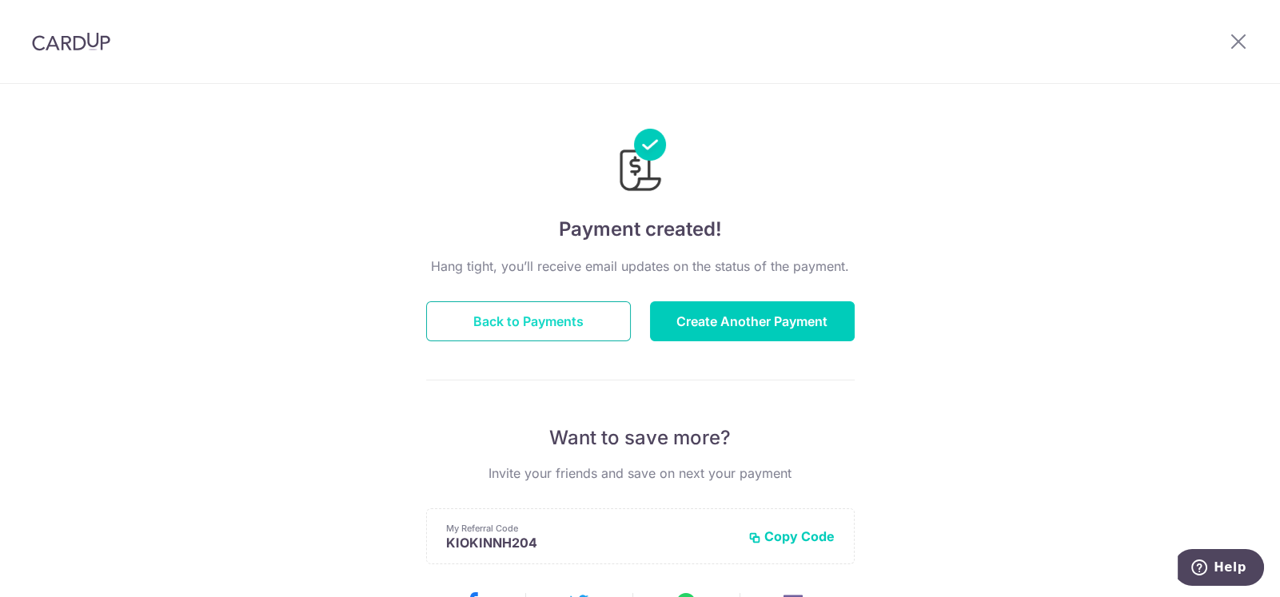
click at [547, 327] on button "Back to Payments" at bounding box center [528, 322] width 205 height 40
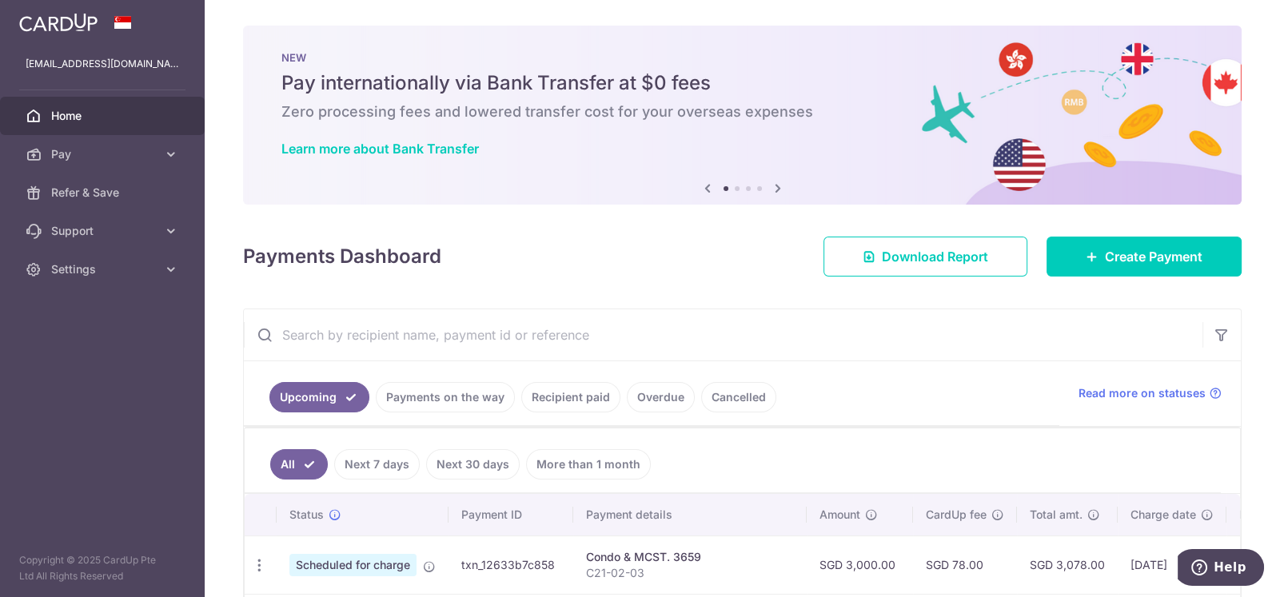
scroll to position [139, 0]
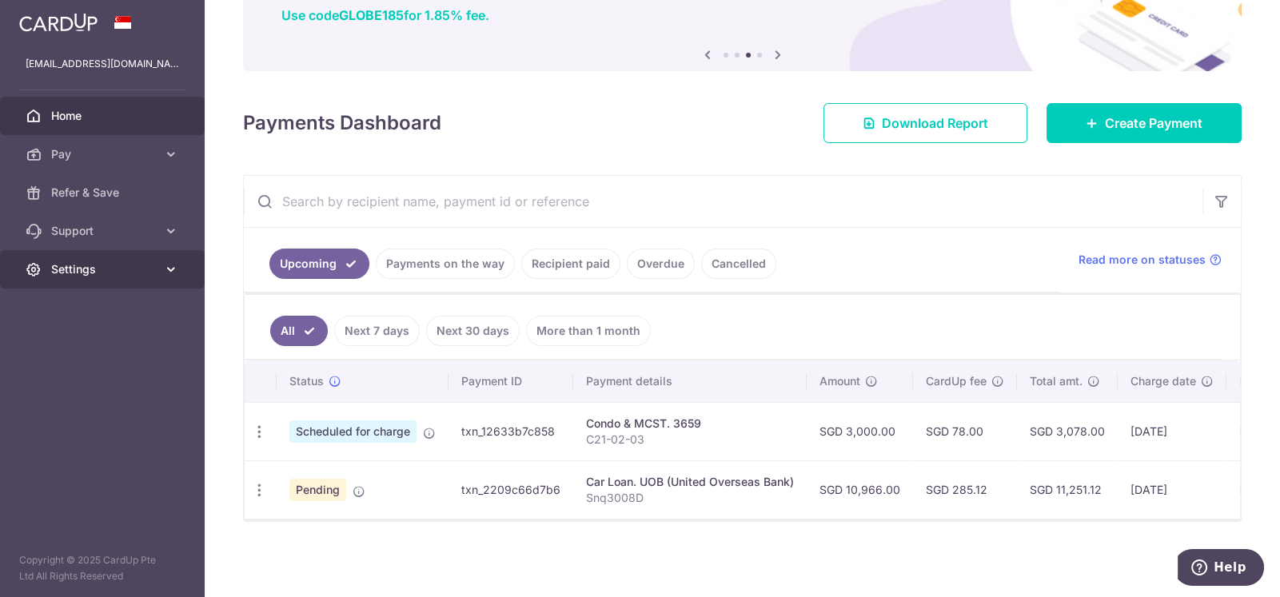
click at [87, 278] on link "Settings" at bounding box center [102, 269] width 205 height 38
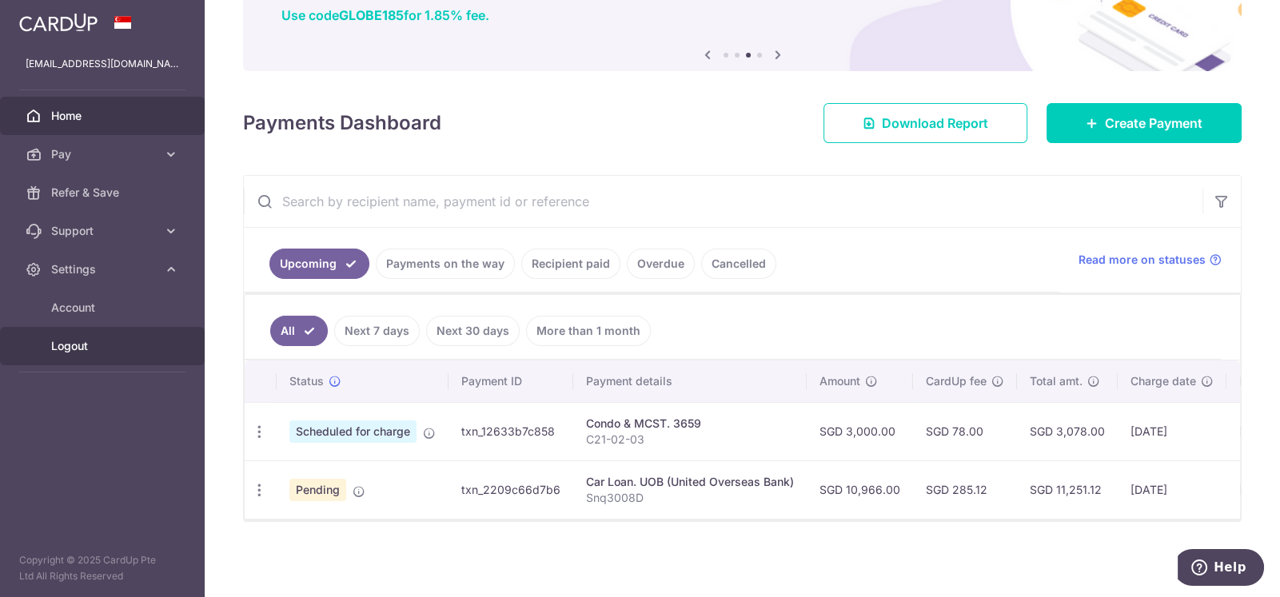
click at [74, 344] on span "Logout" at bounding box center [104, 346] width 106 height 16
